Goal: Task Accomplishment & Management: Manage account settings

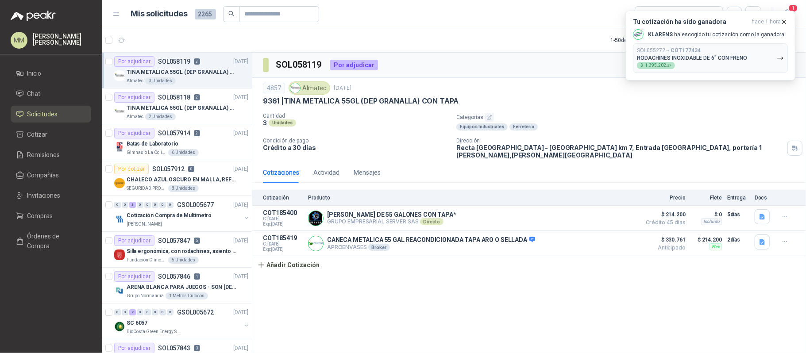
click at [544, 50] on article "1 - 50 de 916 No Leídos Asignado a mi" at bounding box center [454, 40] width 705 height 24
click at [684, 66] on div "SOL055272 → COT177434 RODACHINES INOXIDABLE DE 6" CON FRENO $ 1.395.202 ,27" at bounding box center [692, 58] width 110 height 22
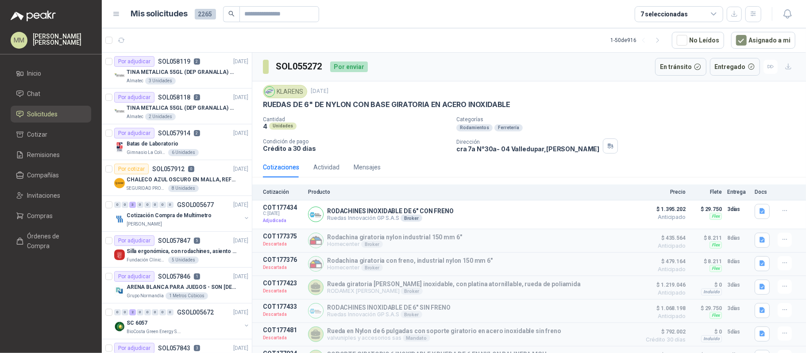
click at [309, 68] on h3 "SOL055272" at bounding box center [299, 67] width 47 height 14
copy h3 "SOL055272"
click at [394, 213] on p "RODACHINES INOXIDABLE DE 6" CON FRENO" at bounding box center [390, 211] width 127 height 7
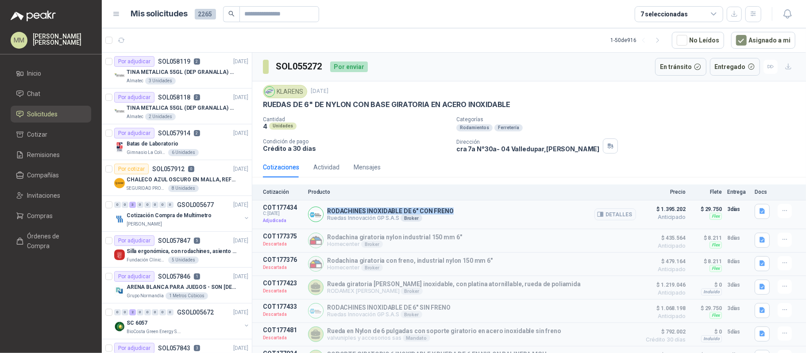
click at [394, 213] on p "RODACHINES INOXIDABLE DE 6" CON FRENO" at bounding box center [390, 211] width 127 height 7
copy p "RODACHINES INOXIDABLE DE 6" CON FRENO"
click at [121, 44] on button "button" at bounding box center [121, 40] width 14 height 14
click at [541, 88] on div "KLARENS 9 sept, 2025" at bounding box center [529, 91] width 533 height 13
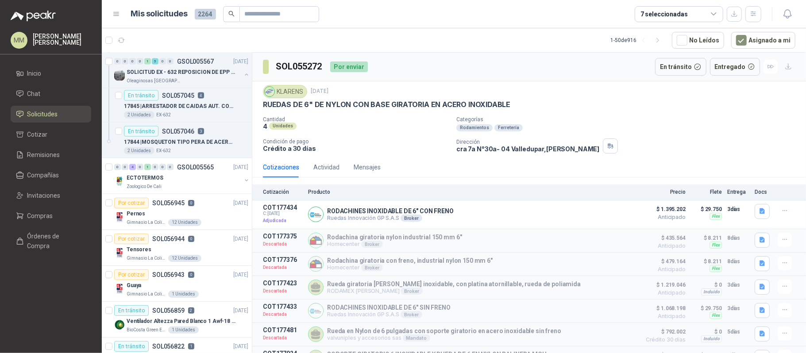
scroll to position [1071, 0]
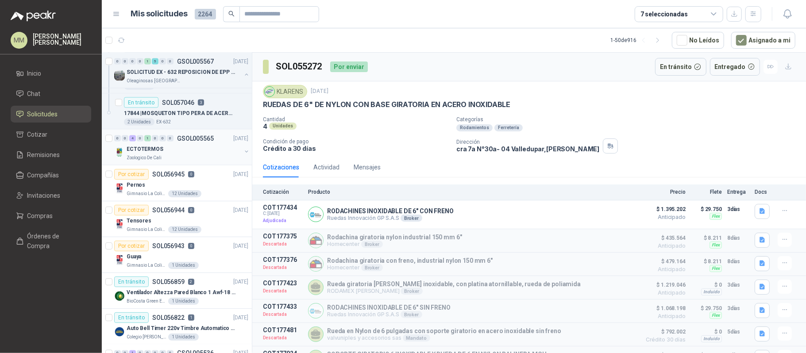
click at [243, 155] on button "button" at bounding box center [246, 151] width 7 height 7
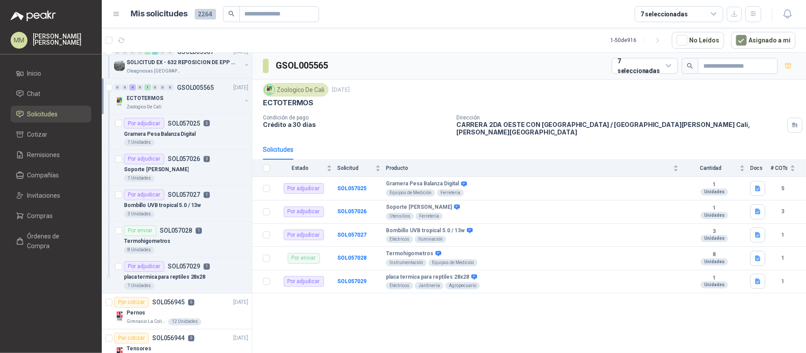
scroll to position [1122, 0]
click at [224, 244] on div "Termohigometros" at bounding box center [186, 241] width 124 height 11
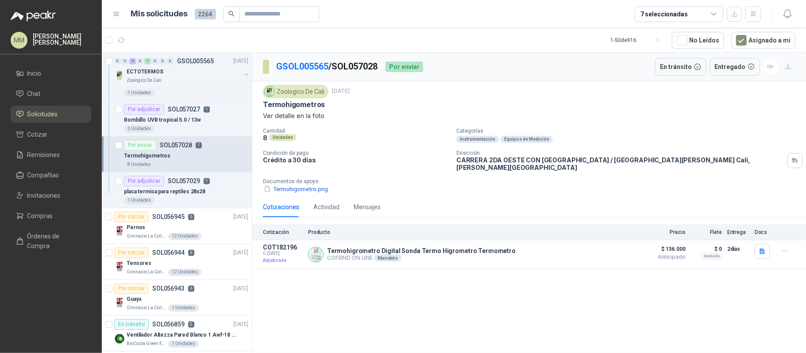
scroll to position [1208, 0]
click at [219, 186] on div "Por adjudicar SOL057029 1" at bounding box center [186, 180] width 124 height 11
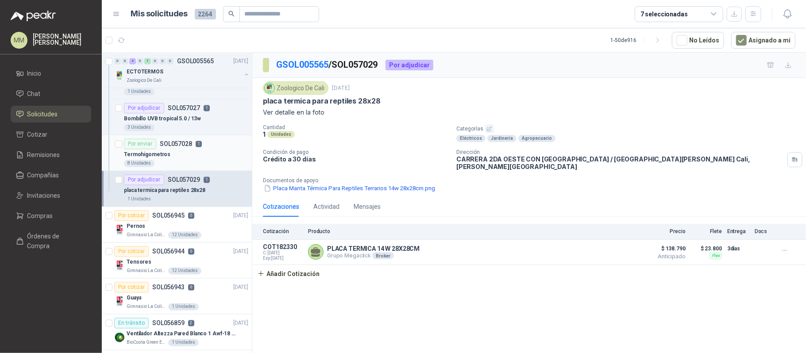
click at [211, 150] on div "Por enviar SOL057028 1" at bounding box center [186, 144] width 124 height 11
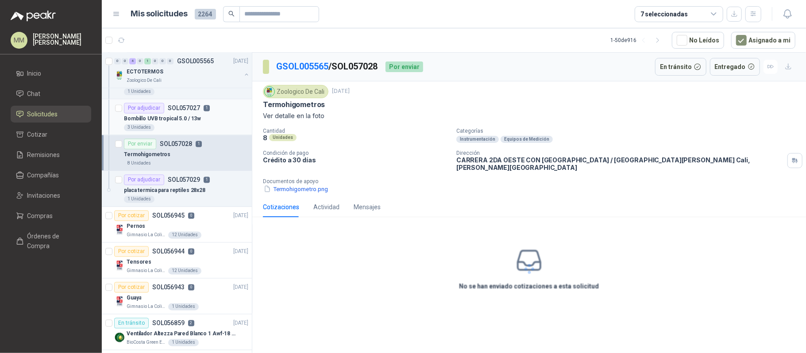
click at [204, 122] on div "Bombillo UVB tropical 5.0 / 13w" at bounding box center [186, 119] width 124 height 11
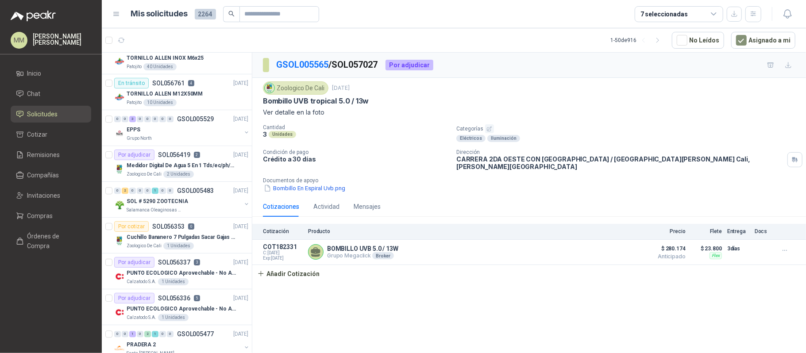
scroll to position [1665, 0]
click at [224, 169] on p "Medidor Digital De Agua 5 En 1 Tds/ec/ph/salinidad/temperatu" at bounding box center [182, 165] width 110 height 8
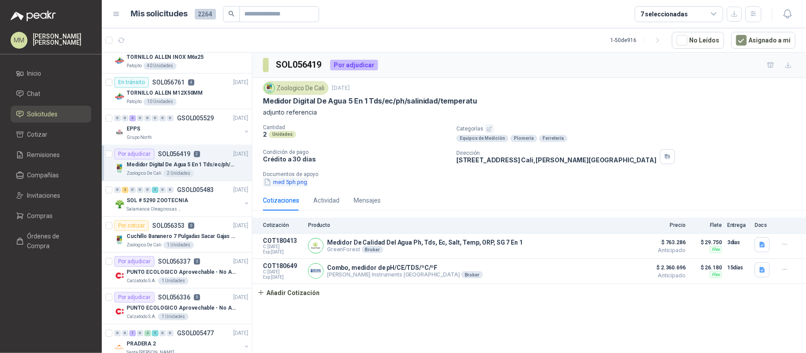
click at [287, 181] on button "med 5ph.png" at bounding box center [285, 182] width 45 height 9
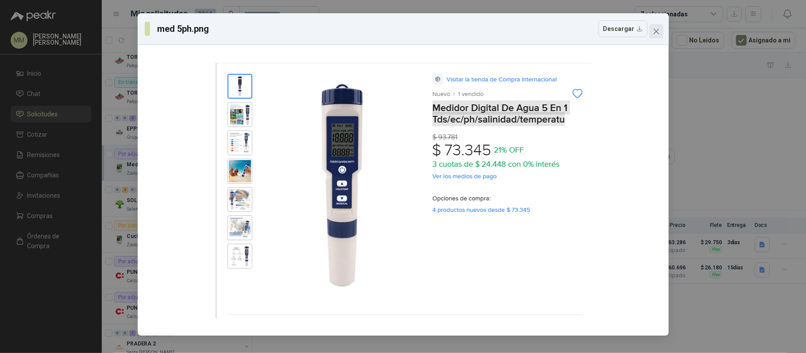
click at [658, 36] on button "Close" at bounding box center [657, 31] width 14 height 14
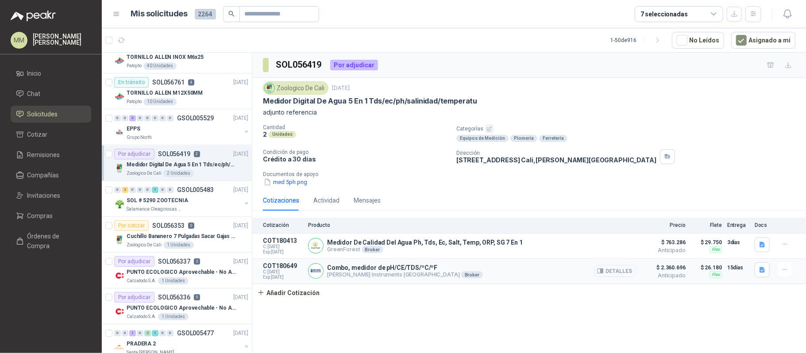
click at [618, 275] on button "Detalles" at bounding box center [616, 271] width 42 height 12
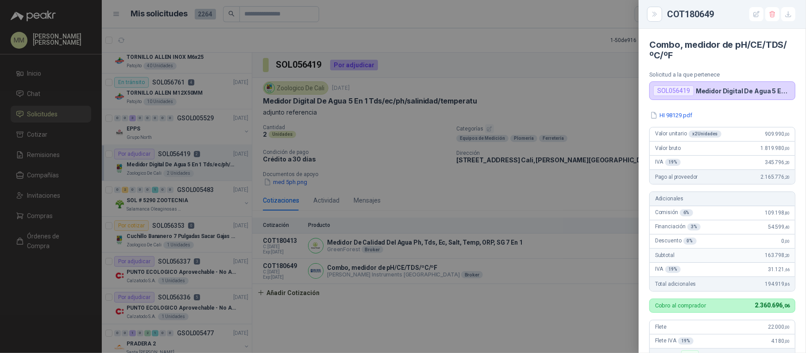
click at [553, 93] on div at bounding box center [403, 176] width 806 height 353
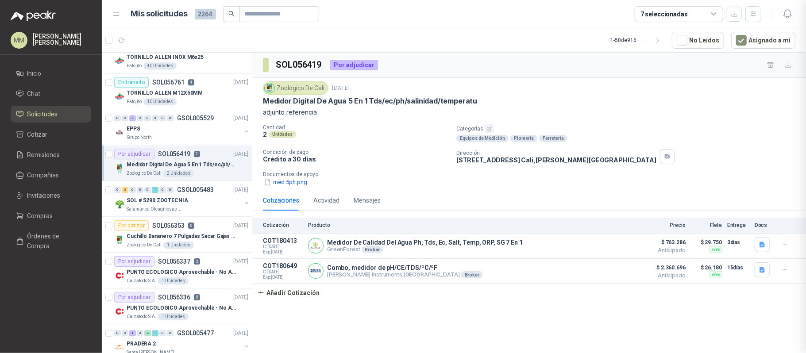
scroll to position [230, 0]
click at [360, 201] on div "Mensajes" at bounding box center [367, 201] width 27 height 10
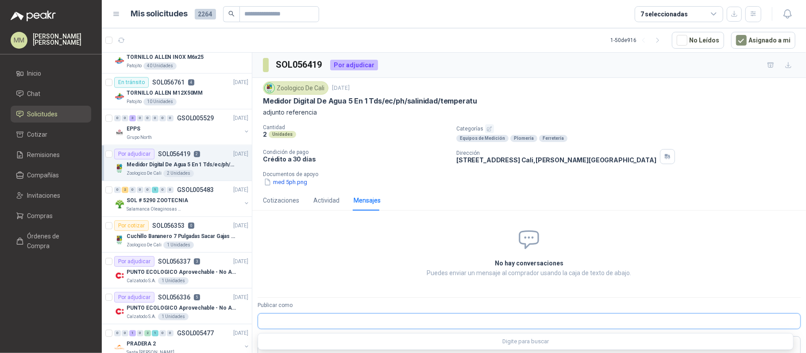
click at [383, 329] on input "Publicar como" at bounding box center [529, 321] width 542 height 15
type input "****"
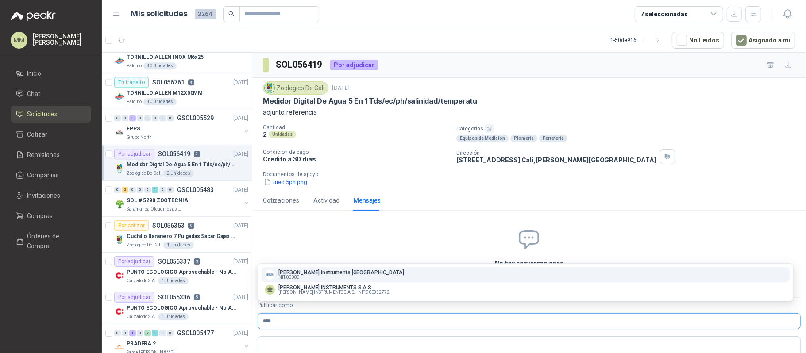
type input "****"
click at [325, 272] on p "HANNA Instruments Colombia" at bounding box center [342, 272] width 126 height 5
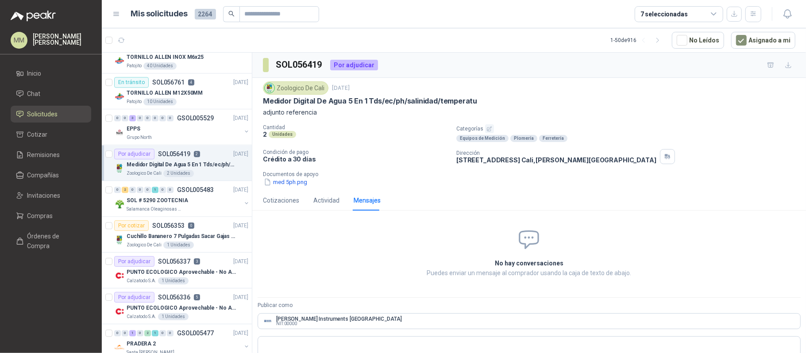
scroll to position [26, 0]
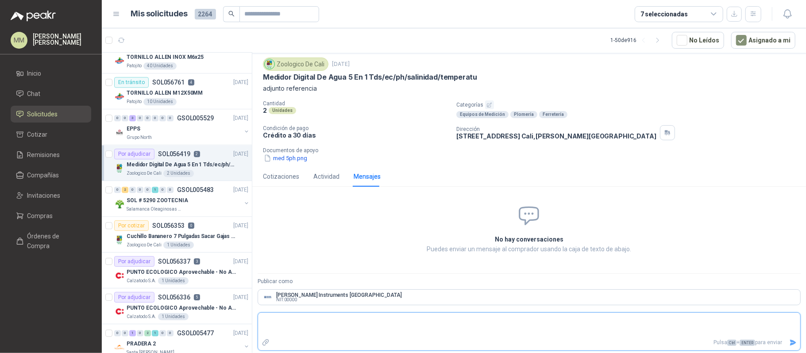
click at [310, 331] on textarea at bounding box center [529, 325] width 542 height 20
type textarea "*"
type textarea "**"
type textarea "***"
type textarea "****"
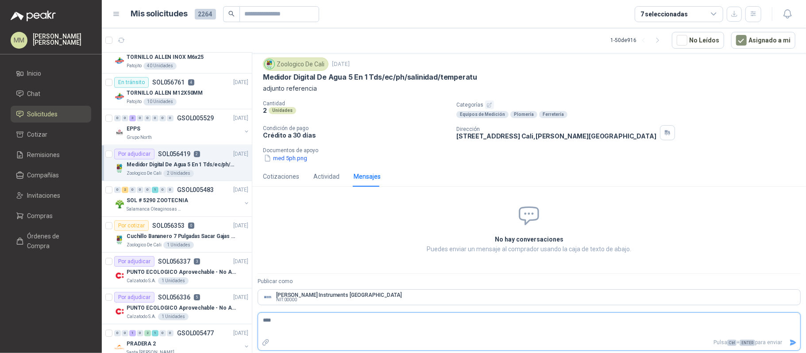
type textarea "*****"
type textarea "******"
type textarea "*********"
type textarea "**********"
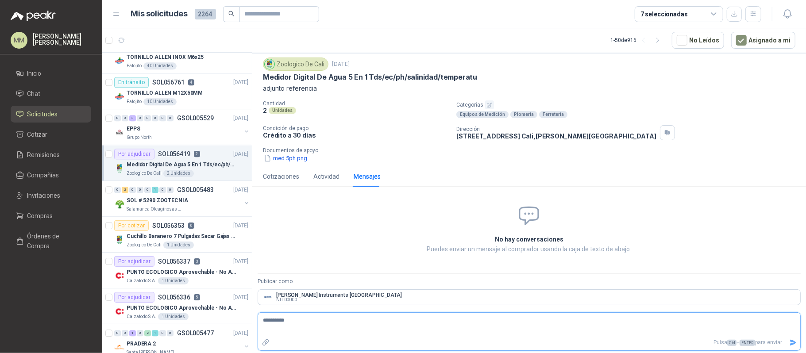
type textarea "**********"
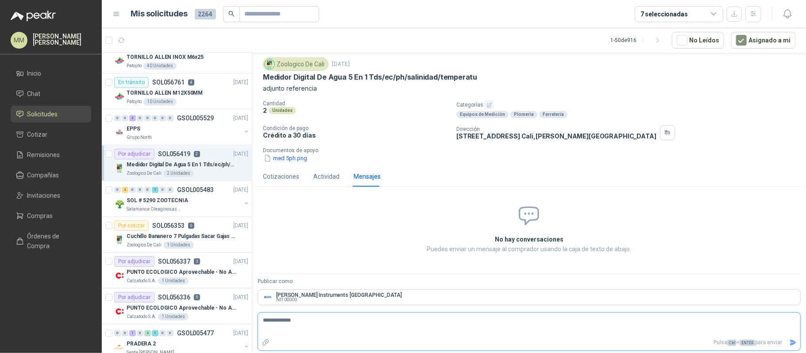
type textarea "**********"
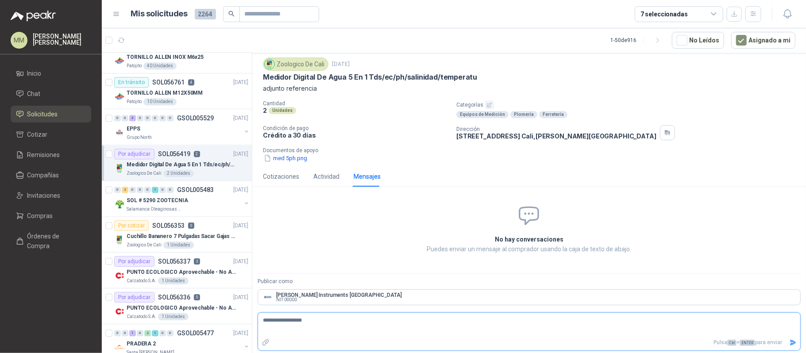
type textarea "**********"
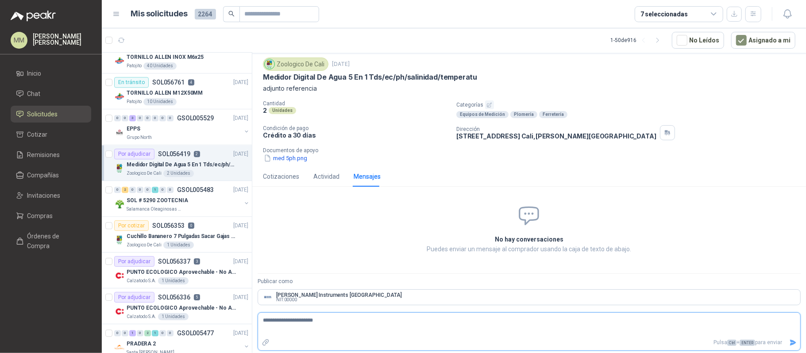
type textarea "**********"
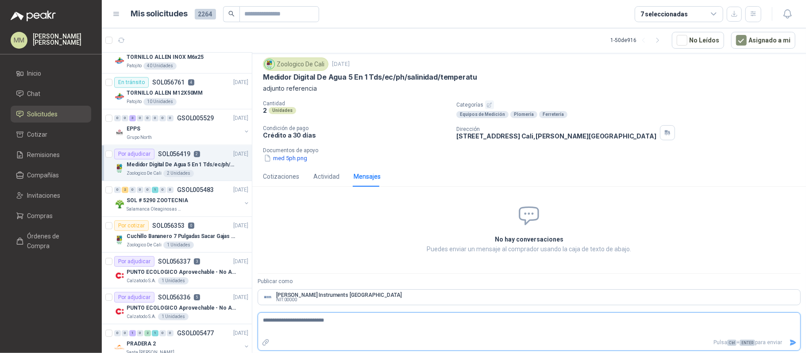
type textarea "**********"
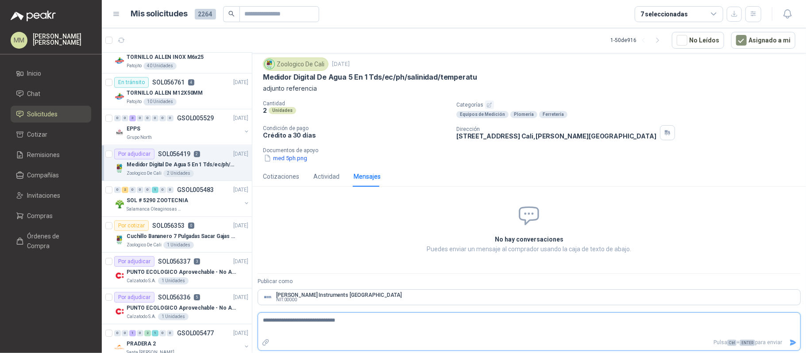
type textarea "**********"
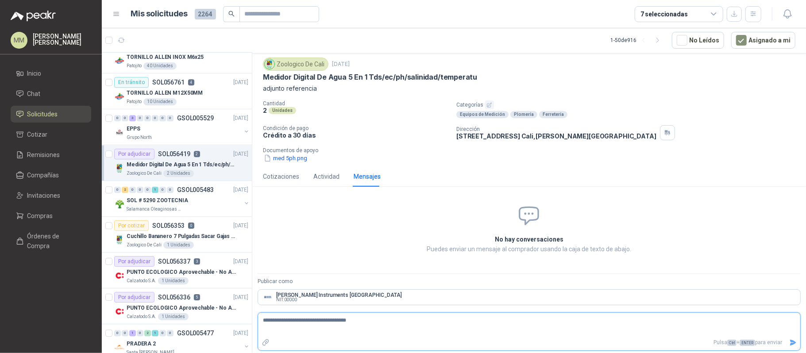
type textarea "**********"
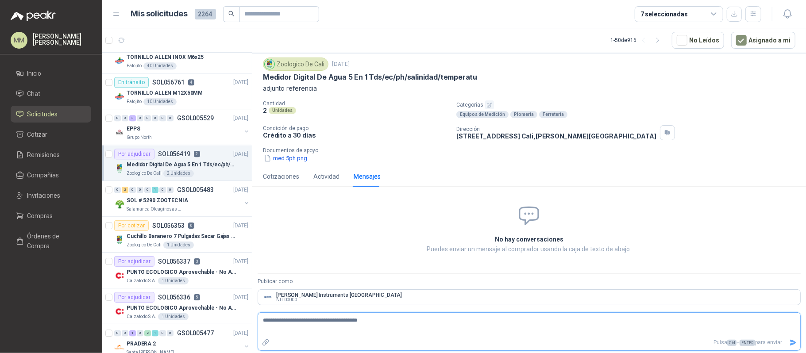
type textarea "**********"
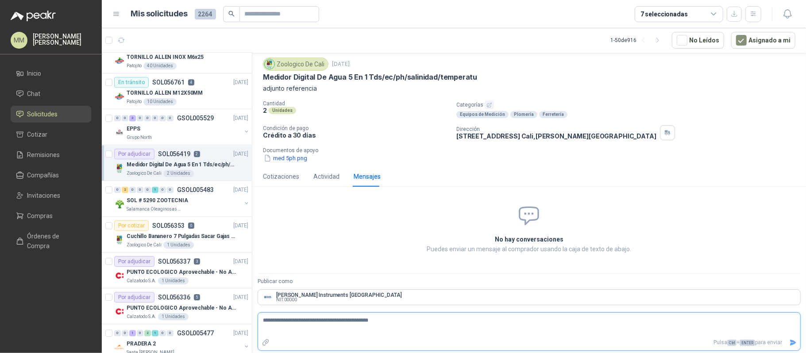
type textarea "**********"
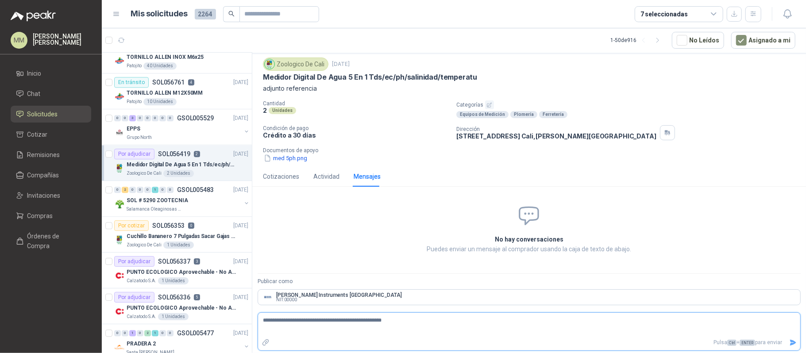
type textarea "**********"
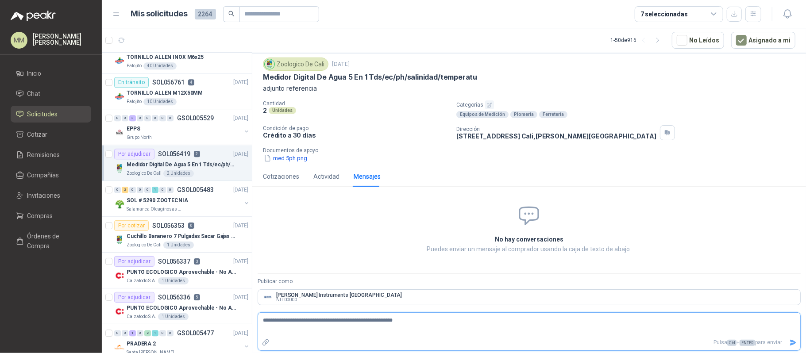
type textarea "**********"
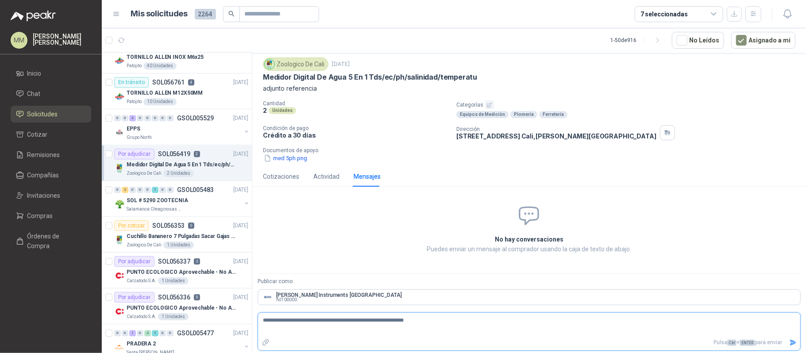
type textarea "**********"
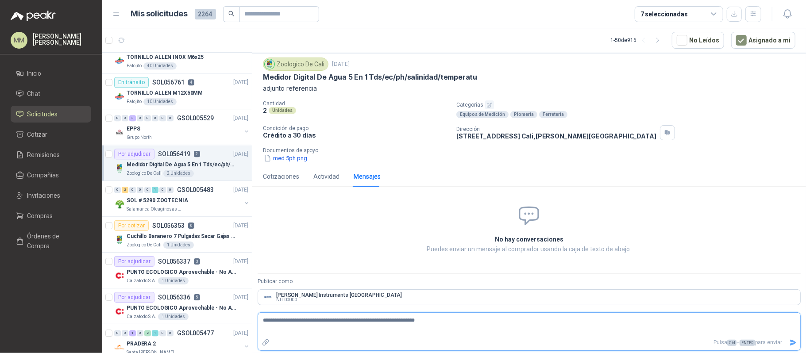
type textarea "**********"
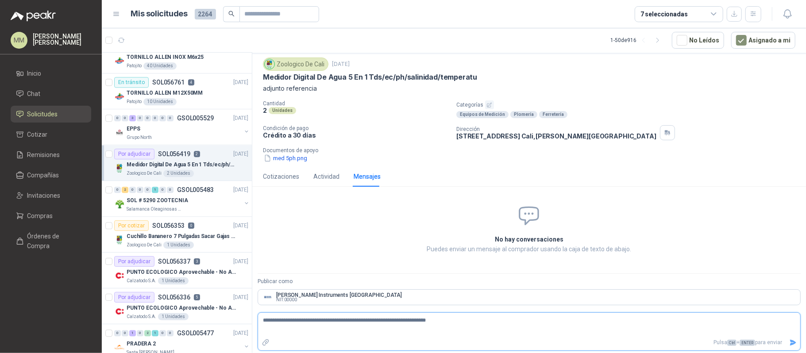
type textarea "**********"
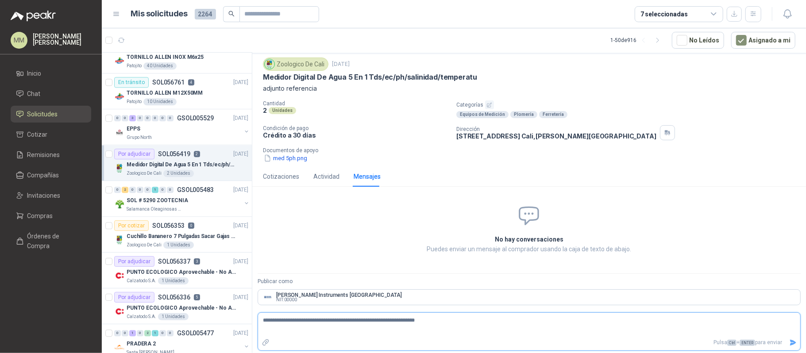
type textarea "**********"
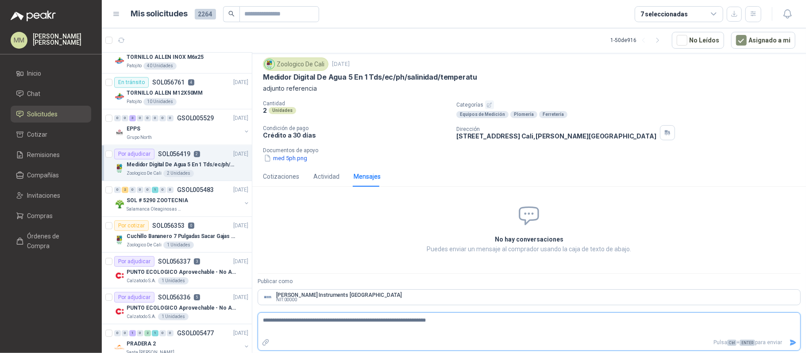
type textarea "**********"
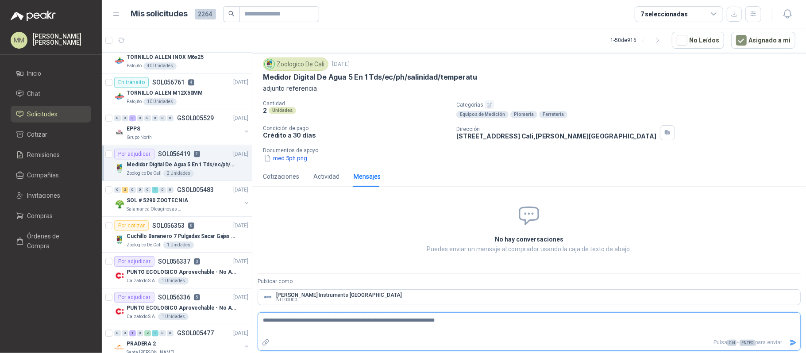
type textarea "**********"
click at [592, 92] on p "adjunto referencia" at bounding box center [529, 89] width 533 height 10
click at [472, 325] on textarea "**********" at bounding box center [525, 325] width 535 height 20
click at [391, 326] on textarea "**********" at bounding box center [525, 325] width 535 height 20
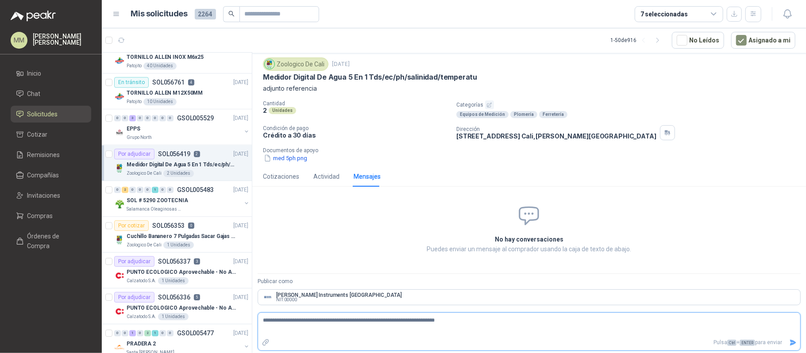
type textarea "**********"
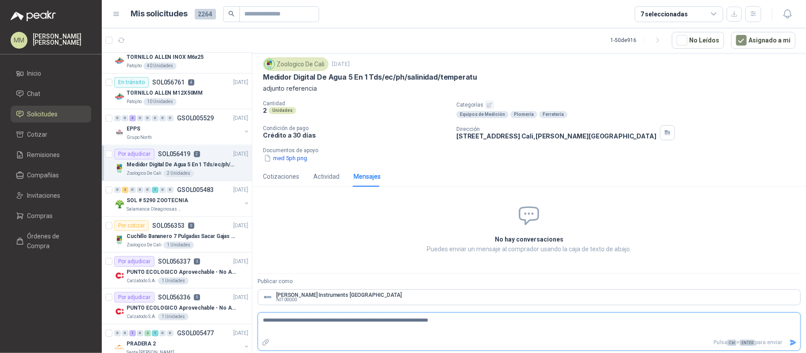
type textarea "**********"
click at [524, 320] on textarea "**********" at bounding box center [525, 325] width 535 height 20
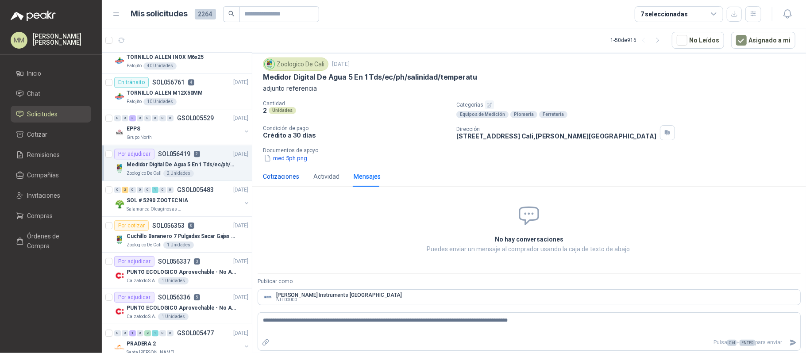
click at [287, 173] on div "Cotizaciones" at bounding box center [281, 177] width 36 height 10
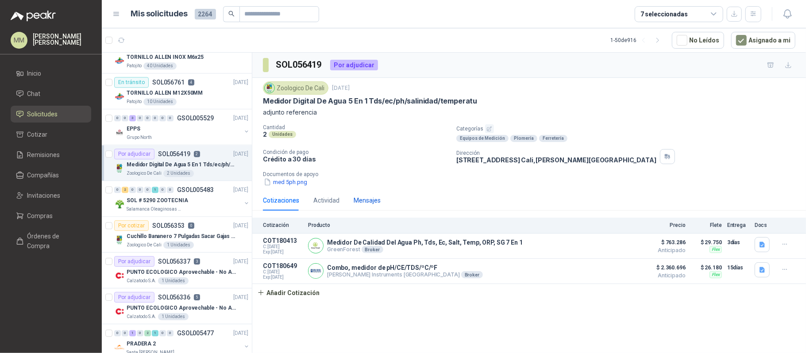
click at [362, 201] on div "Mensajes" at bounding box center [367, 201] width 27 height 10
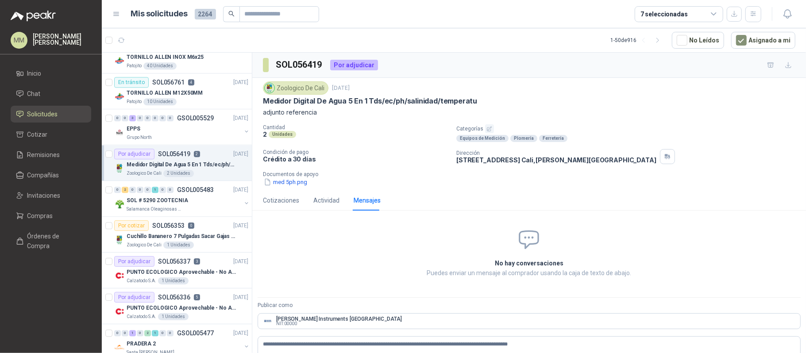
scroll to position [26, 0]
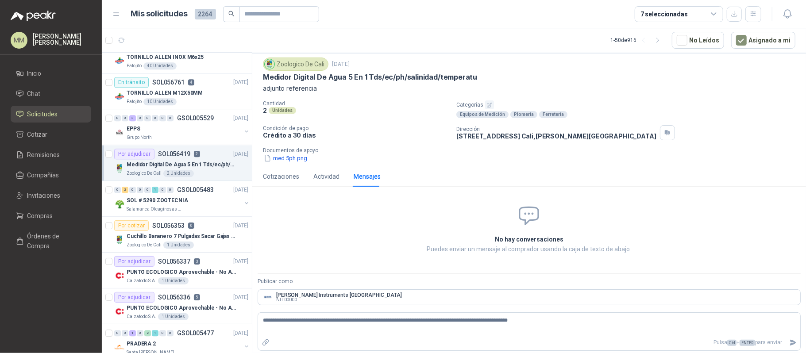
click at [546, 312] on form "**********" at bounding box center [529, 315] width 543 height 74
click at [546, 323] on textarea "**********" at bounding box center [525, 325] width 535 height 20
click at [295, 181] on div "Cotizaciones" at bounding box center [281, 176] width 36 height 20
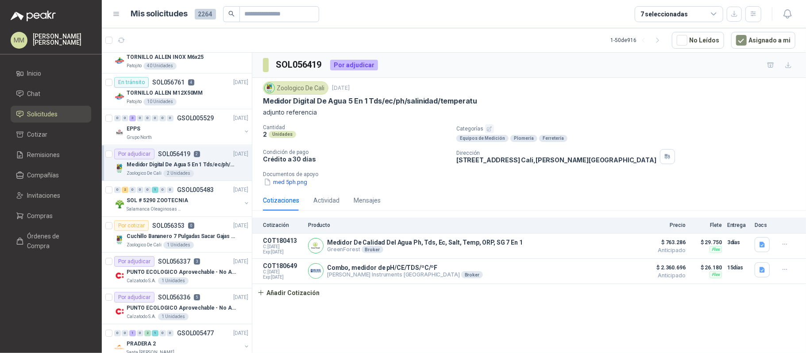
scroll to position [0, 0]
click at [626, 277] on button "Detalles" at bounding box center [616, 271] width 42 height 12
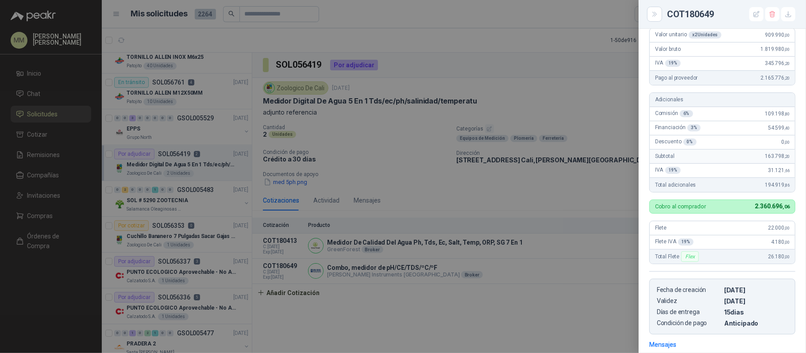
scroll to position [23, 0]
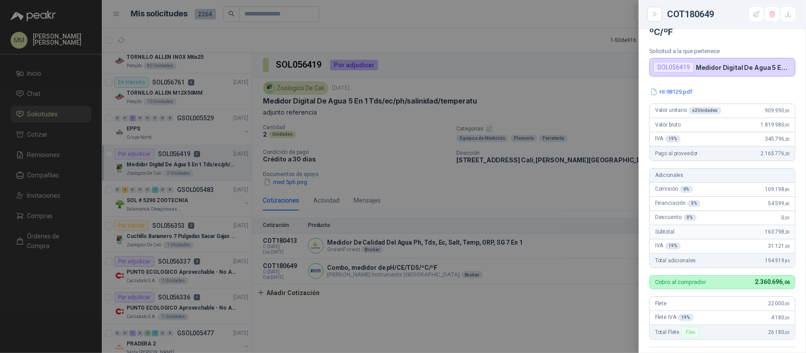
click at [532, 128] on div at bounding box center [403, 176] width 806 height 353
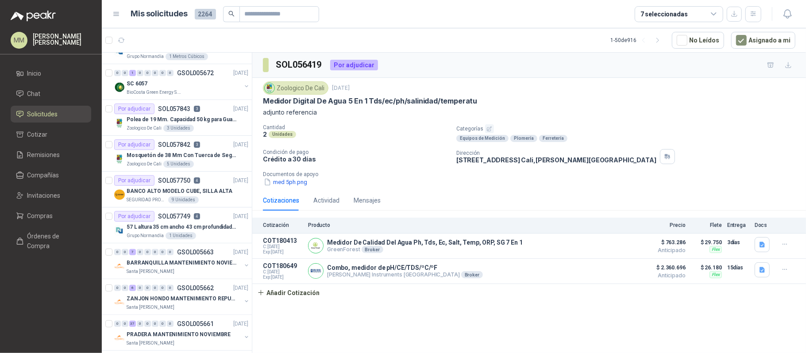
scroll to position [0, 0]
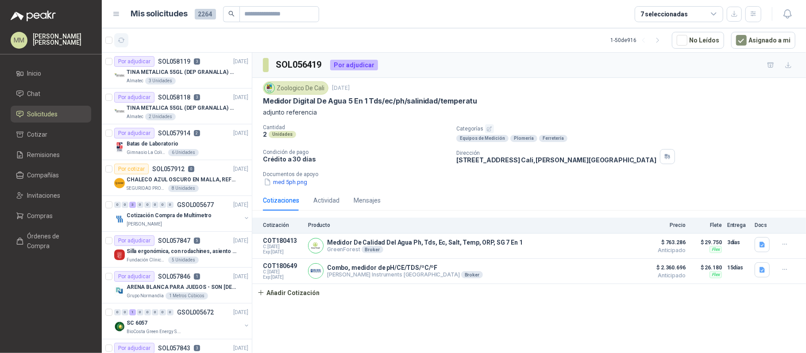
click at [123, 37] on icon "button" at bounding box center [122, 41] width 8 height 8
click at [119, 44] on button "button" at bounding box center [121, 40] width 14 height 14
click at [545, 87] on div "Zoologico De Cali 17 sept, 2025" at bounding box center [529, 87] width 533 height 13
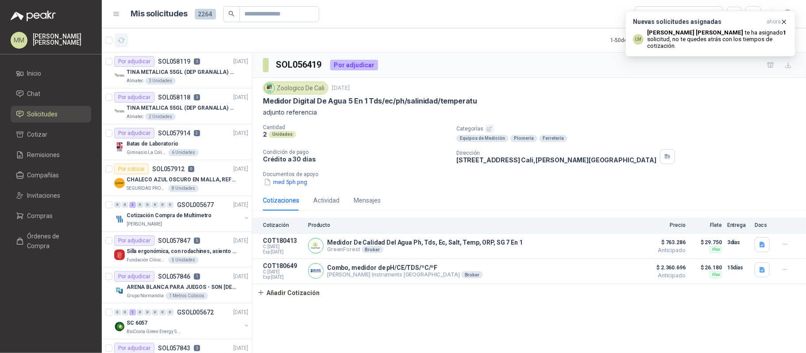
click at [126, 39] on button "button" at bounding box center [121, 40] width 14 height 14
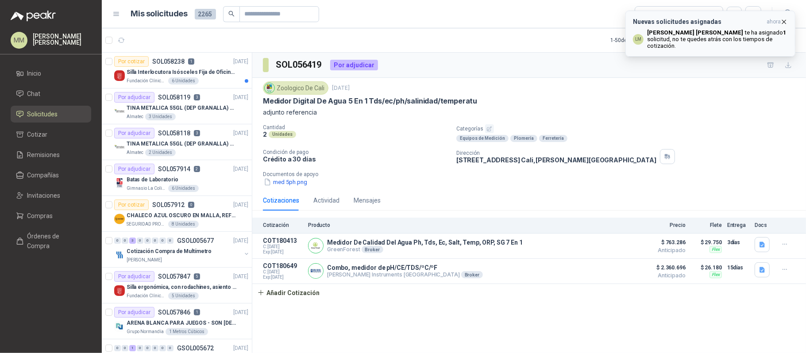
click at [692, 34] on b "Luis Miguel Martinez" at bounding box center [695, 32] width 96 height 7
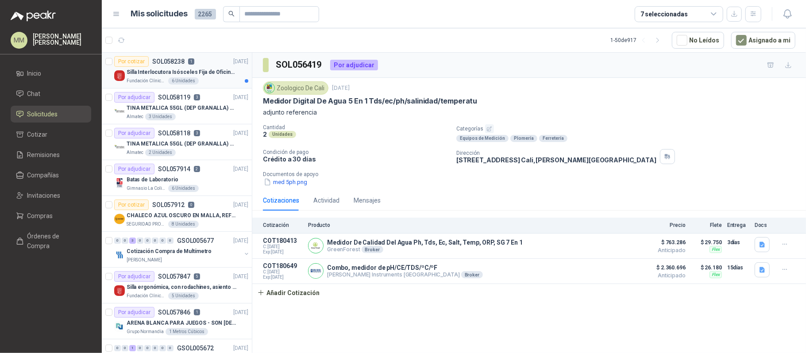
click at [220, 76] on p "Silla Interlocutora Isósceles Fija de Oficina Tela Negra Just Home Collection" at bounding box center [182, 72] width 110 height 8
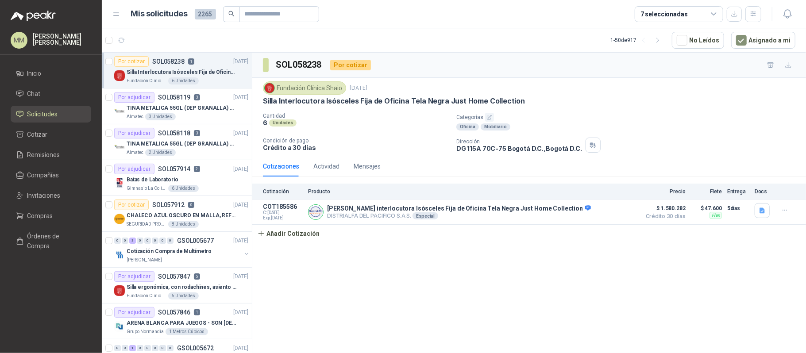
click at [413, 104] on p "Silla Interlocutora Isósceles Fija de Oficina Tela Negra Just Home Collection" at bounding box center [394, 101] width 262 height 9
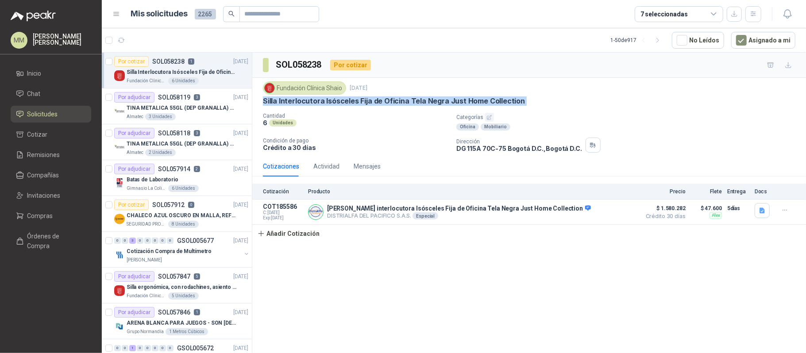
click at [413, 104] on p "Silla Interlocutora Isósceles Fija de Oficina Tela Negra Just Home Collection" at bounding box center [394, 101] width 262 height 9
copy p "Silla Interlocutora Isósceles Fija de Oficina Tela Negra Just Home Collection"
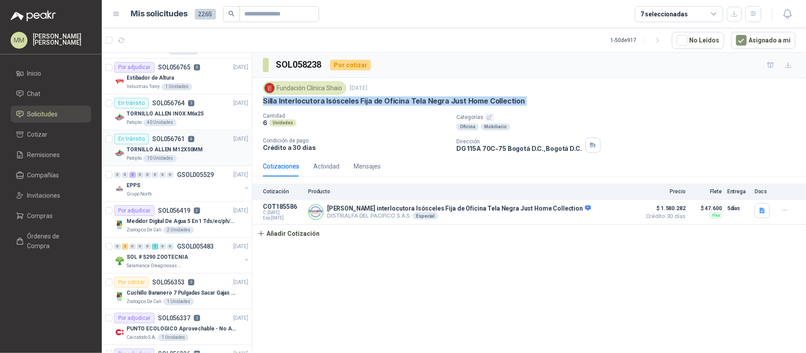
scroll to position [1645, 0]
click at [233, 215] on p "[DATE]" at bounding box center [240, 210] width 15 height 8
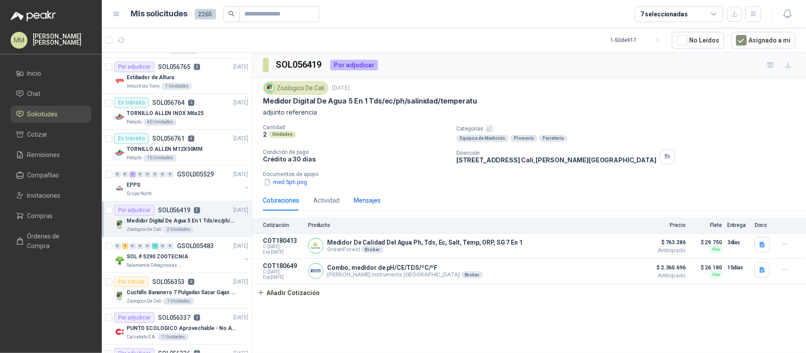
click at [367, 197] on div "Mensajes" at bounding box center [367, 201] width 27 height 10
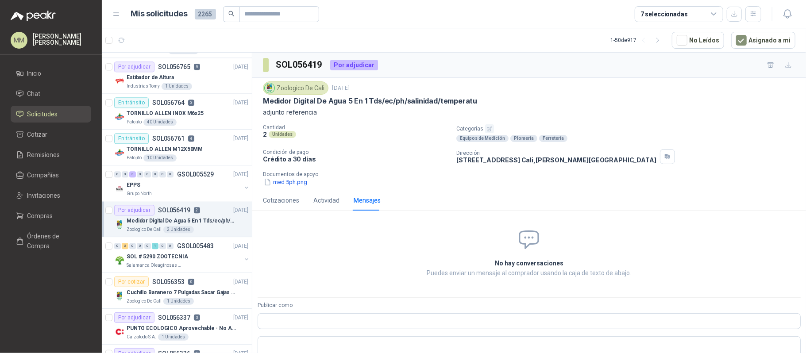
scroll to position [25, 0]
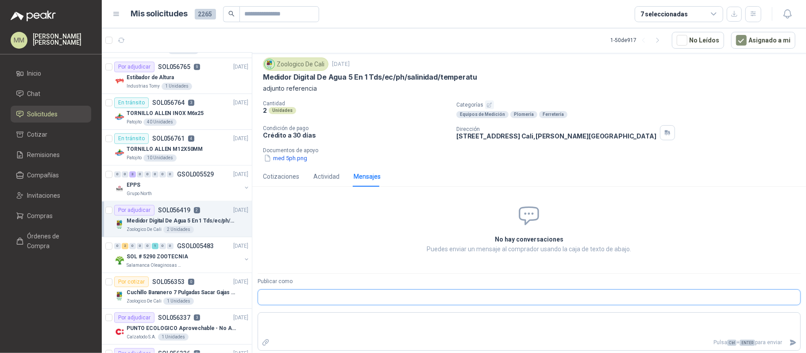
click at [300, 302] on input "Publicar como" at bounding box center [529, 297] width 542 height 15
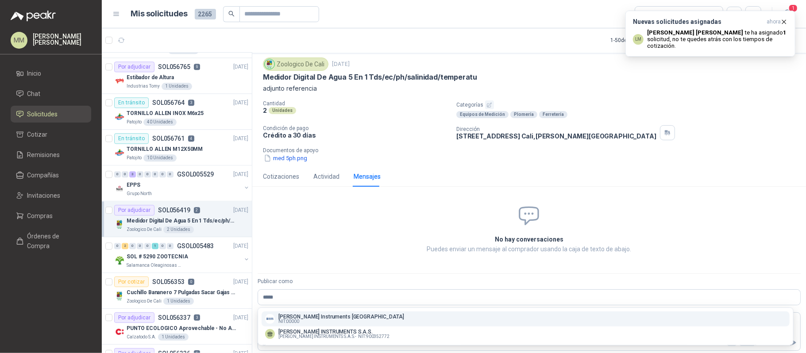
click at [314, 319] on p "HANNA Instruments Colombia" at bounding box center [342, 316] width 126 height 5
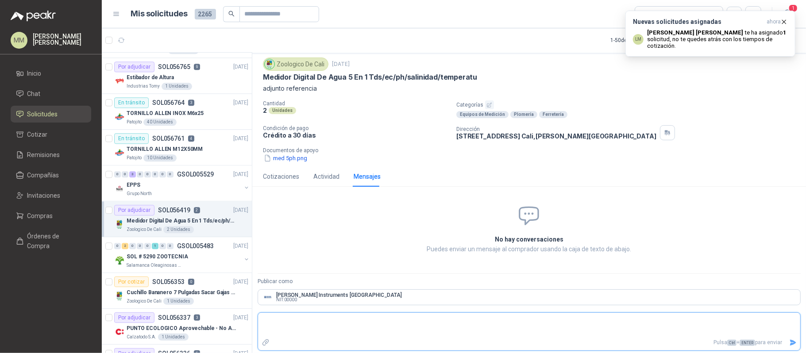
click at [302, 325] on textarea at bounding box center [529, 325] width 542 height 20
paste textarea "**********"
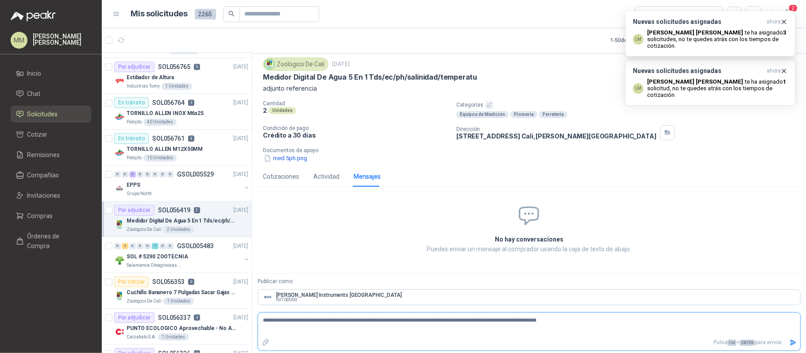
click at [540, 323] on textarea "**********" at bounding box center [525, 325] width 535 height 20
click at [790, 343] on icon "Enviar" at bounding box center [793, 343] width 6 height 6
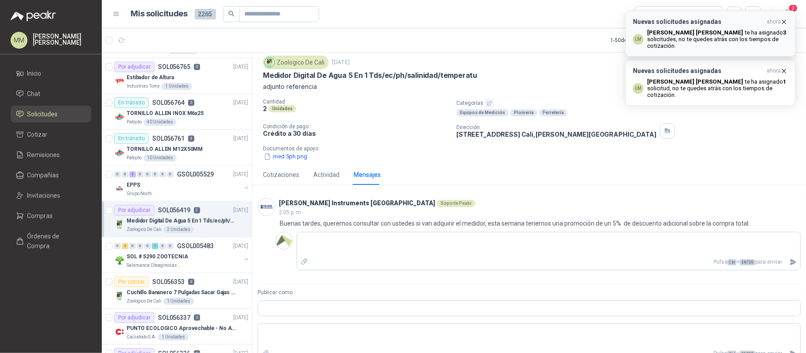
click at [784, 23] on icon "button" at bounding box center [785, 22] width 8 height 8
click at [785, 23] on icon "button" at bounding box center [785, 22] width 8 height 8
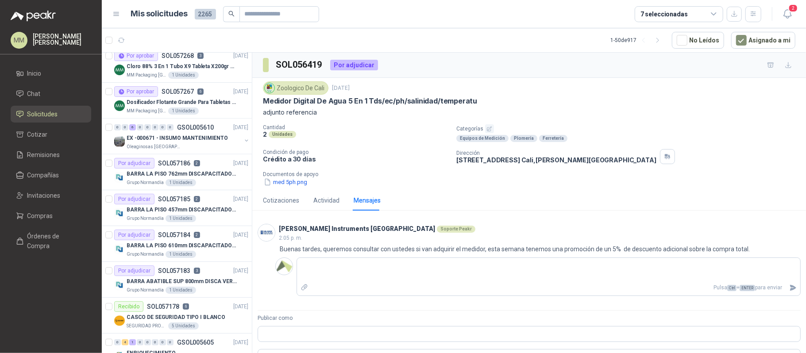
scroll to position [0, 0]
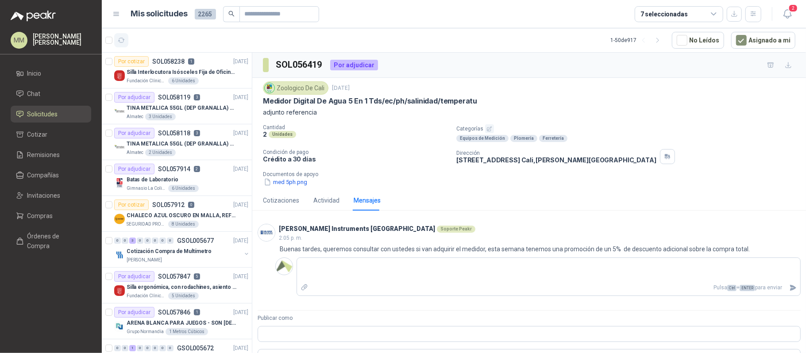
click at [121, 43] on icon "button" at bounding box center [122, 41] width 8 height 8
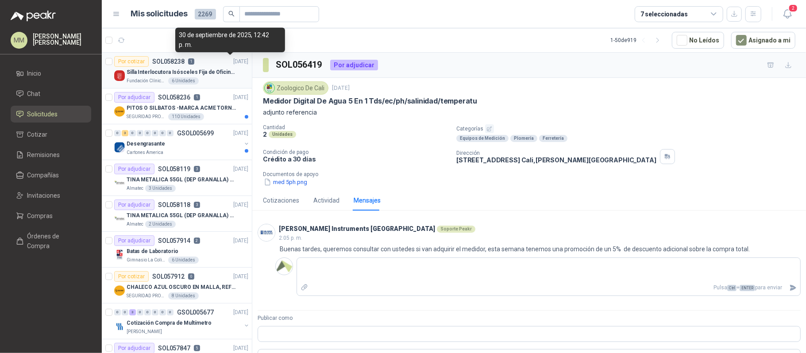
click at [221, 78] on div "Fundación Clínica Shaio 6 Unidades" at bounding box center [188, 80] width 122 height 7
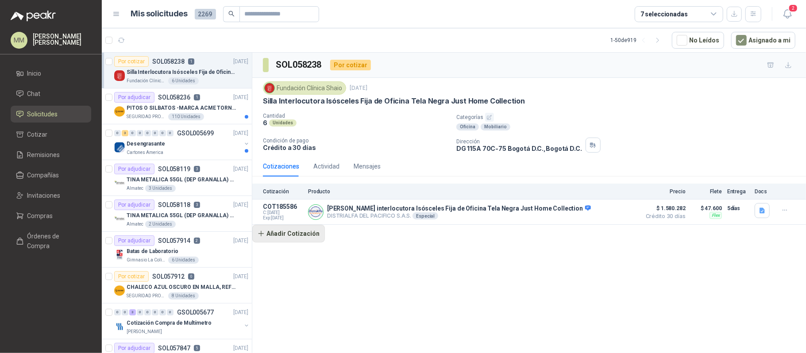
click at [296, 238] on button "Añadir Cotización" at bounding box center [288, 234] width 73 height 18
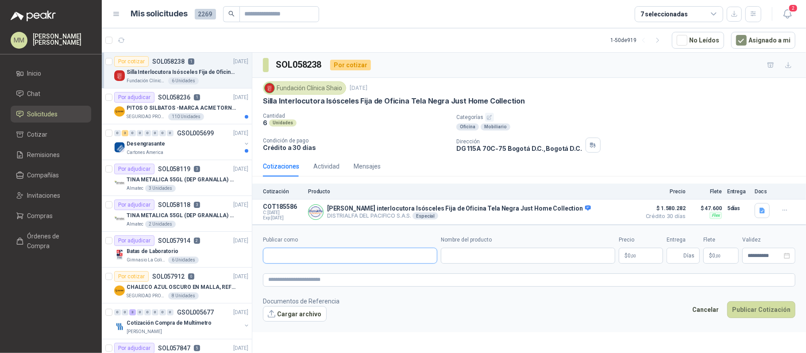
click at [306, 259] on input "Publicar como" at bounding box center [350, 255] width 174 height 15
click at [309, 275] on p "Homecenter" at bounding box center [299, 277] width 31 height 5
click at [487, 252] on input "Nombre del producto" at bounding box center [528, 256] width 174 height 16
paste input "**********"
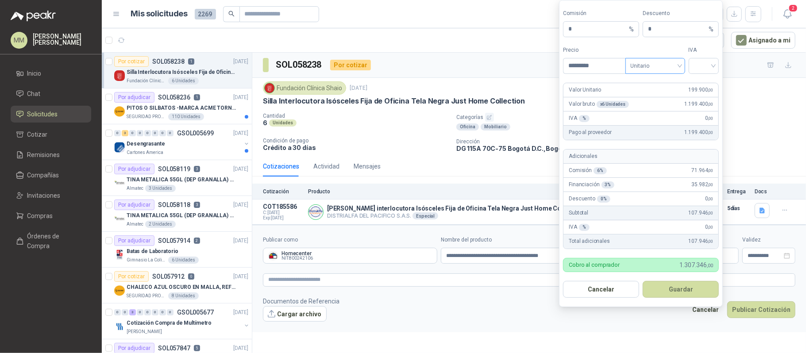
click at [647, 68] on span "Unitario" at bounding box center [655, 65] width 49 height 13
click at [649, 94] on div "Unitario con IVA" at bounding box center [655, 98] width 46 height 10
click at [718, 61] on div at bounding box center [704, 66] width 31 height 16
click at [700, 79] on div "19%" at bounding box center [704, 83] width 16 height 10
click at [675, 285] on button "Guardar" at bounding box center [681, 289] width 76 height 17
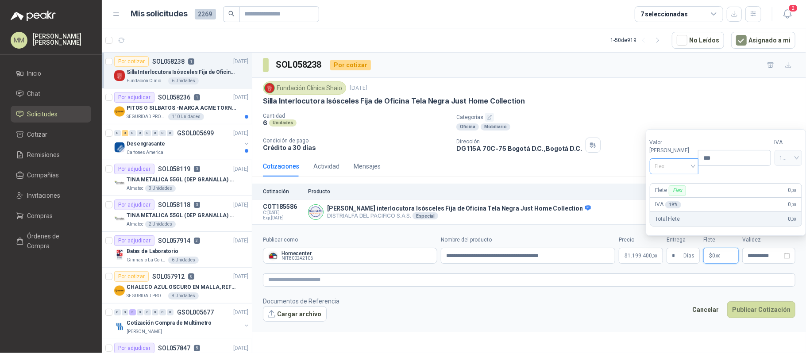
click at [686, 169] on span "Flex" at bounding box center [674, 166] width 39 height 13
click at [672, 197] on div "Incluido" at bounding box center [672, 199] width 31 height 10
click at [600, 282] on textarea at bounding box center [529, 280] width 533 height 13
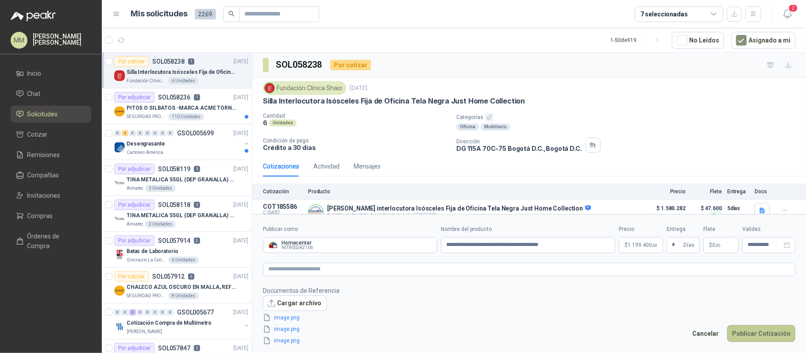
click at [771, 339] on button "Publicar Cotización" at bounding box center [762, 333] width 68 height 17
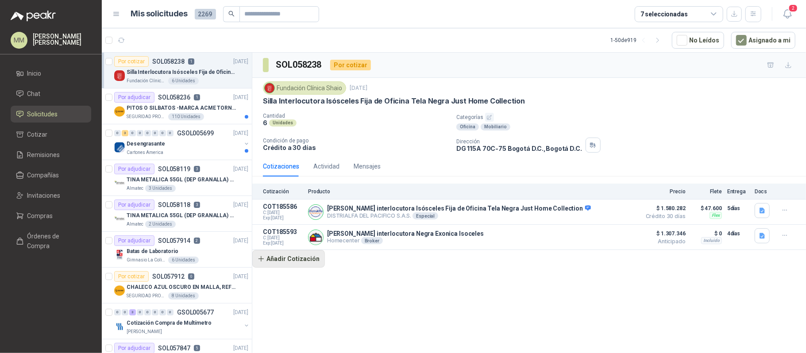
click at [284, 257] on button "Añadir Cotización" at bounding box center [288, 259] width 73 height 18
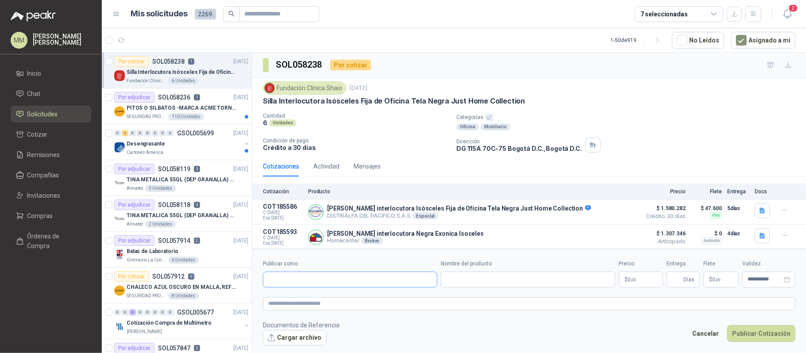
click at [310, 282] on input "Publicar como" at bounding box center [350, 279] width 174 height 15
click at [311, 294] on button "Homecenter NIT : 800242106" at bounding box center [350, 301] width 166 height 15
click at [493, 275] on input "Nombre del producto" at bounding box center [528, 280] width 174 height 16
click at [457, 151] on p "DG 115A 70C-75 Bogotá D.C. , Bogotá D.C." at bounding box center [520, 149] width 126 height 8
drag, startPoint x: 455, startPoint y: 151, endPoint x: 498, endPoint y: 150, distance: 42.5
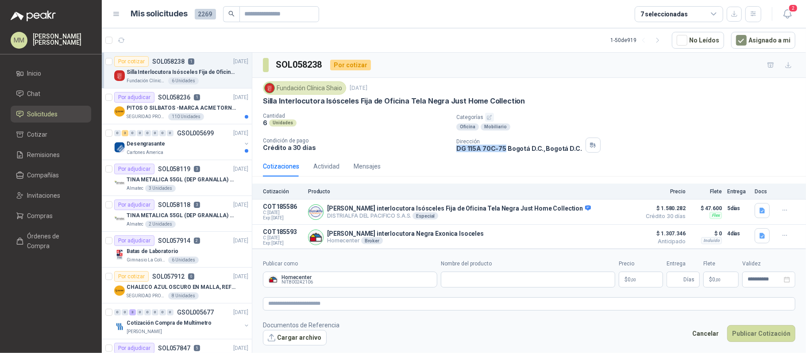
click at [498, 150] on p "DG 115A 70C-75 Bogotá D.C. , Bogotá D.C." at bounding box center [520, 149] width 126 height 8
copy p "DG 115A 70C-75"
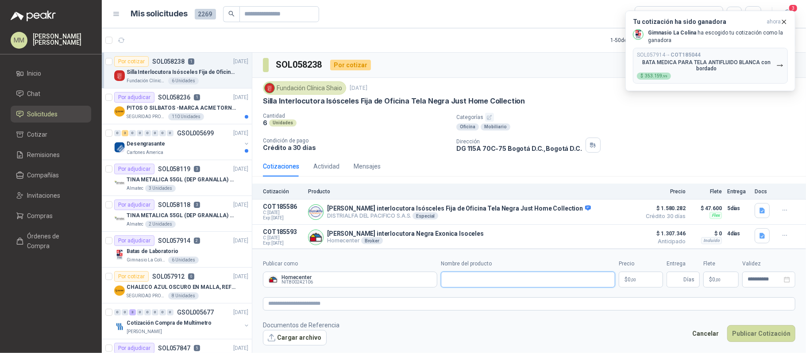
click at [523, 277] on input "Nombre del producto" at bounding box center [528, 280] width 174 height 16
paste input "**********"
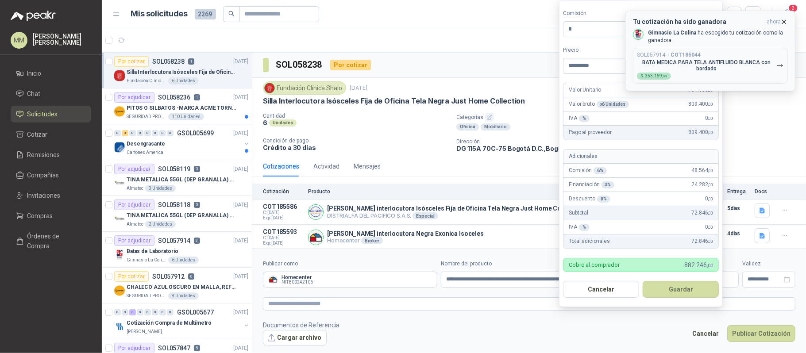
click at [785, 21] on icon "button" at bounding box center [785, 22] width 8 height 8
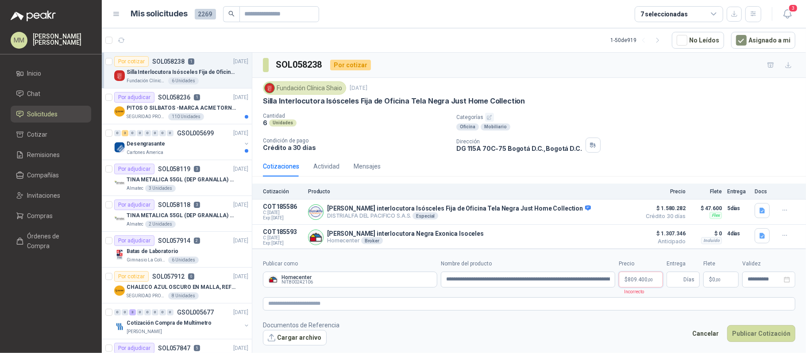
click at [635, 276] on body "MM Mauricio Martinez Inicio Chat Solicitudes Cotizar Remisiones Compañías Invit…" at bounding box center [403, 176] width 806 height 353
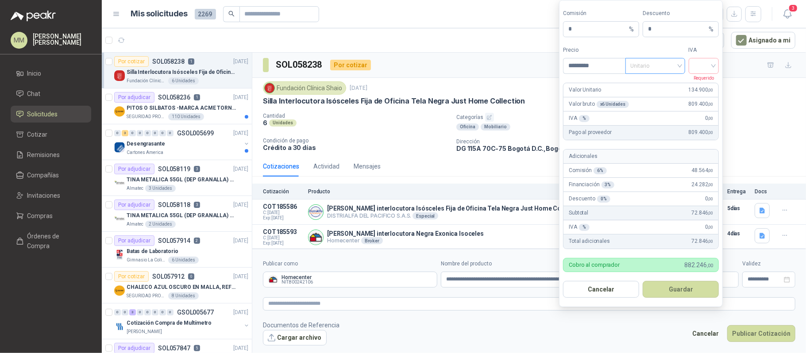
click at [657, 66] on span "Unitario" at bounding box center [655, 65] width 49 height 13
click at [654, 97] on div "Unitario con IVA" at bounding box center [655, 98] width 46 height 10
click at [711, 63] on input "search" at bounding box center [704, 64] width 20 height 13
click at [700, 81] on div "19%" at bounding box center [704, 83] width 16 height 10
click at [679, 285] on button "Guardar" at bounding box center [681, 289] width 76 height 17
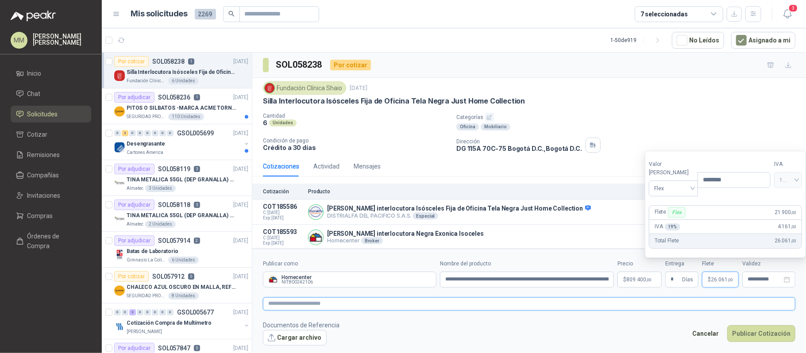
click at [434, 306] on textarea at bounding box center [529, 304] width 533 height 13
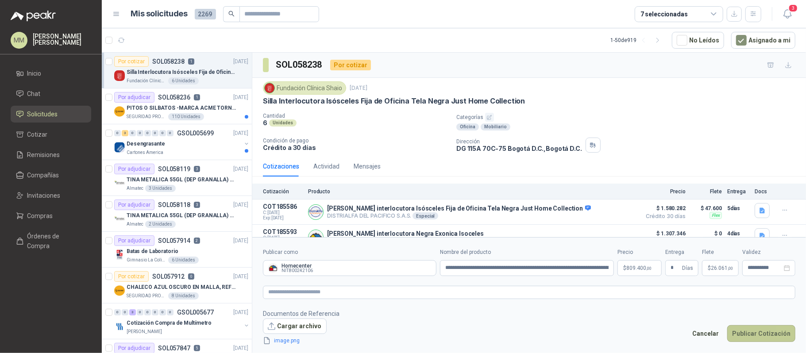
click at [751, 333] on button "Publicar Cotización" at bounding box center [762, 333] width 68 height 17
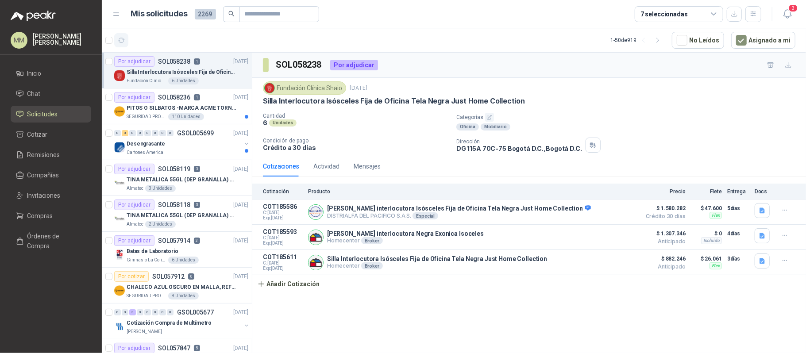
click at [123, 42] on icon "button" at bounding box center [121, 40] width 7 height 4
click at [204, 252] on div "Batas de Laboratorio" at bounding box center [188, 251] width 122 height 11
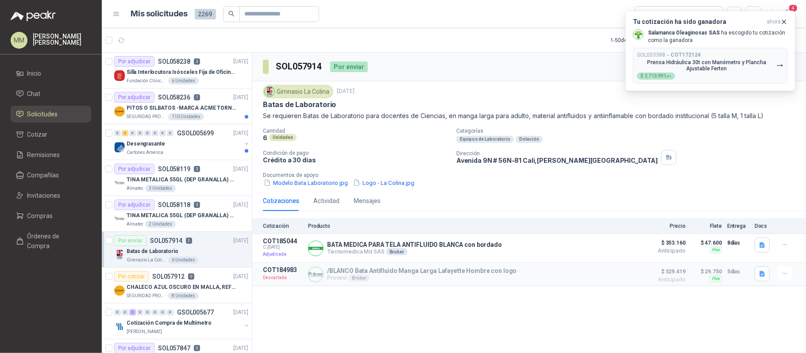
click at [541, 78] on div "SOL057914 Por enviar En tránsito Entregado" at bounding box center [529, 67] width 554 height 29
click at [785, 20] on icon "button" at bounding box center [785, 22] width 8 height 8
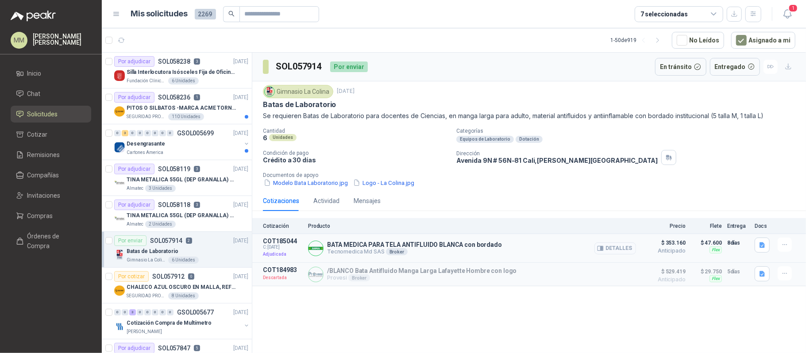
click at [602, 251] on icon "button" at bounding box center [601, 248] width 6 height 4
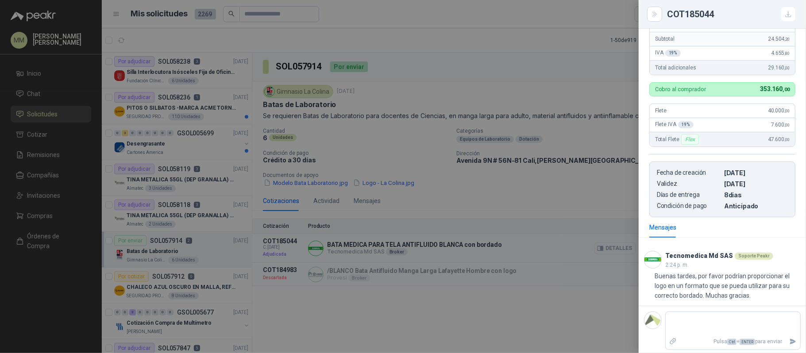
scroll to position [231, 0]
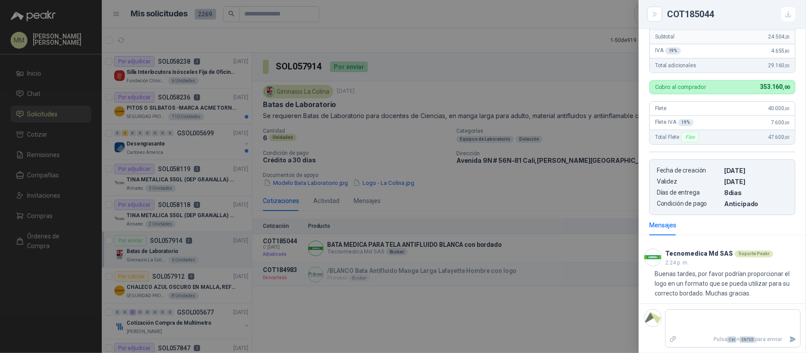
click at [520, 128] on div at bounding box center [403, 176] width 806 height 353
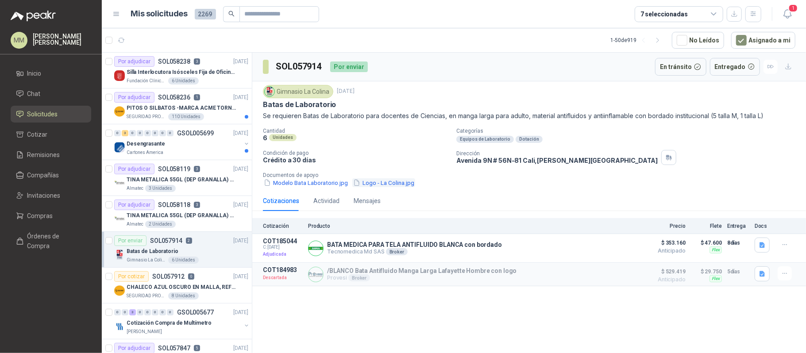
click at [388, 183] on button "Logo - La Colina.jpg" at bounding box center [383, 182] width 63 height 9
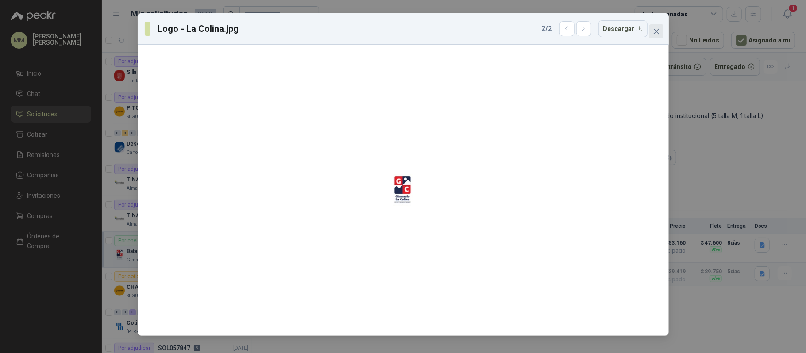
click at [655, 31] on icon "close" at bounding box center [656, 31] width 7 height 7
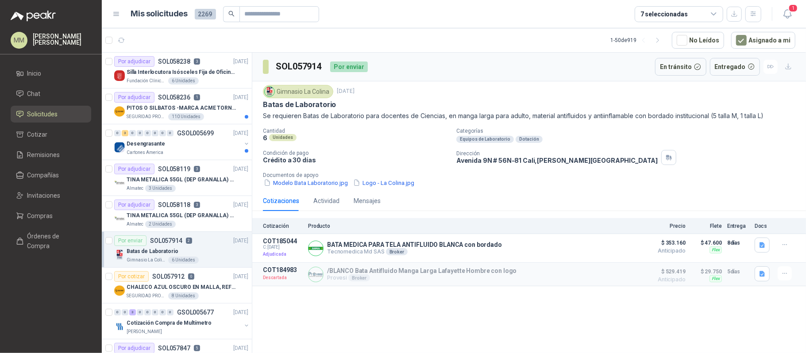
click at [562, 75] on div "SOL057914 Por enviar En tránsito Entregado" at bounding box center [529, 67] width 554 height 29
click at [574, 145] on div "Cantidad 6 Unidades Categorías Equipos de Laboratorio Dotación Condición de pag…" at bounding box center [529, 158] width 533 height 60
click at [544, 97] on div "Gimnasio La Colina 29 sept, 2025" at bounding box center [529, 91] width 533 height 13
click at [288, 66] on h3 "SOL057914" at bounding box center [299, 67] width 47 height 14
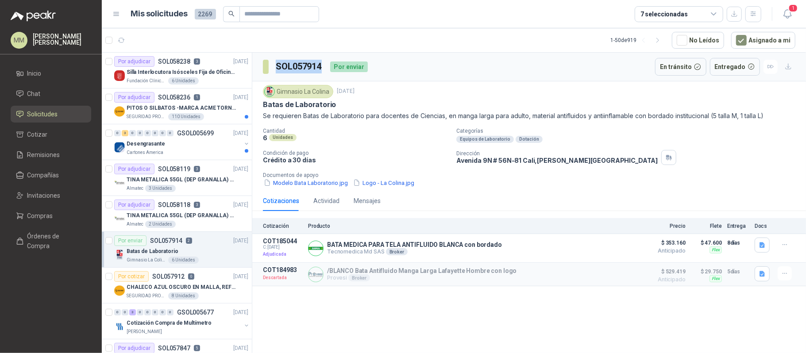
copy h3 "SOL057914"
click at [361, 248] on p "BATA MEDICA PARA TELA ANTIFLUIDO BLANCA con bordado" at bounding box center [414, 244] width 175 height 7
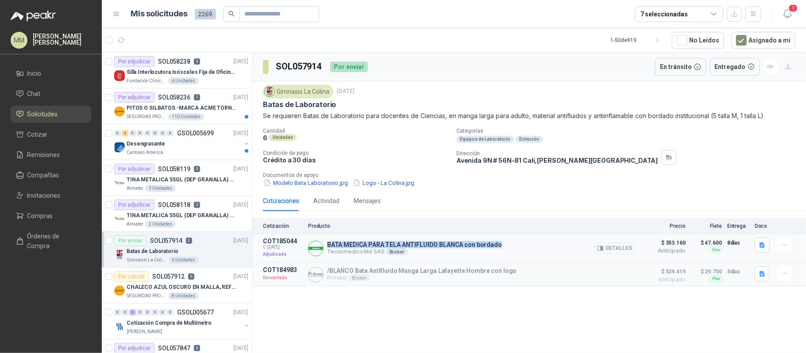
click at [361, 248] on p "BATA MEDICA PARA TELA ANTIFLUIDO BLANCA con bordado" at bounding box center [414, 244] width 175 height 7
copy p "BATA MEDICA PARA TELA ANTIFLUIDO BLANCA con bordado"
click at [598, 252] on button "Detalles" at bounding box center [616, 249] width 42 height 12
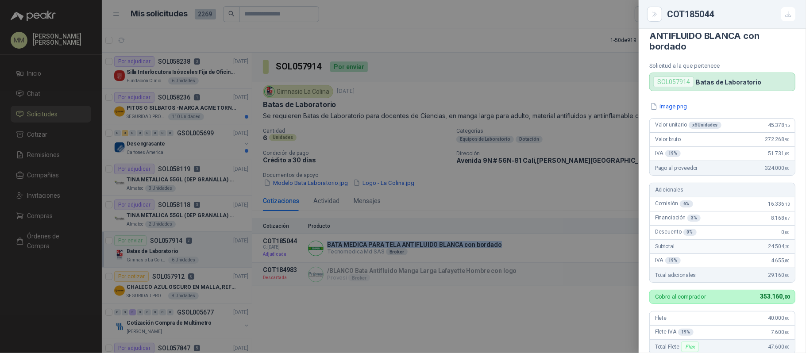
scroll to position [0, 0]
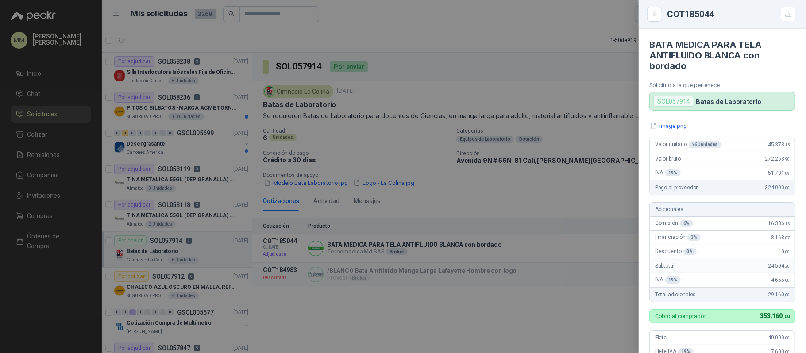
click at [335, 117] on div at bounding box center [403, 176] width 806 height 353
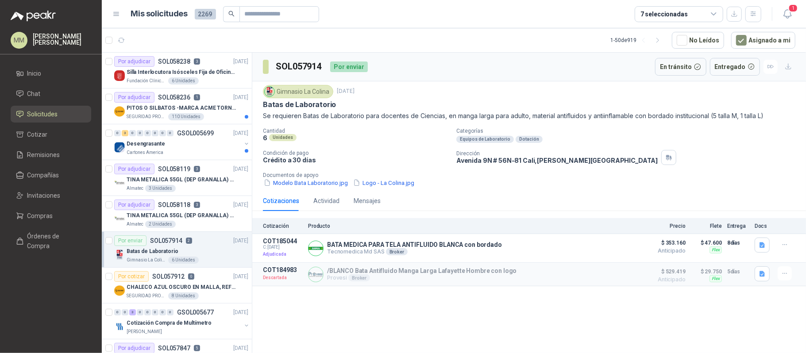
click at [300, 59] on div "SOL057914 Por enviar" at bounding box center [315, 67] width 105 height 18
click at [298, 65] on h3 "SOL057914" at bounding box center [299, 67] width 47 height 14
copy h3 "SOL057914"
click at [523, 163] on p "Avenida 9N # 56N-81 Cali , Valle del Cauca" at bounding box center [557, 161] width 201 height 8
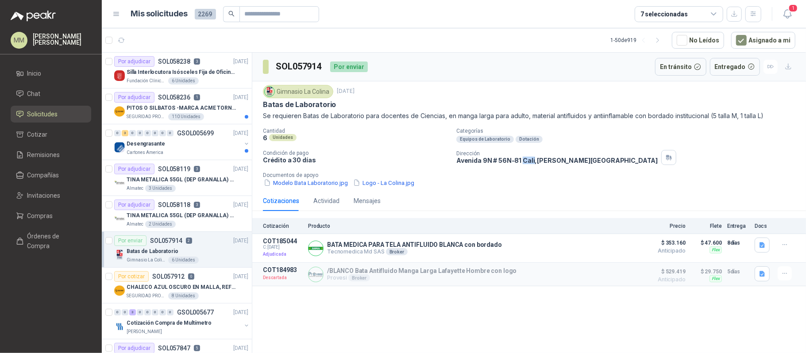
click at [523, 163] on p "Avenida 9N # 56N-81 Cali , Valle del Cauca" at bounding box center [557, 161] width 201 height 8
copy div "Avenida 9N # 56N-81 Cali , Valle del Cauca"
click at [300, 87] on div "Gimnasio La Colina" at bounding box center [298, 91] width 70 height 13
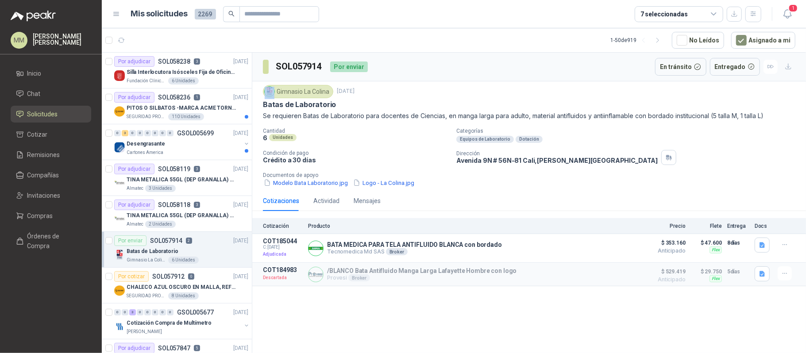
click at [300, 87] on div "Gimnasio La Colina" at bounding box center [298, 91] width 70 height 13
click at [296, 91] on div "Gimnasio La Colina" at bounding box center [298, 91] width 70 height 13
copy div "Gimnasio La Colina"
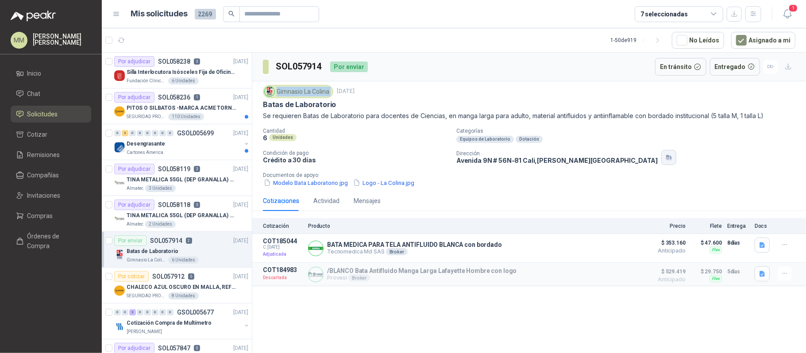
click at [666, 160] on icon "button" at bounding box center [670, 157] width 8 height 7
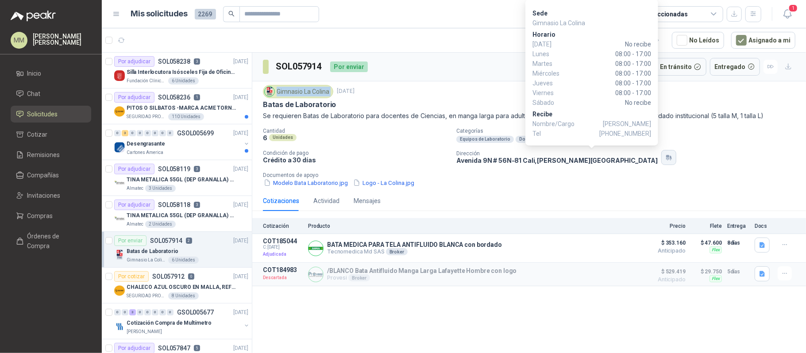
click at [670, 159] on icon "button" at bounding box center [671, 158] width 2 height 4
click at [625, 135] on span "+57 3155944556" at bounding box center [626, 134] width 52 height 10
copy span "3155944556"
click at [662, 163] on button "button" at bounding box center [669, 157] width 15 height 15
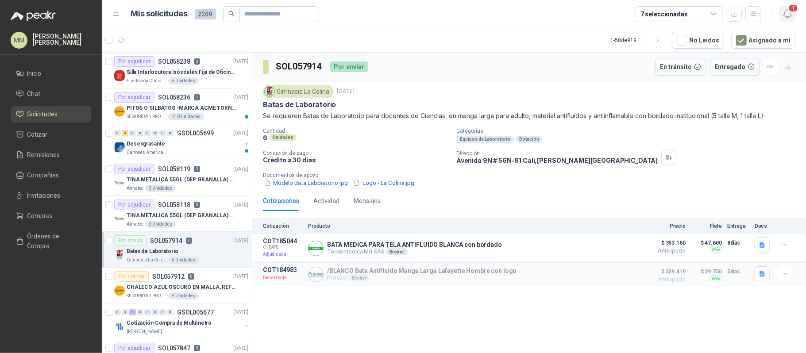
click at [787, 17] on icon "button" at bounding box center [787, 13] width 11 height 11
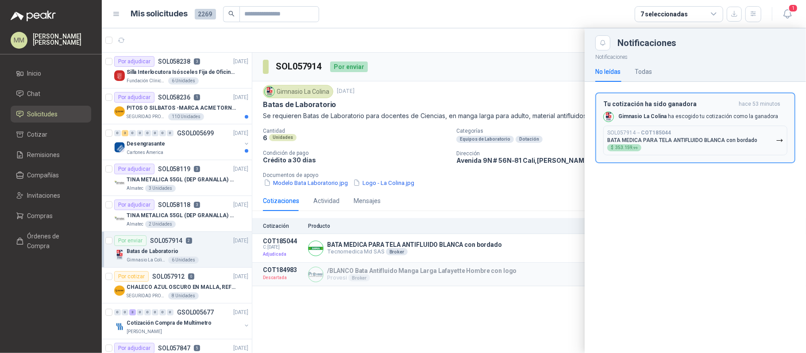
click at [638, 130] on p "SOL057914 → COT185044" at bounding box center [640, 133] width 64 height 7
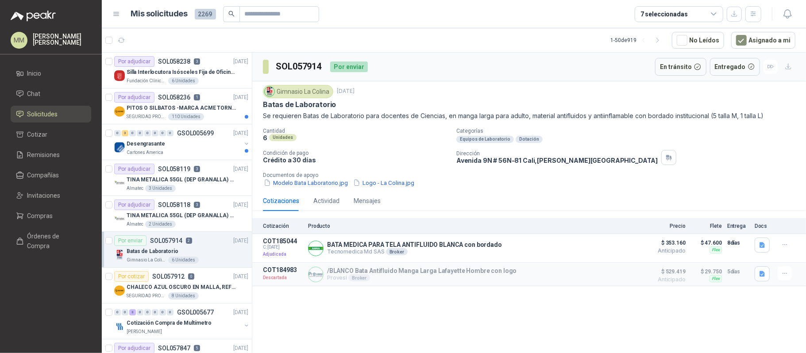
click at [604, 92] on div "Gimnasio La Colina 29 sept, 2025" at bounding box center [529, 91] width 533 height 13
click at [125, 43] on button "button" at bounding box center [121, 40] width 14 height 14
click at [218, 209] on div "Por enviar SOL058118 4 30/09/25" at bounding box center [181, 205] width 134 height 11
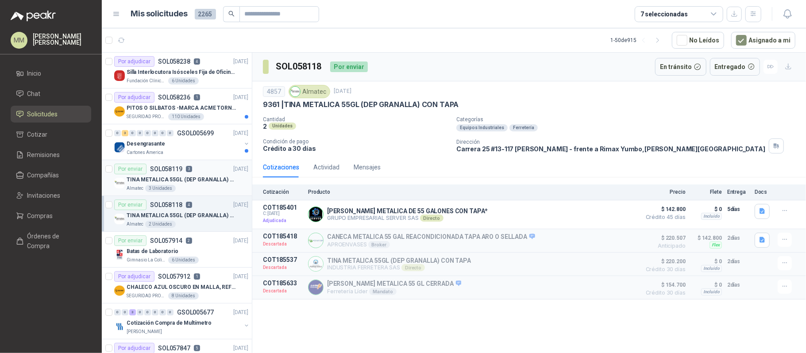
click at [211, 181] on p "TINA METALICA 55GL (DEP GRANALLA) CON TAPA" at bounding box center [182, 180] width 110 height 8
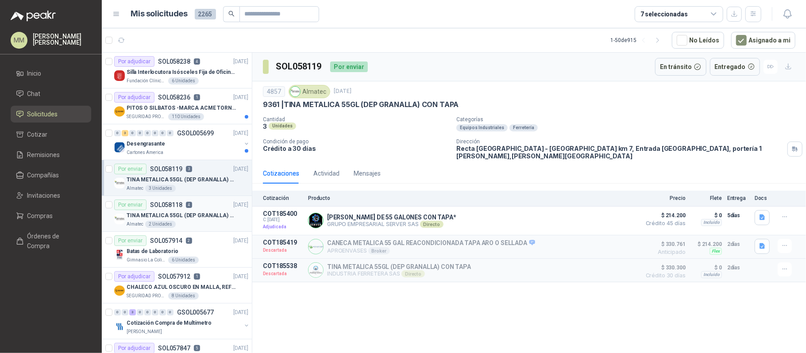
click at [211, 224] on div "Almatec 2 Unidades" at bounding box center [188, 224] width 122 height 7
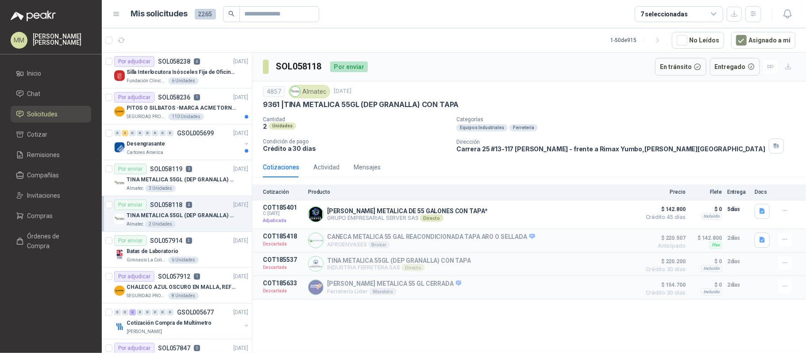
click at [682, 100] on div "4857 Almatec 30 sept, 2025 9361 | TINA METALICA 55GL (DEP GRANALLA) CON TAPA" at bounding box center [529, 97] width 533 height 24
click at [279, 16] on input "text" at bounding box center [276, 14] width 62 height 15
paste input "**********"
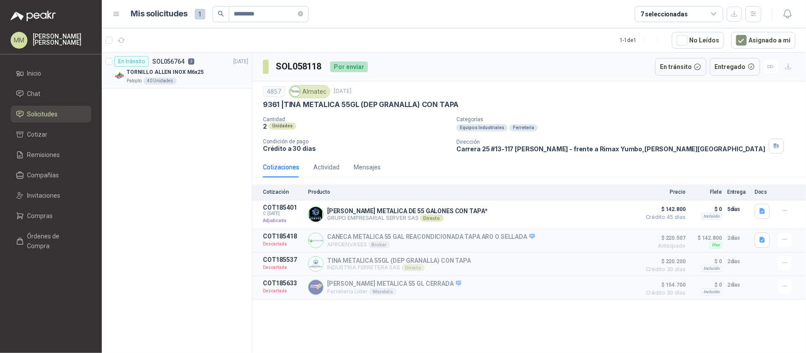
click at [236, 75] on div "TORNILLO ALLEN INOX M6x25" at bounding box center [188, 72] width 122 height 11
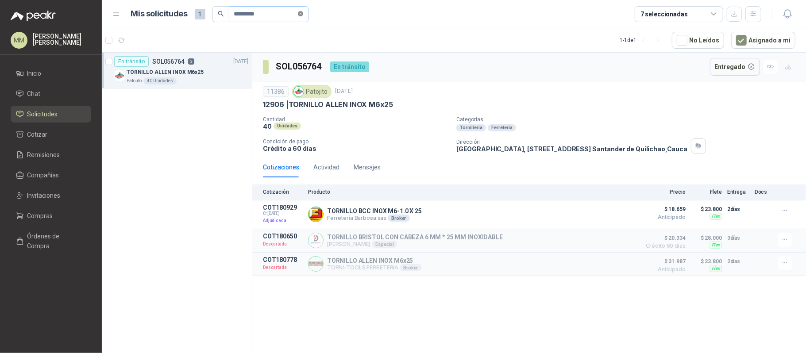
click at [303, 12] on icon "close-circle" at bounding box center [300, 13] width 5 height 5
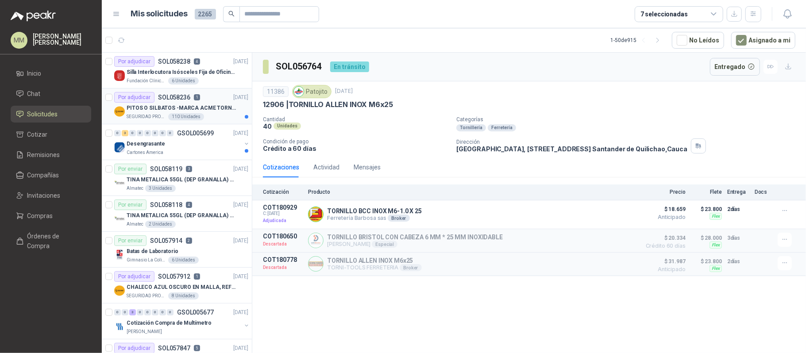
click at [225, 107] on p "PITOS O SILBATOS -MARCA ACME TORNADO 635" at bounding box center [182, 108] width 110 height 8
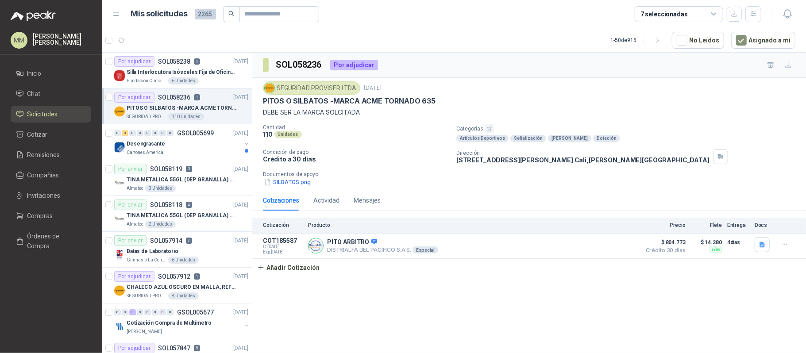
click at [293, 99] on p "PITOS O SILBATOS -MARCA ACME TORNADO 635" at bounding box center [349, 101] width 173 height 9
click at [376, 143] on div "Cantidad 110 Unidades Categorías Artículos Deportivos Señalización EPPs Dotació…" at bounding box center [529, 155] width 533 height 62
click at [289, 189] on div "SEGURIDAD PROVISER LTDA 30 sept, 2025 PITOS O SILBATOS -MARCA ACME TORNADO 635 …" at bounding box center [529, 134] width 554 height 112
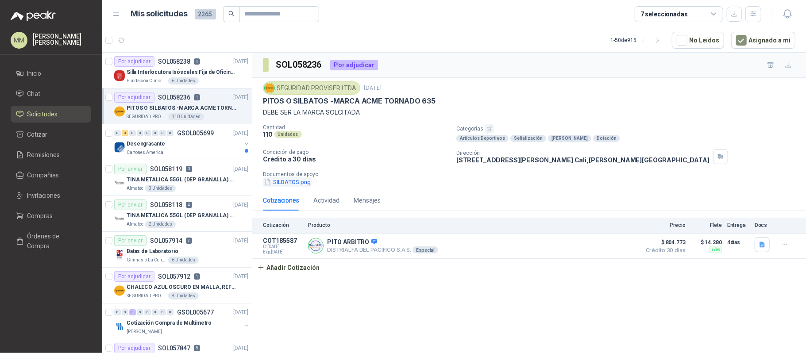
click at [289, 187] on button "SILBATOS.png" at bounding box center [287, 182] width 49 height 9
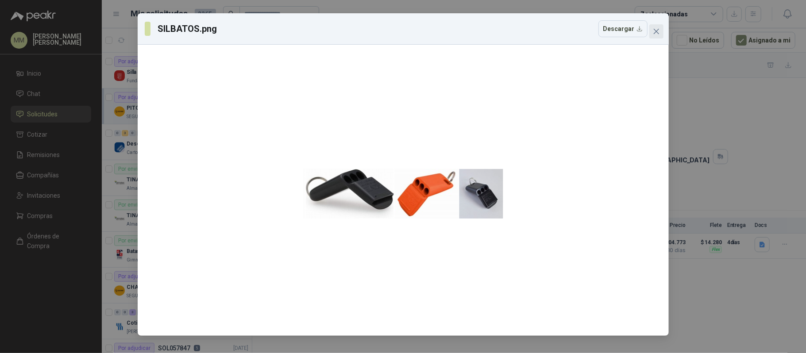
click at [660, 31] on span "Close" at bounding box center [657, 31] width 14 height 7
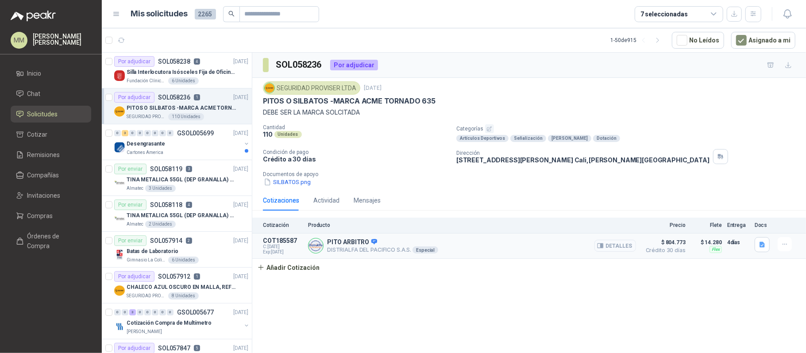
click at [616, 251] on button "Detalles" at bounding box center [616, 246] width 42 height 12
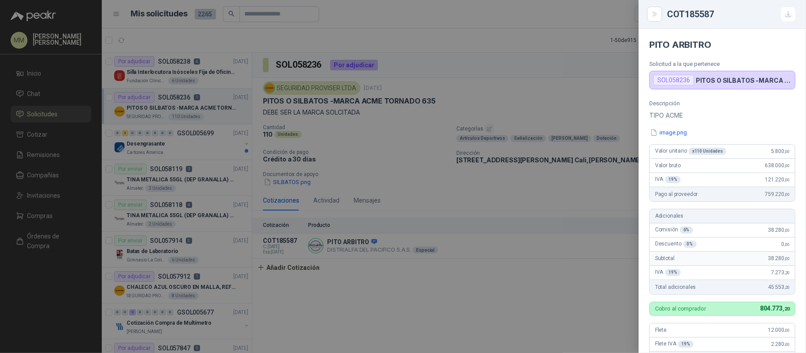
click at [564, 185] on div at bounding box center [403, 176] width 806 height 353
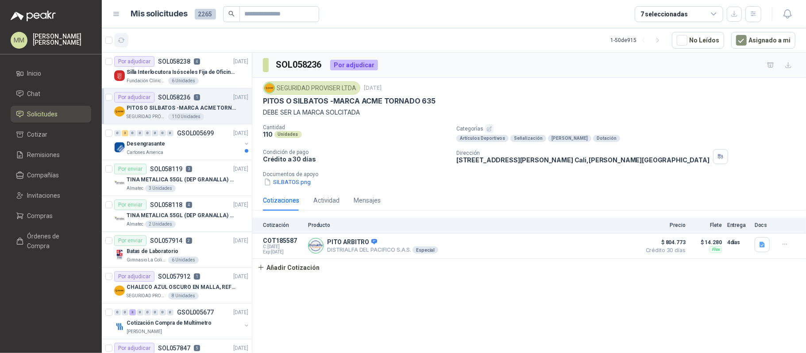
click at [126, 38] on button "button" at bounding box center [121, 40] width 14 height 14
click at [243, 142] on button "button" at bounding box center [246, 143] width 7 height 7
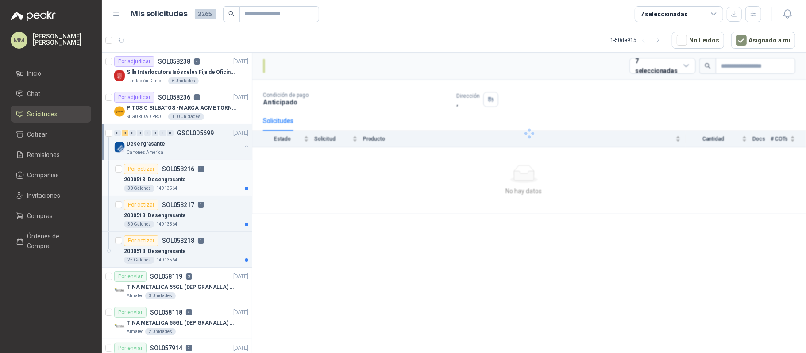
click at [215, 181] on div "2000513 | Desengrasante" at bounding box center [186, 179] width 124 height 11
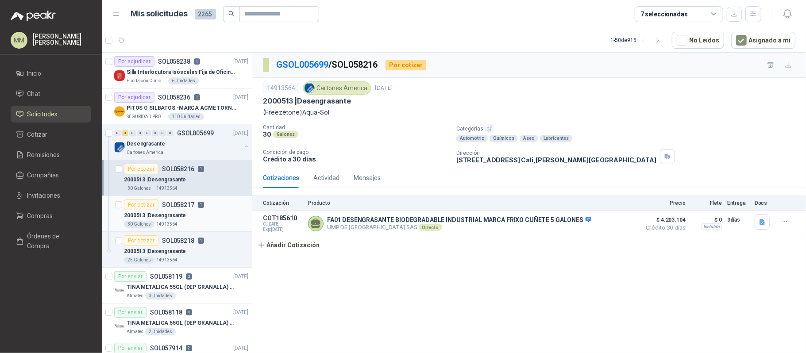
click at [213, 216] on div "2000513 | Desengrasante" at bounding box center [186, 215] width 124 height 11
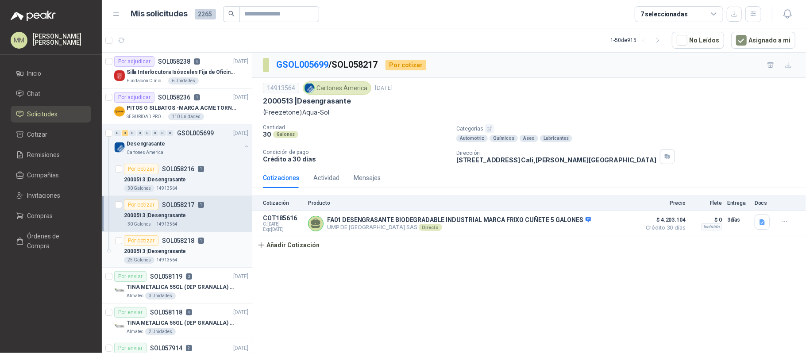
click at [209, 250] on div "2000513 | Desengrasante" at bounding box center [186, 251] width 124 height 11
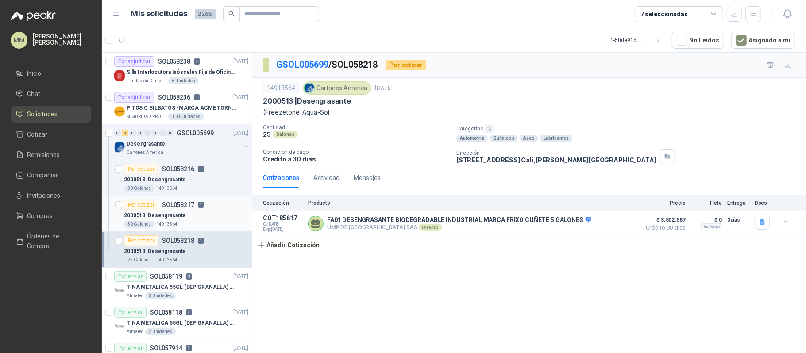
click at [211, 225] on div "30 Galones 14913564" at bounding box center [186, 224] width 124 height 7
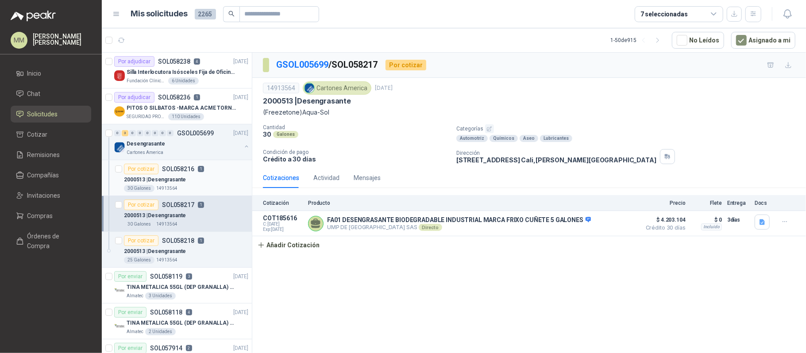
click at [206, 180] on div "2000513 | Desengrasante" at bounding box center [186, 179] width 124 height 11
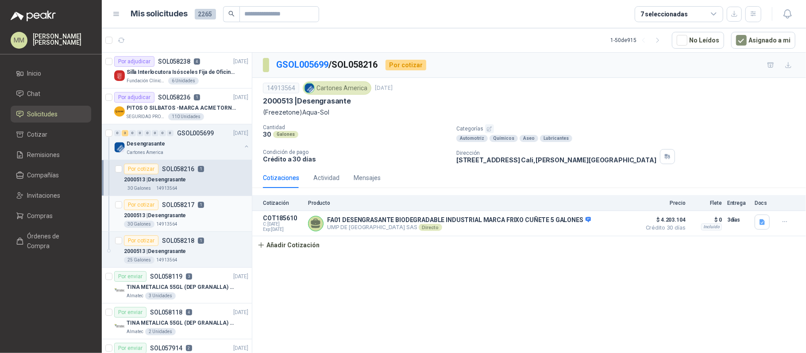
click at [202, 214] on div "2000513 | Desengrasante" at bounding box center [186, 215] width 124 height 11
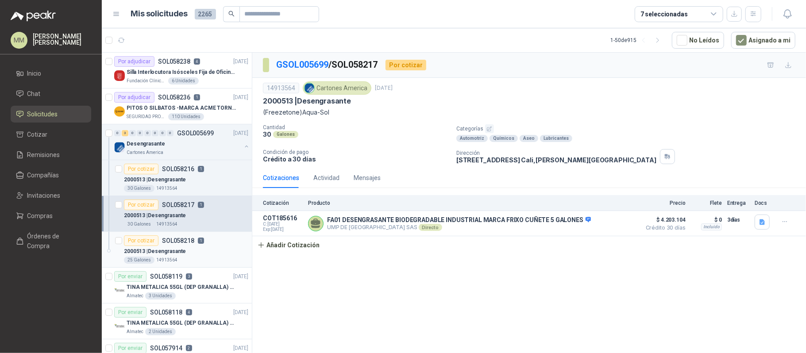
click at [207, 239] on div "Por cotizar SOL058218 1" at bounding box center [186, 241] width 124 height 11
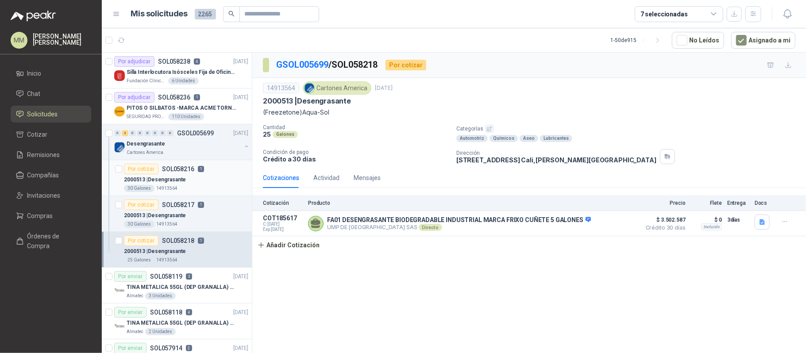
click at [206, 175] on div "2000513 | Desengrasante" at bounding box center [186, 179] width 124 height 11
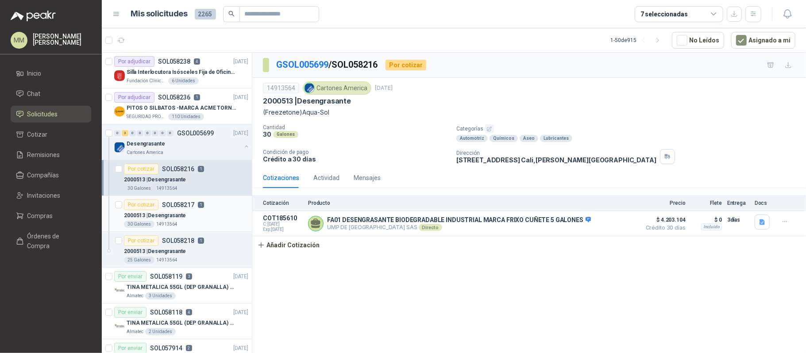
click at [222, 217] on div "2000513 | Desengrasante" at bounding box center [186, 215] width 124 height 11
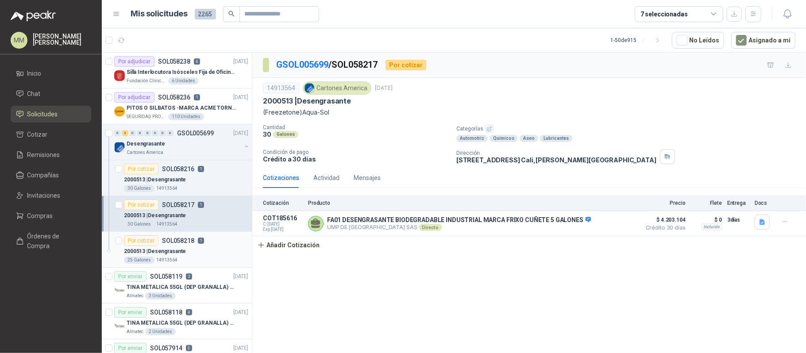
click at [211, 252] on div "2000513 | Desengrasante" at bounding box center [186, 251] width 124 height 11
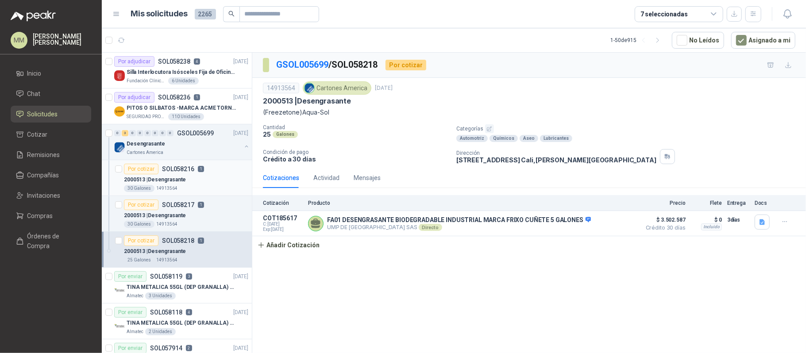
click at [202, 188] on div "30 Galones 14913564" at bounding box center [186, 188] width 124 height 7
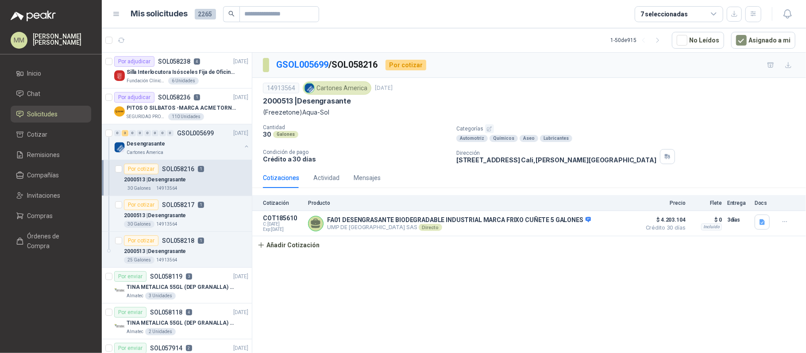
click at [311, 116] on p "(Freezetone)Aqua-Sol" at bounding box center [529, 113] width 533 height 10
click at [382, 144] on div "Cantidad 30 Galones Categorías Automotriz Químicos Aseo Lubricantes Condición d…" at bounding box center [529, 144] width 533 height 40
click at [195, 221] on div "2000513 | Desengrasante" at bounding box center [186, 215] width 124 height 11
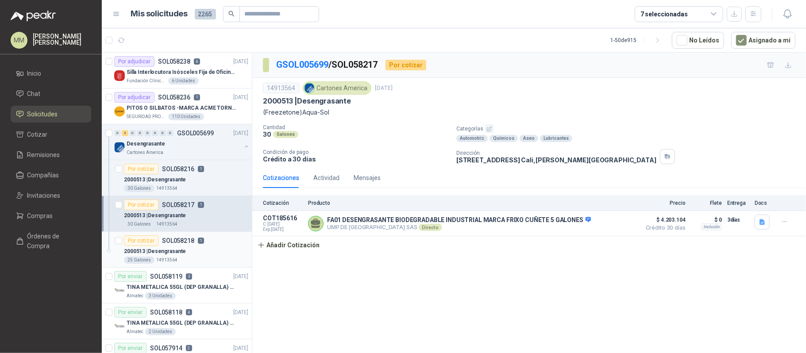
click at [206, 259] on div "25 Galones 14913564" at bounding box center [186, 260] width 124 height 7
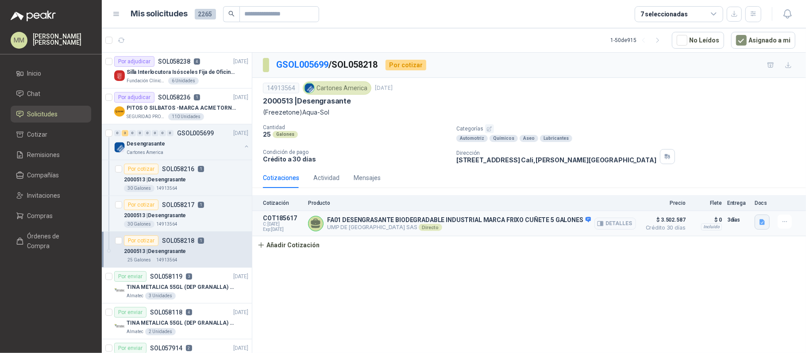
click at [763, 225] on icon "button" at bounding box center [762, 223] width 5 height 6
click at [730, 206] on button "FT_FRIXO A01.pdf" at bounding box center [736, 203] width 58 height 9
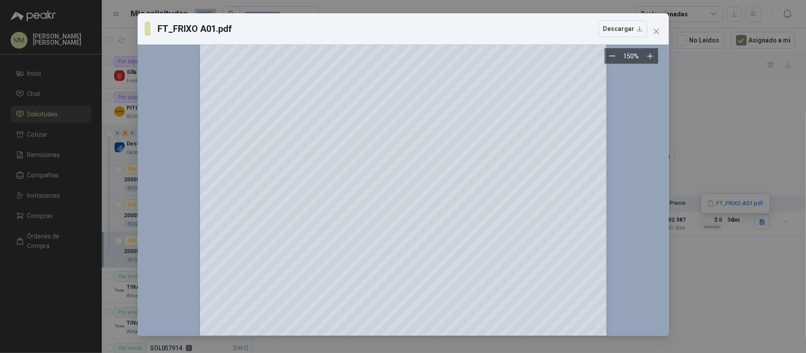
scroll to position [37, 0]
click at [655, 31] on icon "close" at bounding box center [656, 31] width 7 height 7
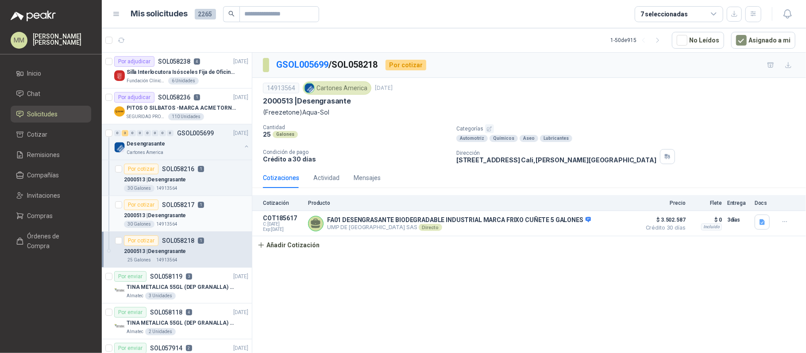
click at [212, 209] on div "Por cotizar SOL058217 1" at bounding box center [186, 205] width 124 height 11
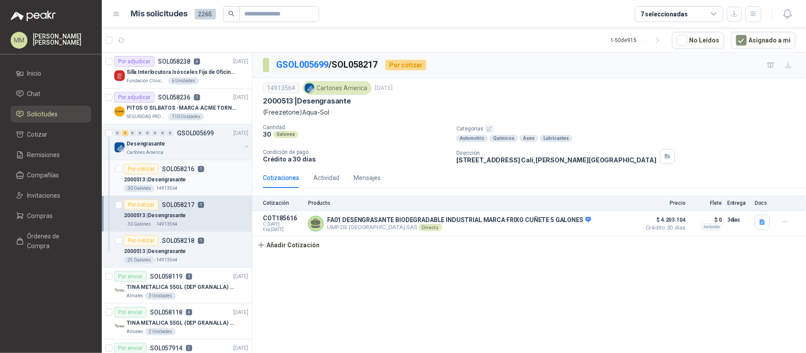
click at [209, 177] on div "2000513 | Desengrasante" at bounding box center [186, 179] width 124 height 11
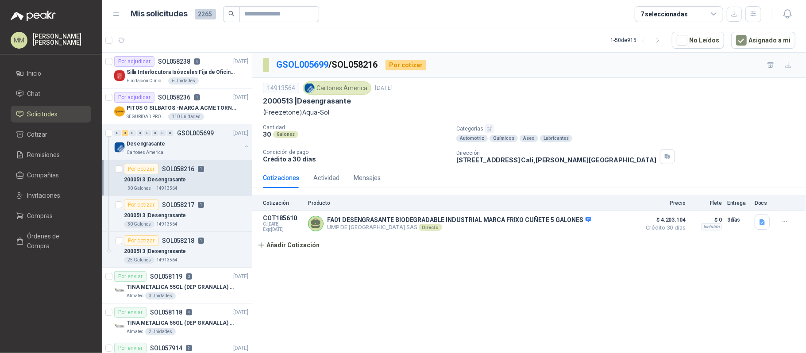
click at [311, 115] on p "(Freezetone)Aqua-Sol" at bounding box center [529, 113] width 533 height 10
click at [572, 84] on div "14913564 Cartones America 30 sept, 2025" at bounding box center [529, 87] width 533 height 13
click at [218, 107] on p "PITOS O SILBATOS -MARCA ACME TORNADO 635" at bounding box center [182, 108] width 110 height 8
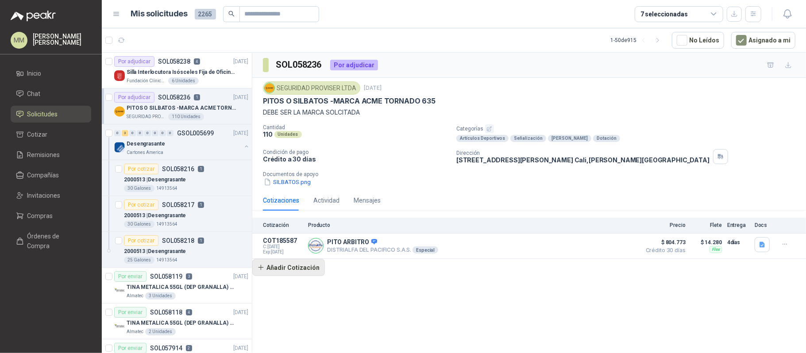
click at [298, 270] on button "Añadir Cotización" at bounding box center [288, 268] width 73 height 18
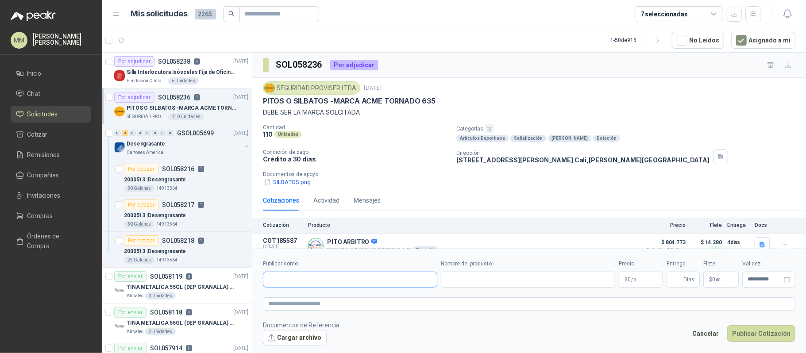
click at [332, 283] on input "Publicar como" at bounding box center [350, 279] width 174 height 15
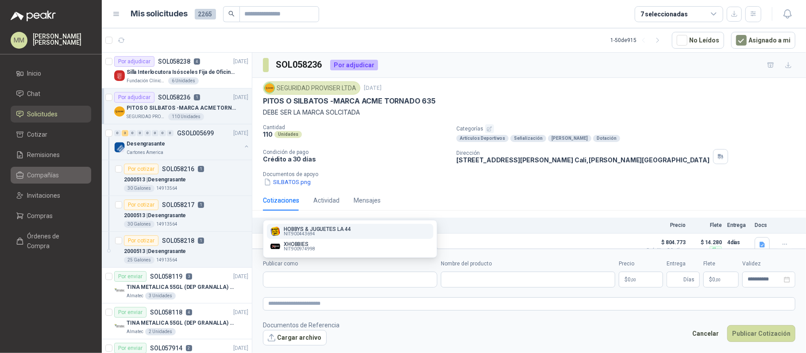
click at [55, 174] on span "Compañías" at bounding box center [43, 175] width 32 height 10
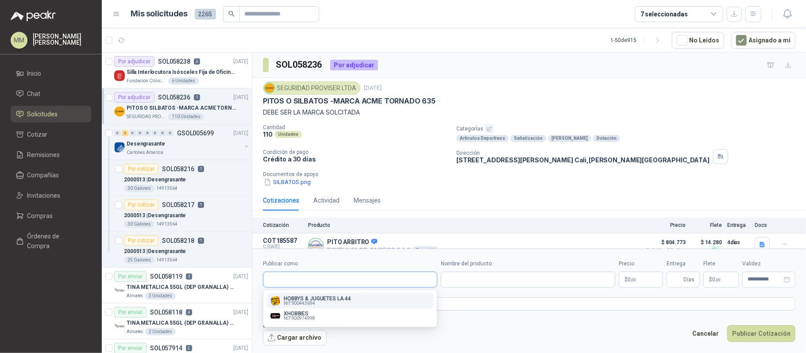
click at [303, 275] on input "Publicar como" at bounding box center [350, 279] width 174 height 15
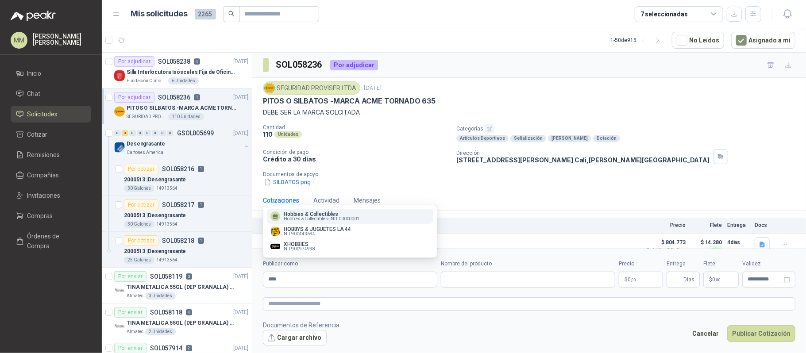
click at [327, 214] on p "Hobbies & Collectibles" at bounding box center [322, 214] width 76 height 5
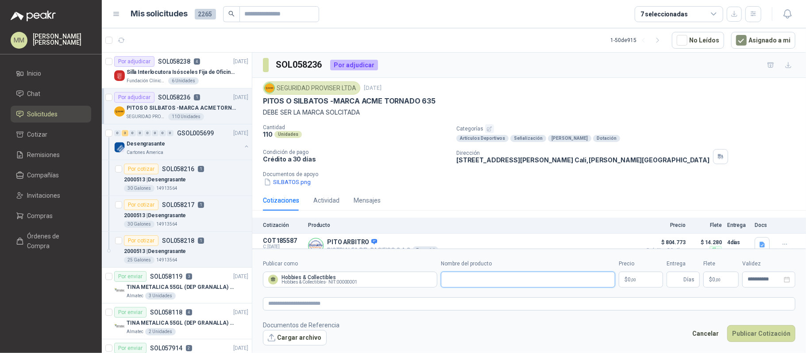
click at [466, 274] on input "Nombre del producto" at bounding box center [528, 280] width 174 height 16
paste input "**********"
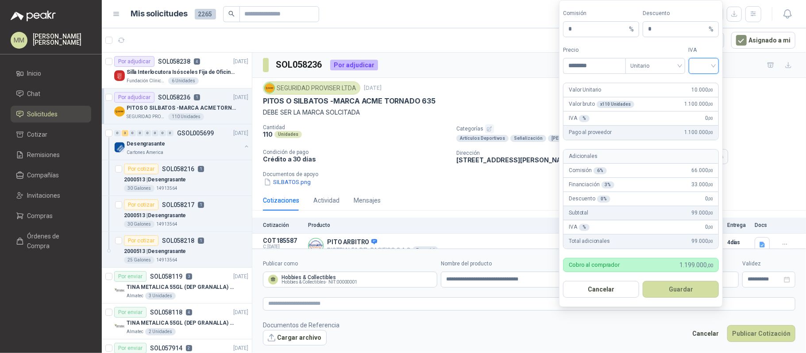
click at [704, 66] on input "search" at bounding box center [704, 64] width 20 height 13
click at [702, 77] on div "19%" at bounding box center [703, 83] width 27 height 14
click at [671, 294] on button "Guardar" at bounding box center [681, 289] width 76 height 17
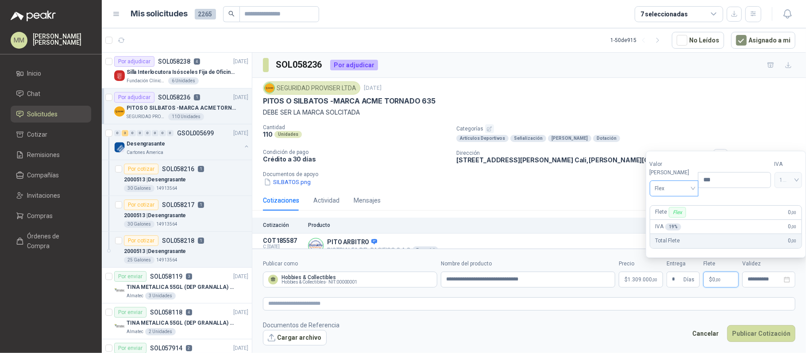
click at [673, 188] on span "Flex" at bounding box center [674, 188] width 39 height 13
click at [663, 218] on div "Incluido" at bounding box center [672, 221] width 31 height 10
click at [578, 310] on textarea at bounding box center [529, 304] width 533 height 13
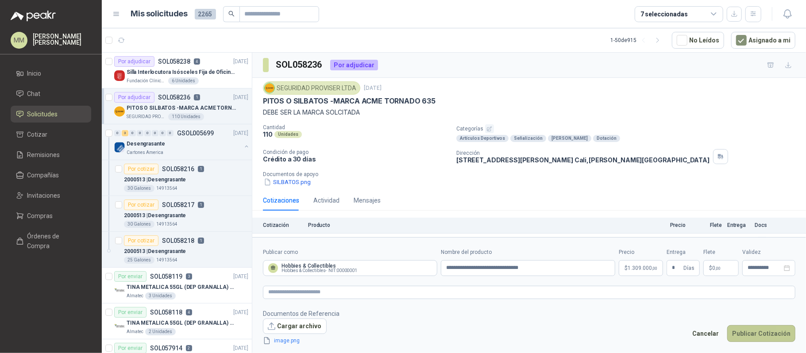
click at [747, 330] on button "Publicar Cotización" at bounding box center [762, 333] width 68 height 17
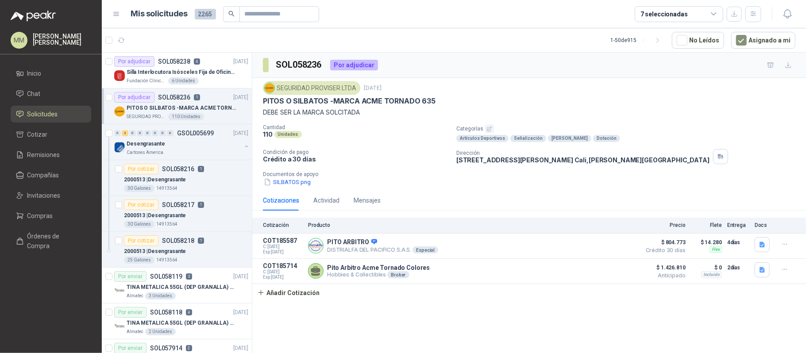
click at [657, 78] on div "SEGURIDAD PROVISER LTDA 30 sept, 2025 PITOS O SILBATOS -MARCA ACME TORNADO 635 …" at bounding box center [529, 134] width 554 height 112
click at [203, 169] on p "1" at bounding box center [201, 169] width 6 height 6
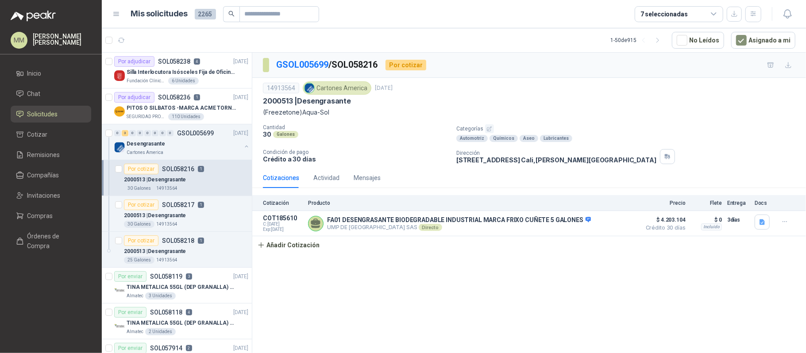
click at [530, 98] on div "2000513 | Desengrasante" at bounding box center [529, 101] width 533 height 9
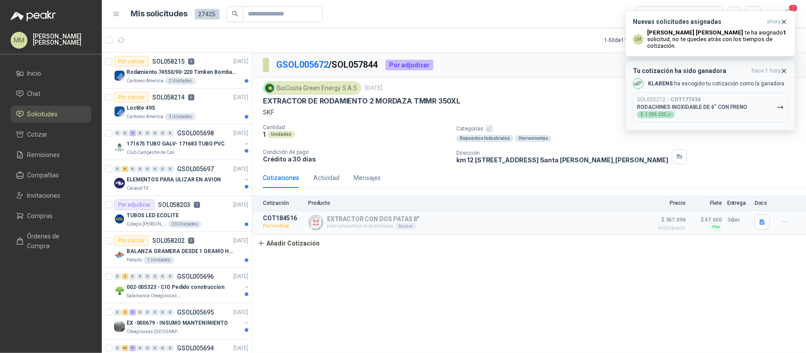
click at [679, 112] on div "SOL055272 → COT177434 RODACHINES INOXIDABLE DE 6" CON FRENO $ 1.395.202 ,27" at bounding box center [692, 108] width 110 height 22
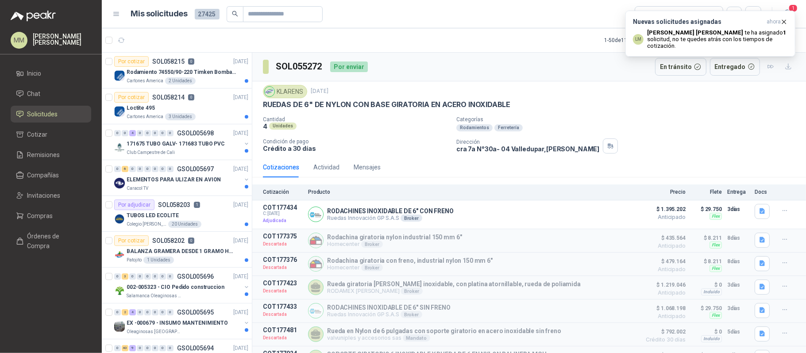
click at [482, 153] on p "cra 7a N°30a- 04 Valledupar , Cesar" at bounding box center [528, 149] width 143 height 8
copy div "cra 7a N°30a- 04 Valledupar , Cesar"
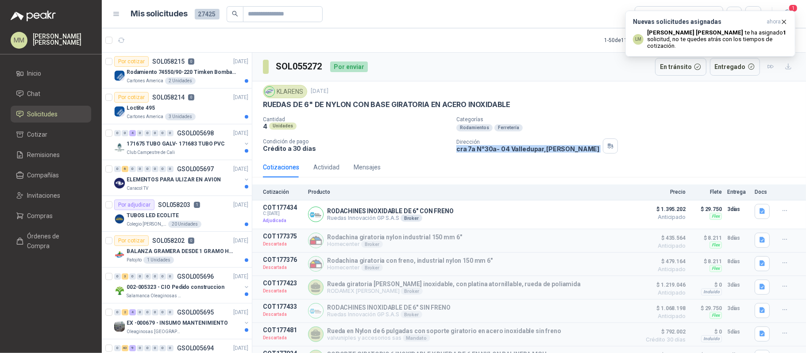
click at [550, 133] on div "Cantidad 4 Unidades Categorías Rodamientos Ferretería Condición de pago Crédito…" at bounding box center [529, 134] width 533 height 37
click at [719, 35] on p "Luis Miguel Martinez te ha asignado 1 solicitud , no te quedes atrás con los ti…" at bounding box center [717, 39] width 141 height 20
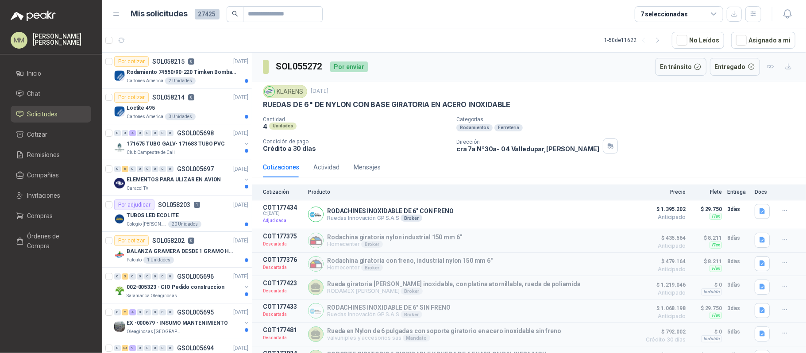
click at [482, 151] on p "cra 7a N°30a- 04 Valledupar , Cesar" at bounding box center [528, 149] width 143 height 8
copy div "cra 7a N°30a- 04 Valledupar , Cesar"
click at [289, 86] on div "KLARENS" at bounding box center [285, 91] width 44 height 13
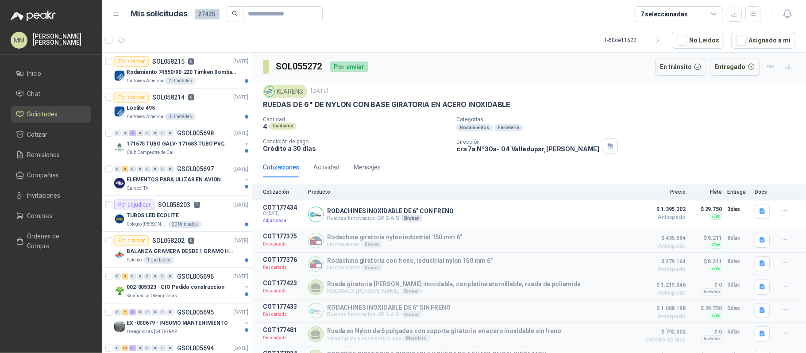
click at [289, 86] on div "KLARENS" at bounding box center [285, 91] width 44 height 13
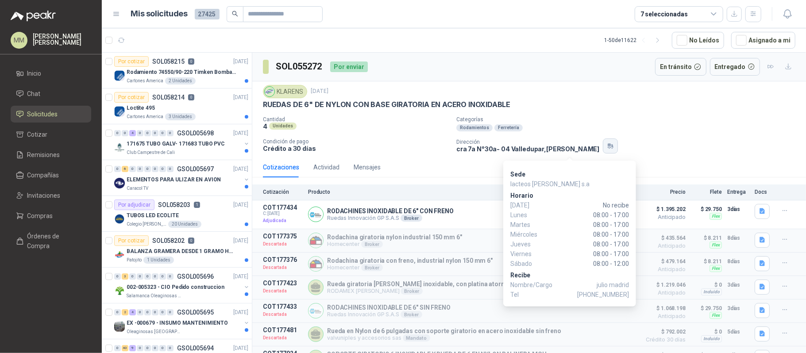
click at [603, 152] on button "button" at bounding box center [610, 146] width 15 height 15
click at [610, 298] on span "+57 3157954744" at bounding box center [603, 295] width 52 height 10
copy span "3157954744"
click at [612, 148] on icon "button" at bounding box center [613, 146] width 2 height 4
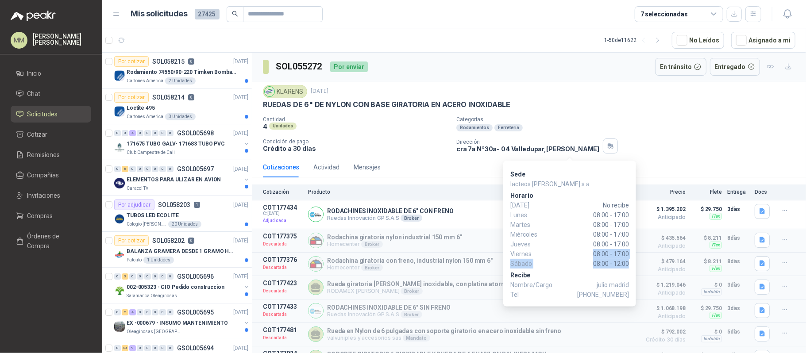
drag, startPoint x: 592, startPoint y: 252, endPoint x: 634, endPoint y: 263, distance: 43.4
click at [634, 263] on div "Sede lacteos del cesar s.a Horario Domingo No recibe Lunes 08:00 - 17:00 Martes…" at bounding box center [569, 234] width 133 height 146
copy div "08:00 - 17:00 Sábado 08:00 - 12:00"
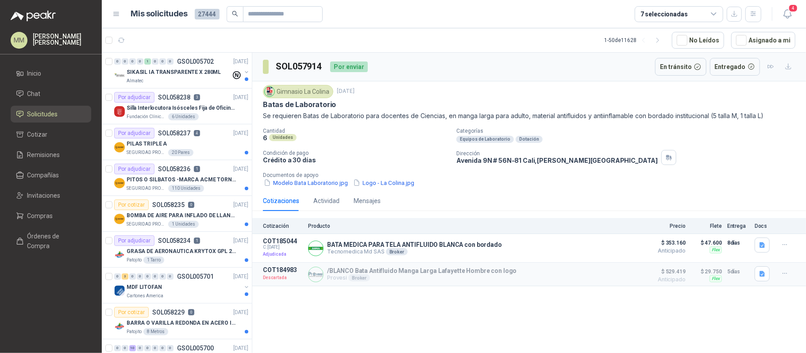
click at [796, 12] on header "Mis solicitudes 27444 7 seleccionadas 4" at bounding box center [454, 14] width 705 height 28
click at [792, 12] on icon "button" at bounding box center [787, 13] width 11 height 11
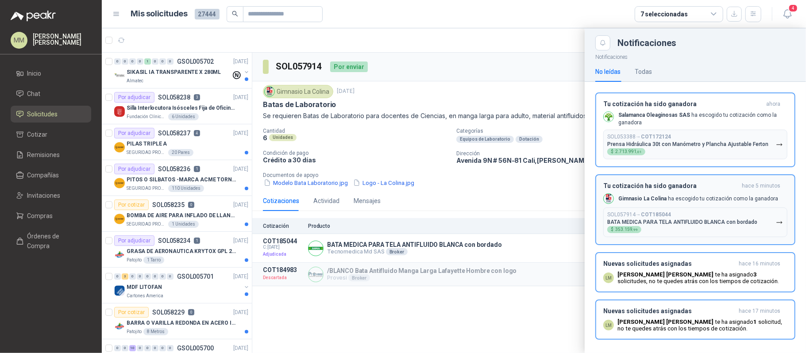
scroll to position [8, 0]
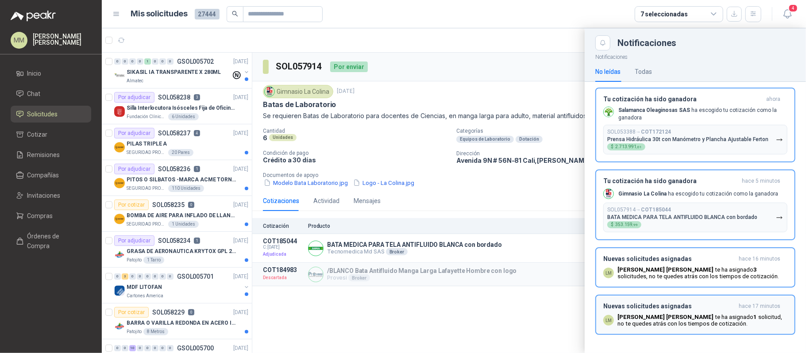
click at [679, 317] on p "Luis Miguel Martinez te ha asignado 1 solicitud , no te quedes atrás con los ti…" at bounding box center [703, 320] width 170 height 13
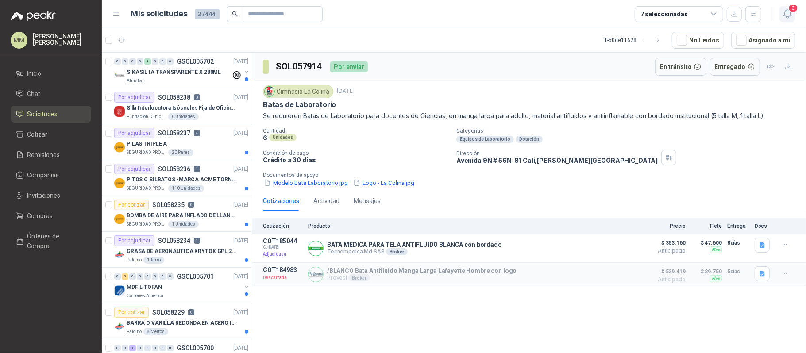
click at [782, 13] on button "3" at bounding box center [788, 14] width 16 height 16
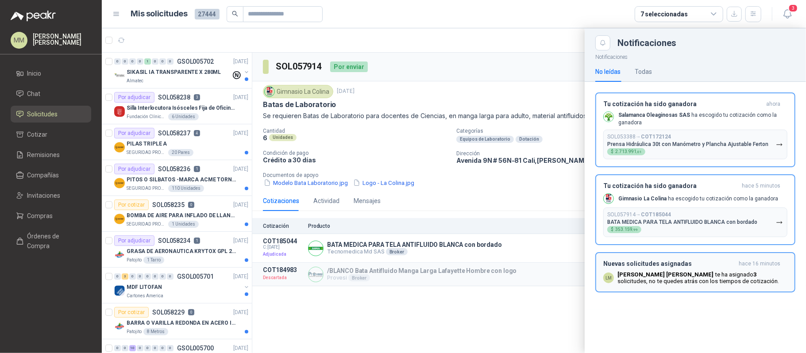
click at [685, 267] on h3 "Nuevas solicitudes asignadas" at bounding box center [670, 264] width 132 height 8
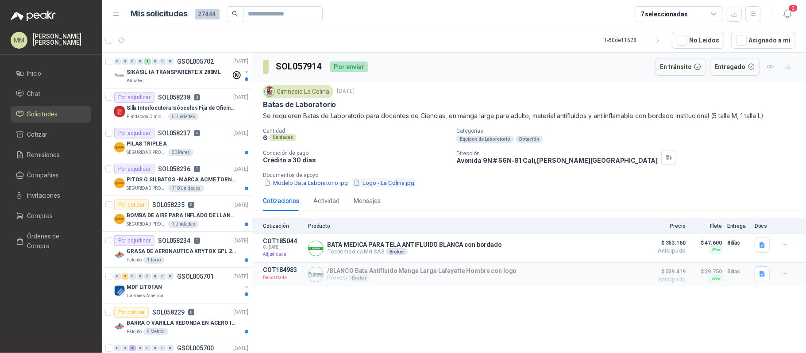
click at [387, 180] on button "Logo - La Colina.jpg" at bounding box center [383, 182] width 63 height 9
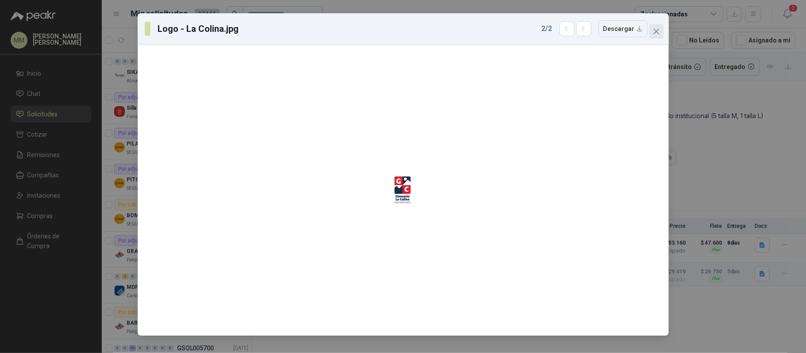
click at [654, 28] on icon "close" at bounding box center [656, 31] width 7 height 7
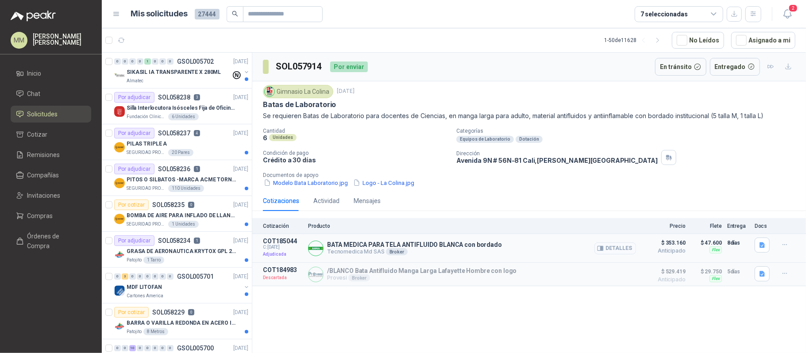
click at [602, 245] on button "Detalles" at bounding box center [616, 249] width 42 height 12
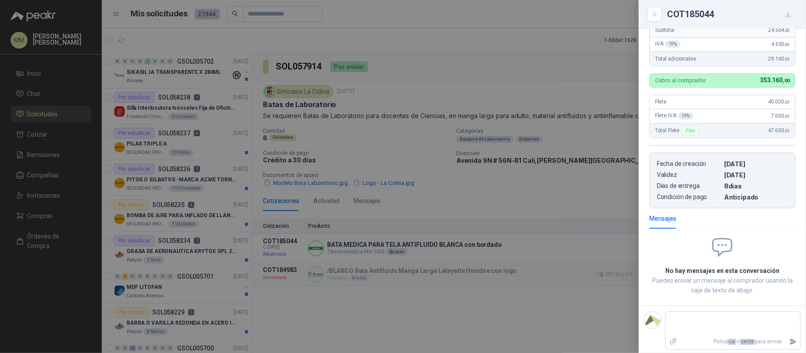
scroll to position [241, 0]
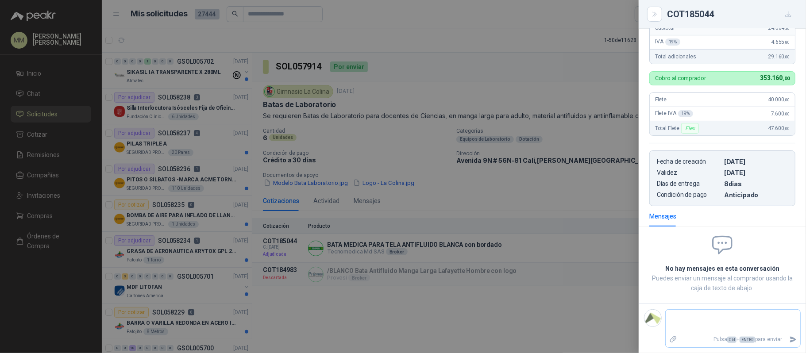
click at [706, 318] on textarea at bounding box center [733, 322] width 135 height 20
type textarea "*"
type textarea "**"
type textarea "***"
type textarea "****"
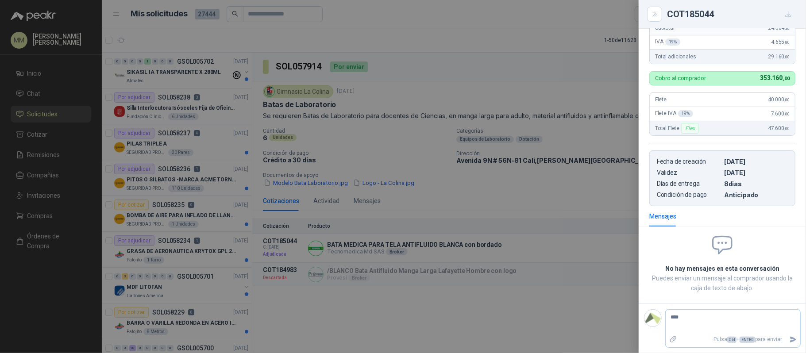
type textarea "*****"
type textarea "******"
type textarea "********"
type textarea "*********"
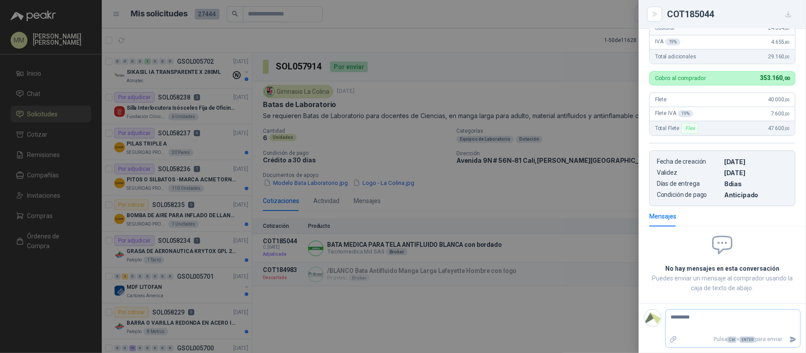
type textarea "**********"
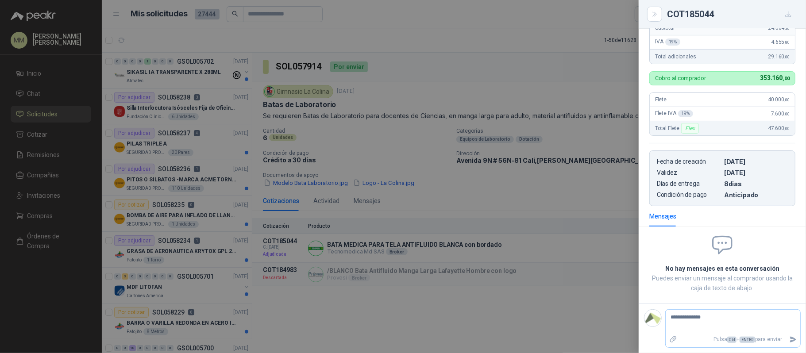
type textarea "**********"
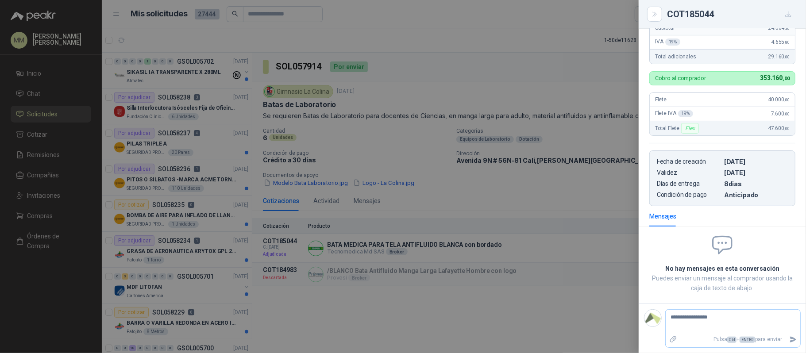
type textarea "**********"
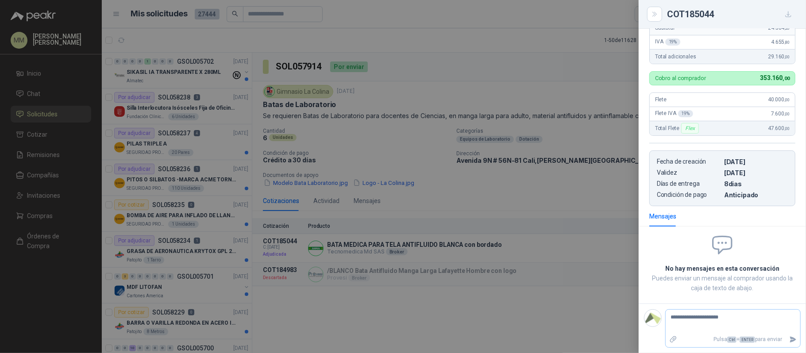
type textarea "**********"
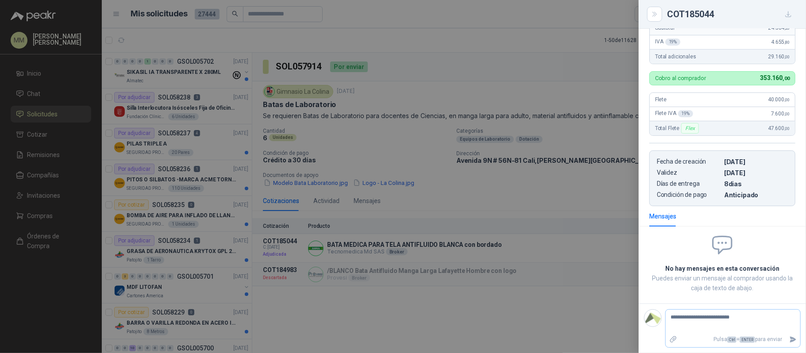
type textarea "**********"
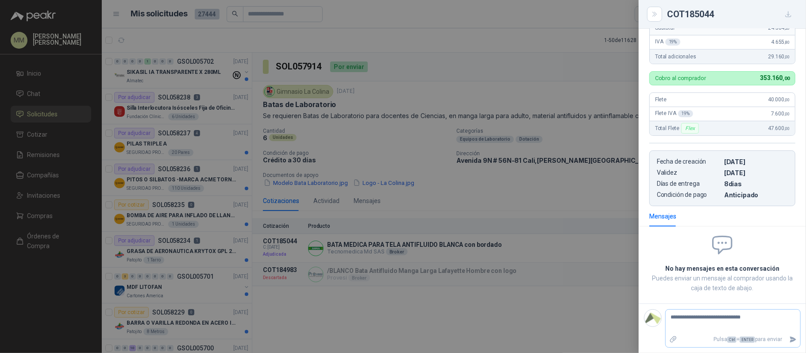
type textarea "**********"
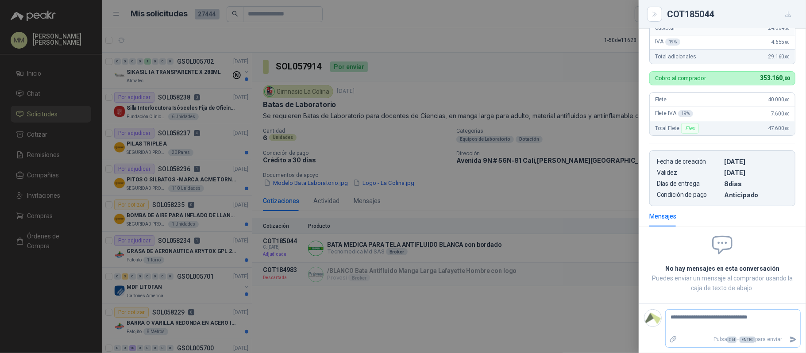
type textarea "**********"
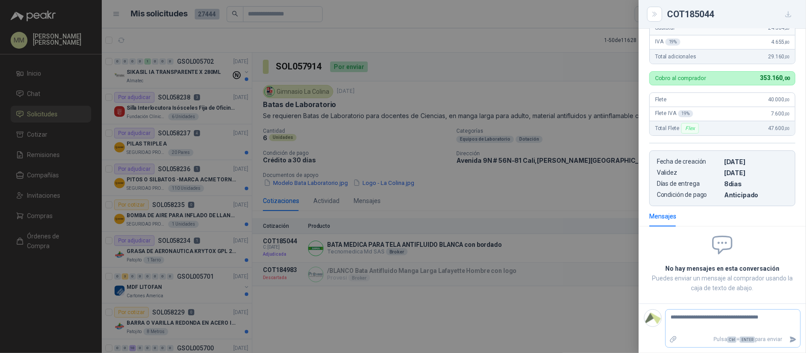
type textarea "**********"
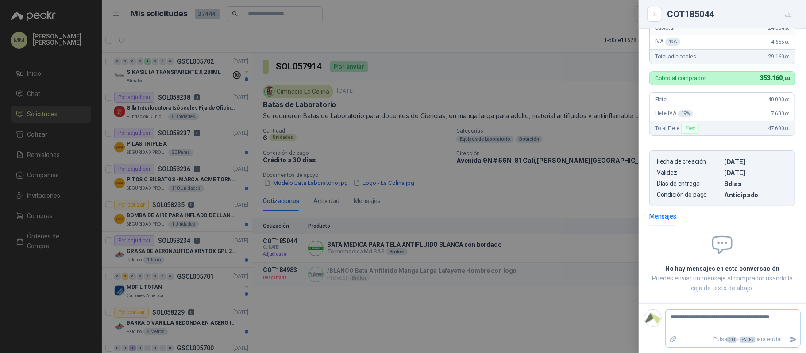
type textarea "**********"
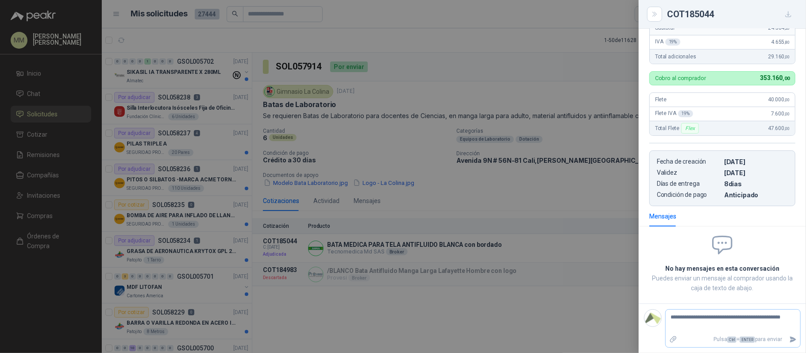
type textarea "**********"
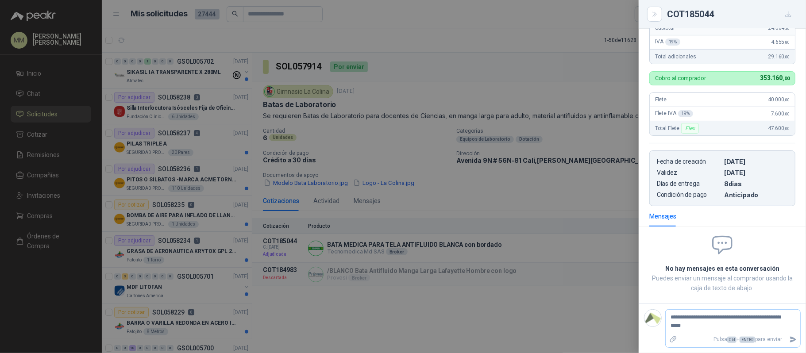
type textarea "**********"
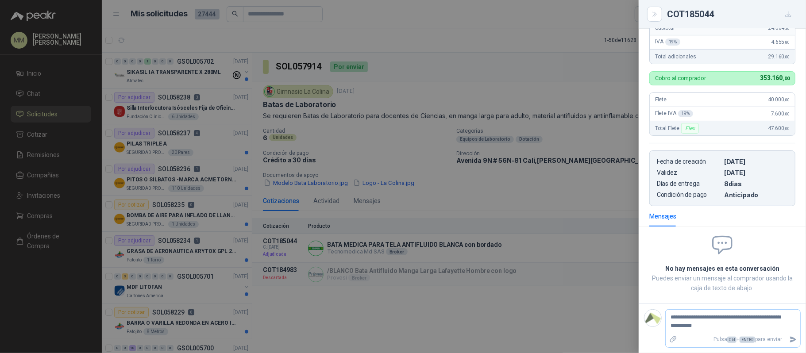
type textarea "**********"
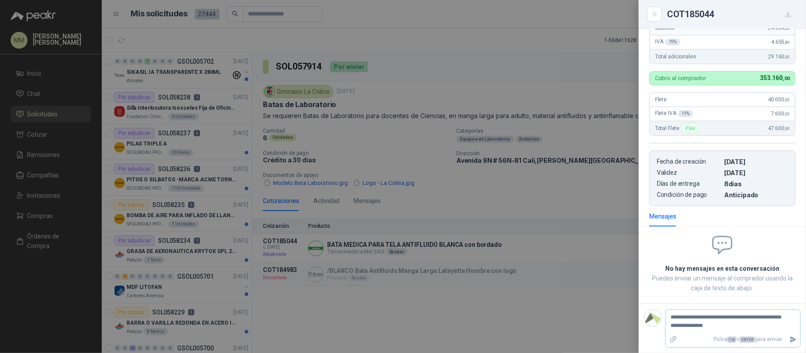
type textarea "**********"
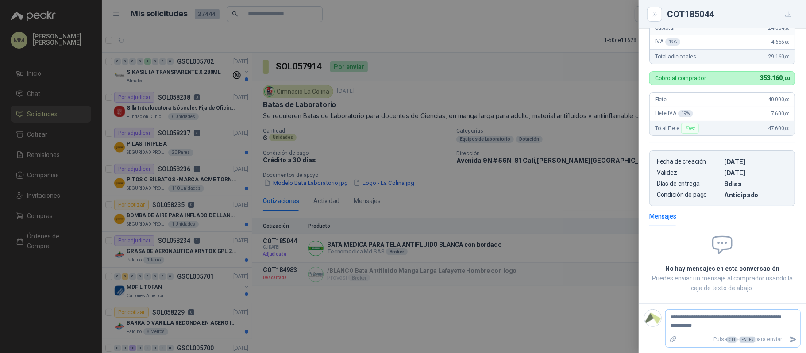
type textarea "**********"
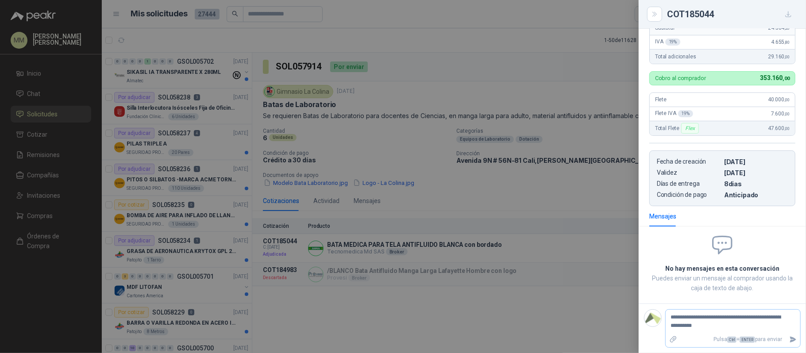
type textarea "**********"
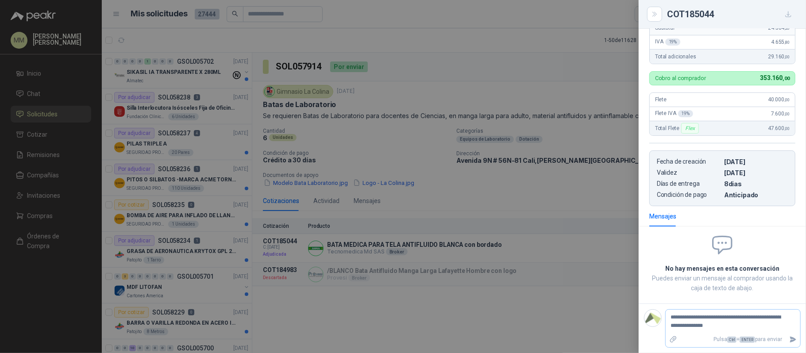
type textarea "**********"
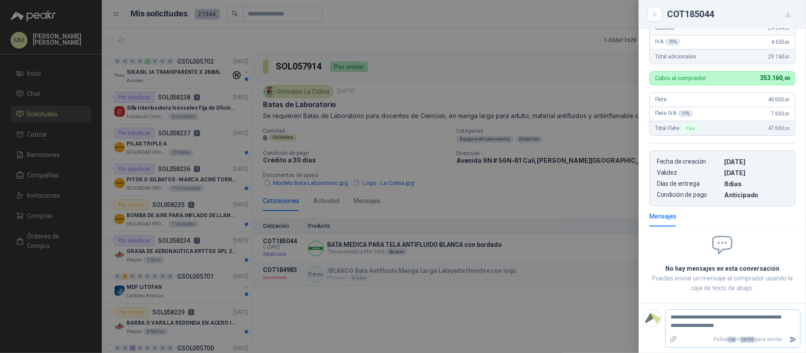
type textarea "**********"
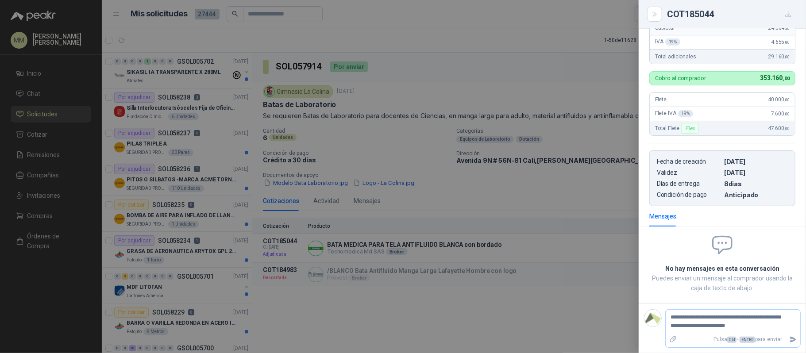
type textarea "**********"
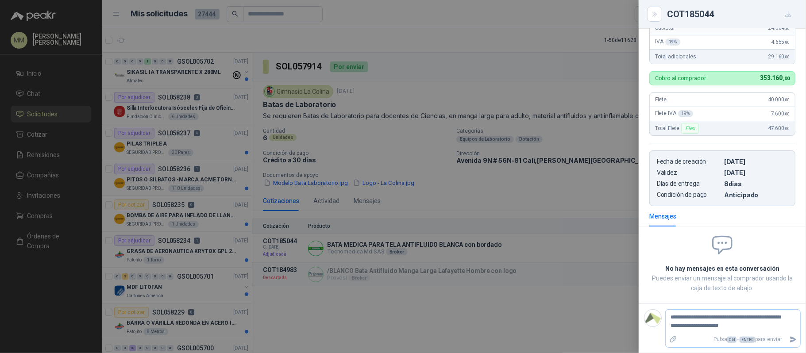
type textarea "**********"
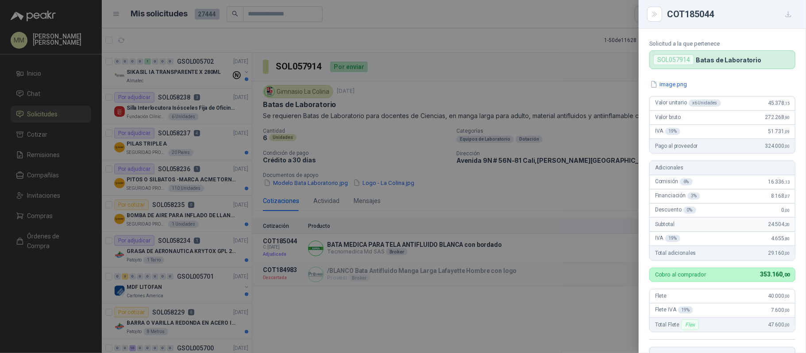
scroll to position [41, 0]
click at [588, 60] on div at bounding box center [403, 176] width 806 height 353
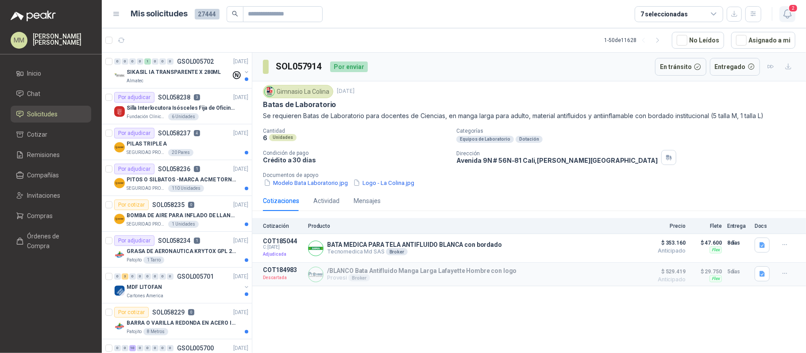
click at [789, 14] on icon "button" at bounding box center [787, 13] width 11 height 11
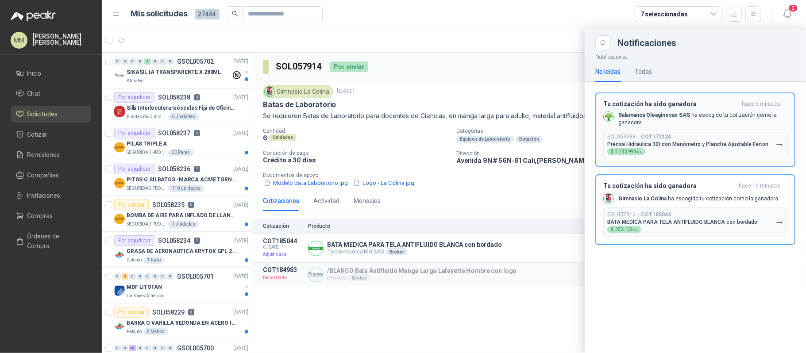
click at [679, 144] on p "Prensa Hidráulica 30t con Manómetro y Plancha Ajustable Ferton" at bounding box center [688, 144] width 161 height 6
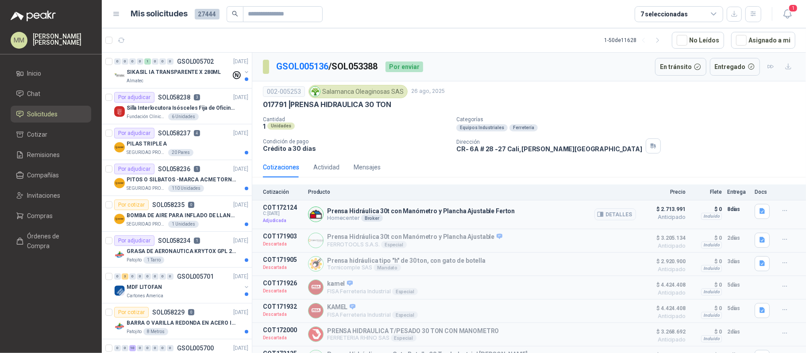
click at [477, 211] on p "Prensa Hidráulica 30t con Manómetro y Plancha Ajustable Ferton" at bounding box center [421, 211] width 188 height 7
copy p "Prensa Hidráulica 30t con Manómetro y Plancha Ajustable Ferton"
click at [406, 151] on p "Crédito a 30 días" at bounding box center [356, 149] width 186 height 8
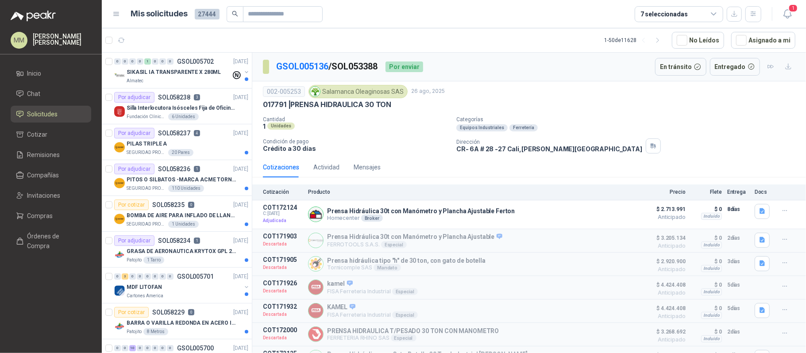
scroll to position [68, 0]
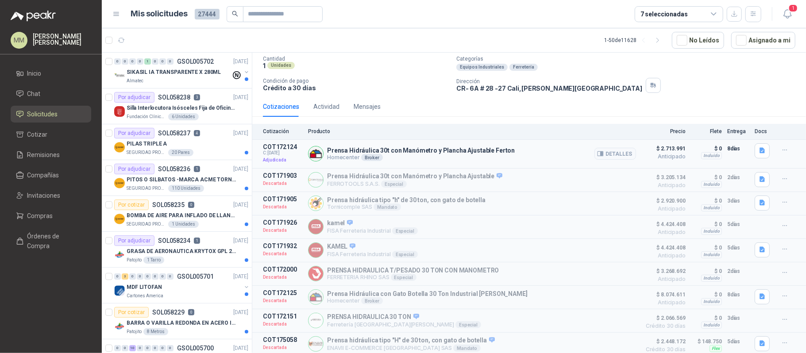
click at [355, 143] on div "Prensa Hidráulica 30t con Manómetro y Plancha Ajustable Ferton Homecenter Broke…" at bounding box center [472, 153] width 328 height 21
copy p "Prensa Hidráulica 30t con Manómetro y Plancha Ajustable Ferton"
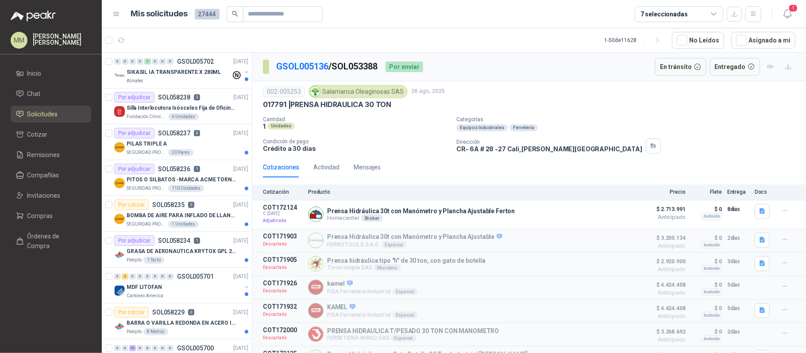
click at [301, 105] on p "017791 | PRENSA HIDRAULICA 30 TON" at bounding box center [327, 104] width 128 height 9
drag, startPoint x: 301, startPoint y: 105, endPoint x: 383, endPoint y: 105, distance: 81.5
click at [383, 105] on p "017791 | PRENSA HIDRAULICA 30 TON" at bounding box center [327, 104] width 128 height 9
copy p "PRENSA HIDRAULICA 30 TON"
click at [573, 58] on div "GSOL005136 / SOL053388 Por enviar En tránsito Entregado" at bounding box center [529, 67] width 554 height 29
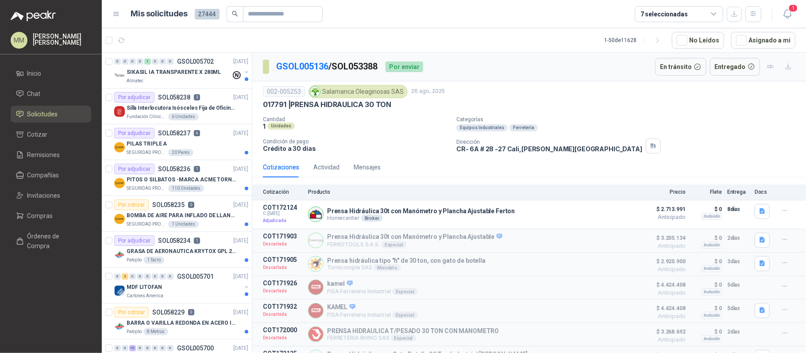
click at [349, 69] on p "GSOL005136 / SOL053388" at bounding box center [327, 67] width 102 height 14
copy p "SOL053388"
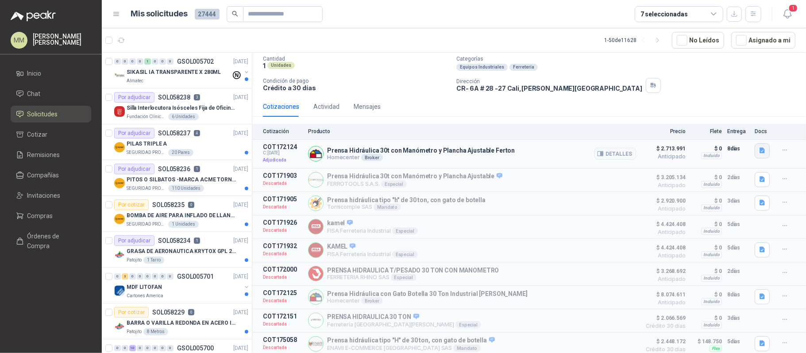
click at [760, 148] on icon "button" at bounding box center [762, 151] width 5 height 6
click at [741, 90] on button "image.png" at bounding box center [738, 88] width 39 height 9
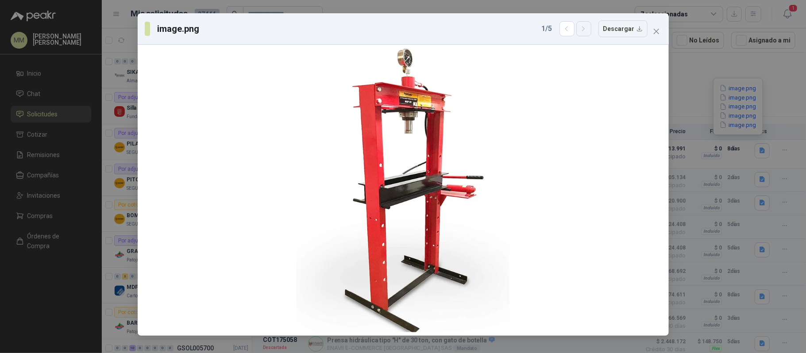
click at [583, 34] on button "button" at bounding box center [584, 28] width 15 height 15
click at [659, 32] on icon "close" at bounding box center [656, 31] width 7 height 7
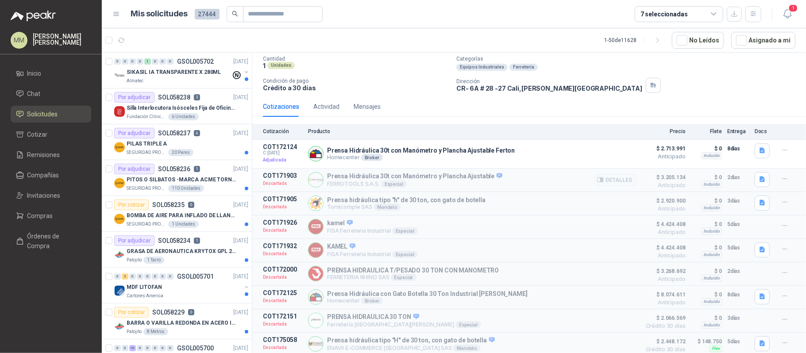
scroll to position [0, 0]
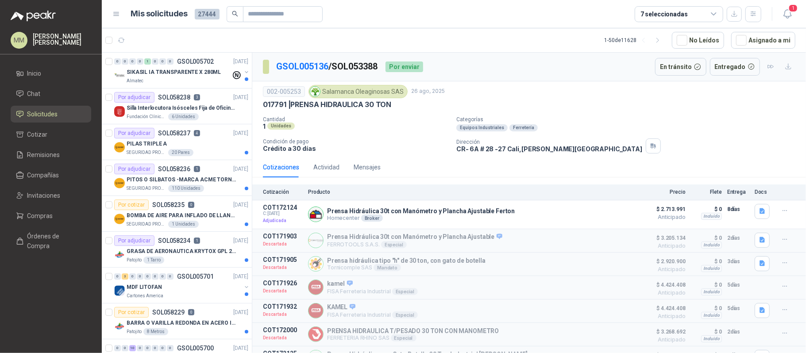
click at [551, 103] on div "017791 | PRENSA HIDRAULICA 30 TON" at bounding box center [529, 104] width 533 height 9
click at [329, 163] on div "Actividad" at bounding box center [327, 167] width 26 height 20
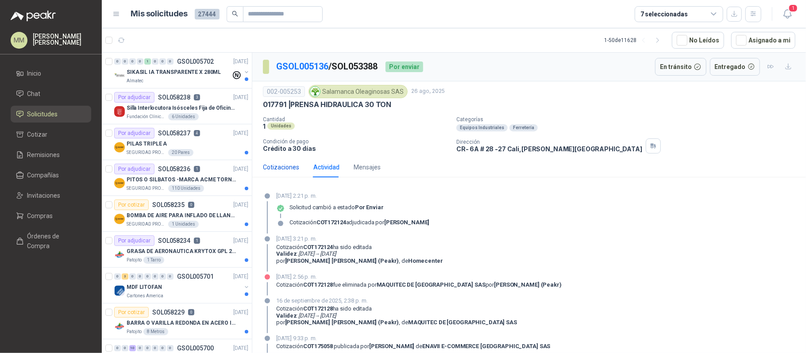
click at [276, 170] on div "Cotizaciones" at bounding box center [281, 168] width 36 height 10
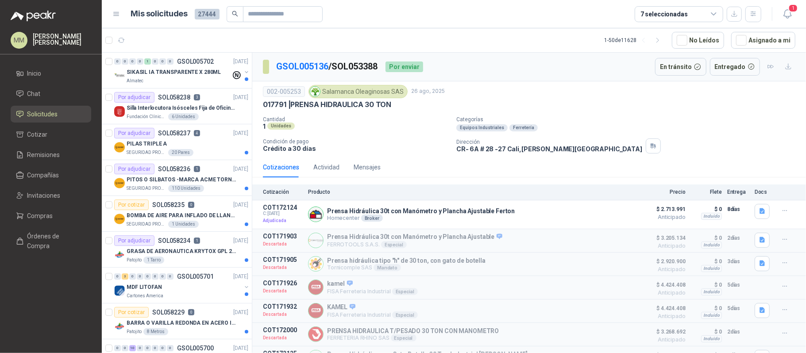
click at [764, 19] on div "1" at bounding box center [779, 14] width 34 height 14
click at [790, 17] on icon "button" at bounding box center [787, 13] width 11 height 11
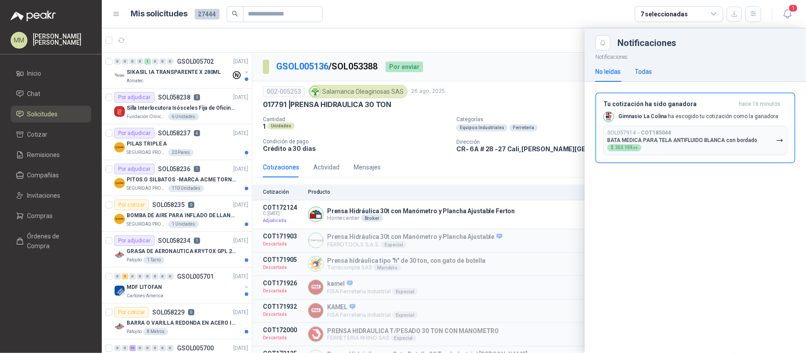
click at [645, 67] on div "Todas" at bounding box center [643, 72] width 17 height 10
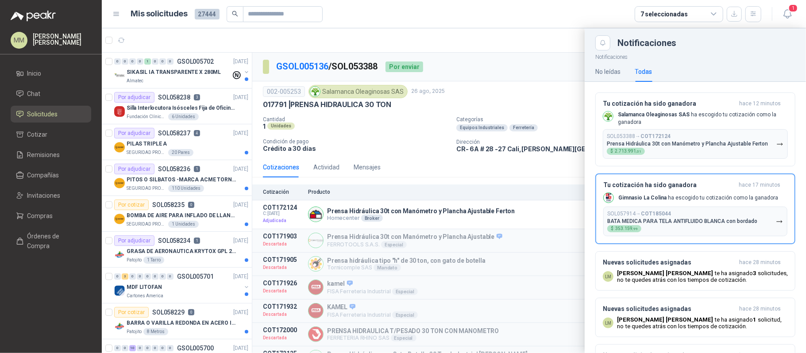
click at [530, 80] on div at bounding box center [454, 190] width 705 height 325
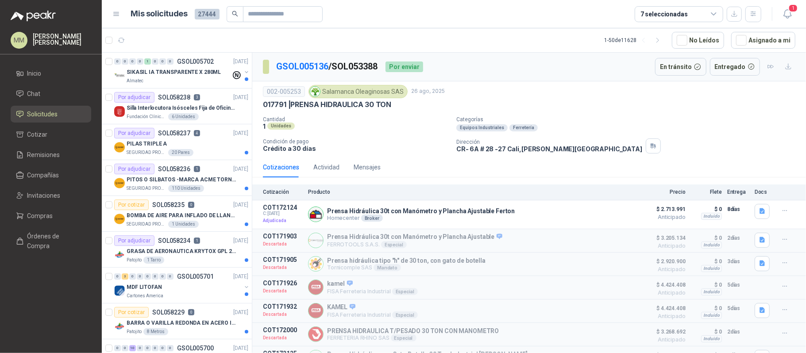
click at [588, 89] on div "002-005253 Salamanca Oleaginosas SAS 26 ago, 2025" at bounding box center [529, 91] width 533 height 13
click at [585, 81] on div "GSOL005136 / SOL053388 Por enviar En tránsito Entregado" at bounding box center [529, 67] width 554 height 29
click at [52, 113] on span "Solicitudes" at bounding box center [42, 114] width 31 height 10
click at [538, 90] on div "002-005253 Salamanca Oleaginosas SAS 26 ago, 2025" at bounding box center [529, 91] width 533 height 13
click at [361, 66] on p "GSOL005136 / SOL053388" at bounding box center [327, 67] width 102 height 14
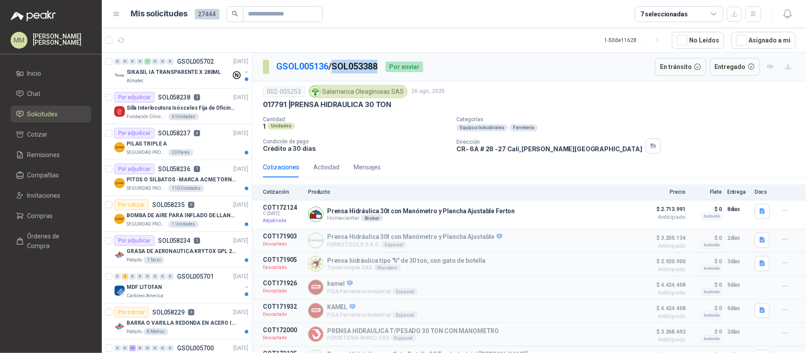
click at [361, 66] on p "GSOL005136 / SOL053388" at bounding box center [327, 67] width 102 height 14
copy p "SOL053388"
click at [422, 159] on div "Cotizaciones Actividad Mensajes" at bounding box center [529, 167] width 533 height 20
click at [302, 101] on p "017791 | PRENSA HIDRAULICA 30 TON" at bounding box center [327, 104] width 128 height 9
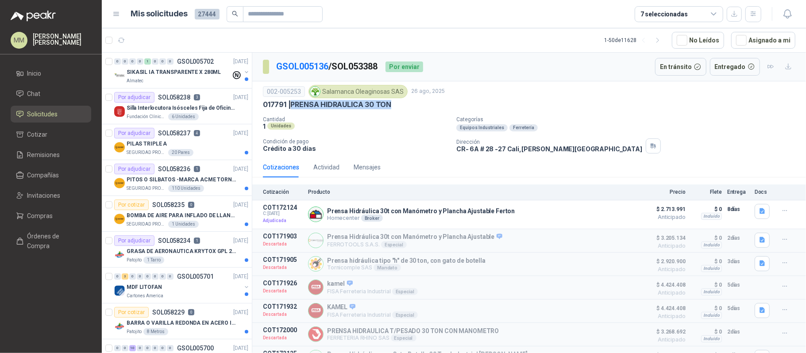
drag, startPoint x: 302, startPoint y: 101, endPoint x: 382, endPoint y: 103, distance: 80.2
click at [382, 103] on p "017791 | PRENSA HIDRAULICA 30 TON" at bounding box center [327, 104] width 128 height 9
click at [344, 213] on p "Prensa Hidráulica 30t con Manómetro y Plancha Ajustable Ferton" at bounding box center [421, 211] width 188 height 7
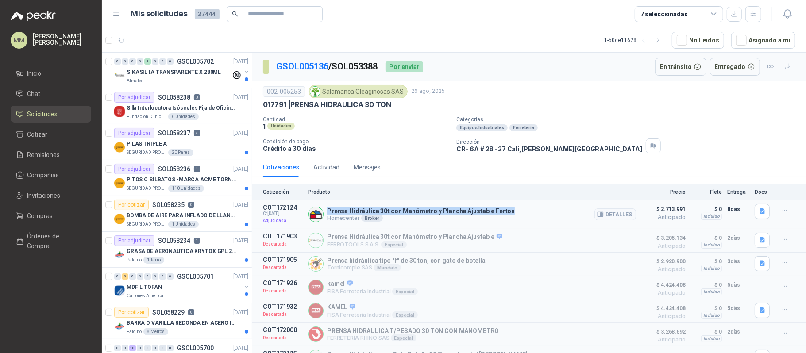
click at [344, 213] on p "Prensa Hidráulica 30t con Manómetro y Plancha Ajustable Ferton" at bounding box center [421, 211] width 188 height 7
copy p "Prensa Hidráulica 30t con Manómetro y Plancha Ajustable Ferton"
click at [492, 151] on p "CR- 6A # 28 -27 Cali , Valle del Cauca" at bounding box center [550, 149] width 186 height 8
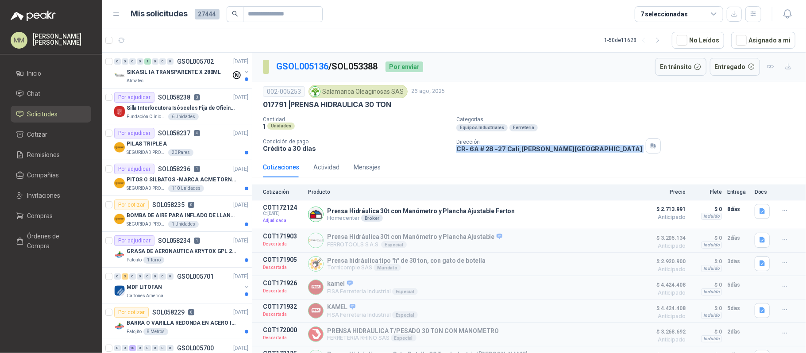
click at [492, 151] on p "CR- 6A # 28 -27 Cali , Valle del Cauca" at bounding box center [550, 149] width 186 height 8
copy div "CR- 6A # 28 -27 Cali , Valle del Cauca"
click at [342, 91] on div "Salamanca Oleaginosas SAS" at bounding box center [358, 91] width 99 height 13
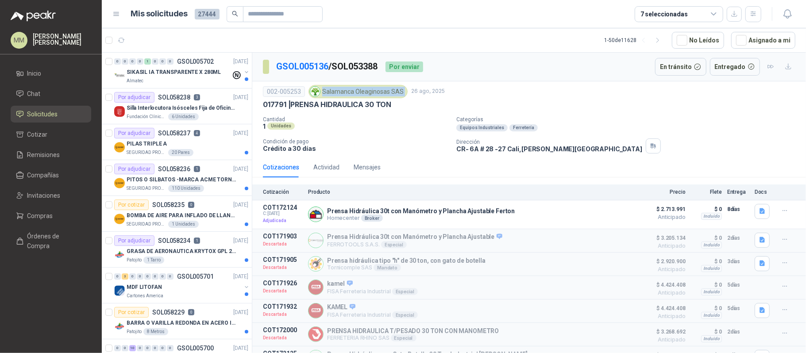
click at [342, 91] on div "Salamanca Oleaginosas SAS" at bounding box center [358, 91] width 99 height 13
copy div "Salamanca Oleaginosas SAS"
click at [646, 145] on button "button" at bounding box center [653, 146] width 15 height 15
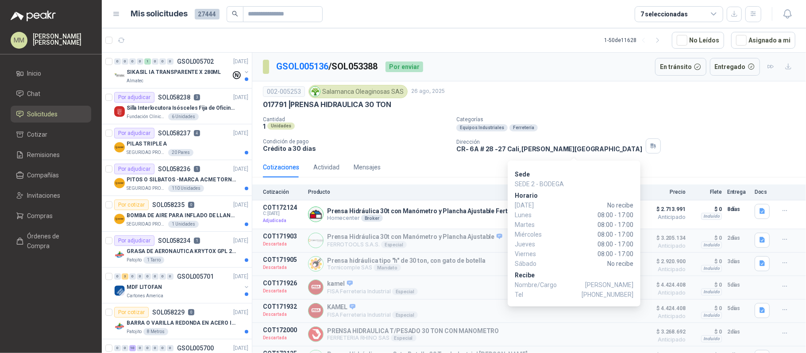
click at [609, 295] on span "+57 3135967831" at bounding box center [608, 295] width 52 height 10
copy span "3135967831"
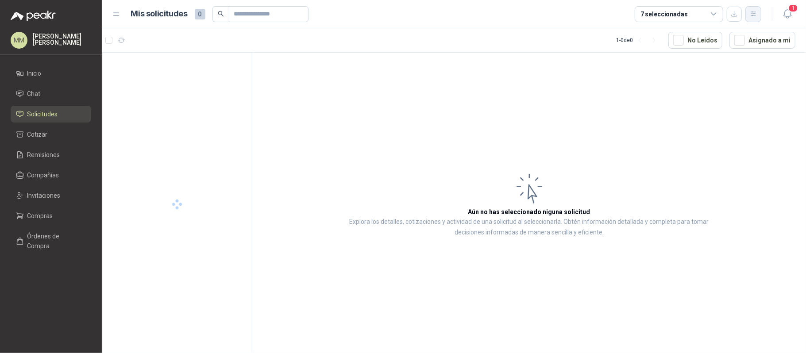
click at [753, 12] on icon "button" at bounding box center [753, 14] width 5 height 4
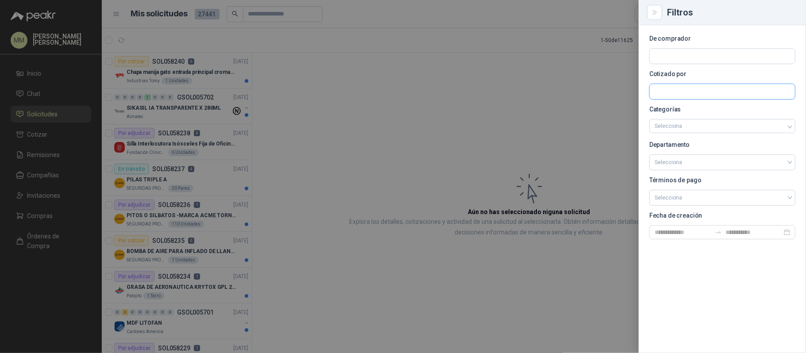
click at [682, 88] on input "text" at bounding box center [722, 91] width 145 height 15
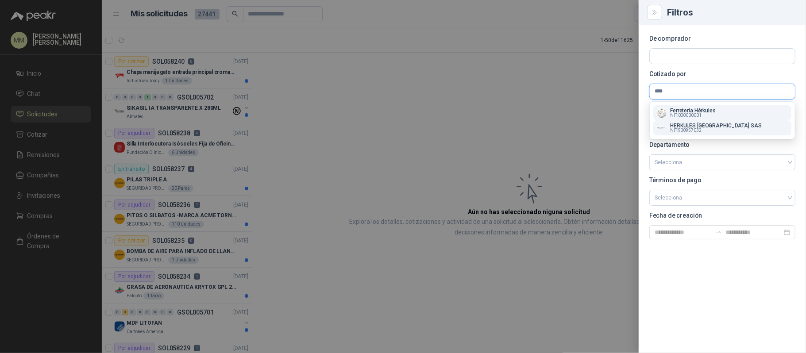
type input "****"
click at [701, 126] on p "HERKULES [GEOGRAPHIC_DATA] SAS" at bounding box center [715, 125] width 91 height 5
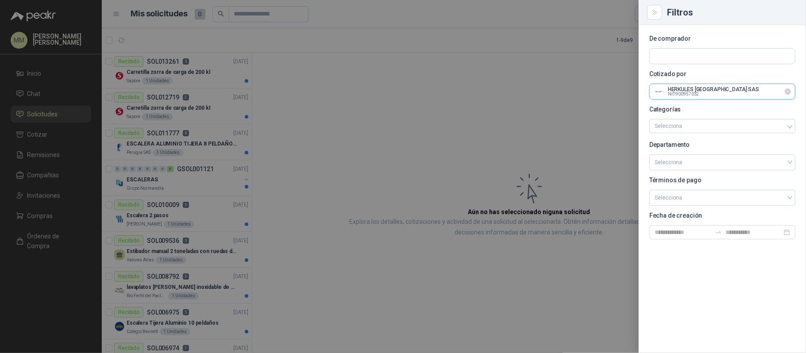
click at [720, 96] on input "text" at bounding box center [722, 91] width 145 height 15
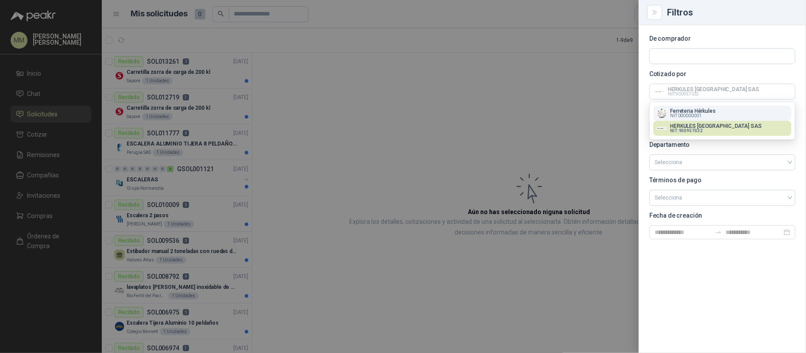
click at [712, 108] on p "Ferreteria Hérkules" at bounding box center [693, 110] width 46 height 5
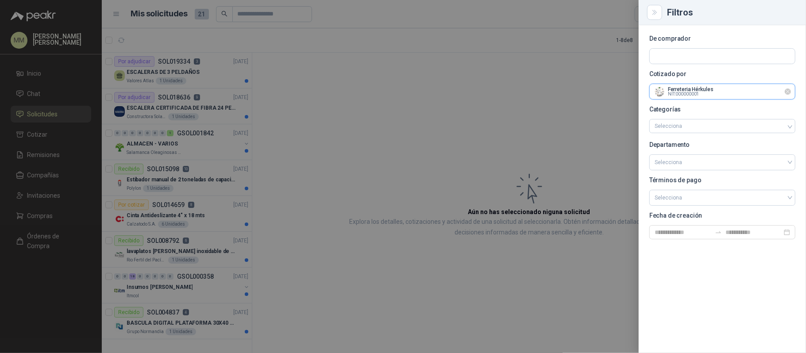
click at [720, 87] on input "text" at bounding box center [722, 91] width 145 height 15
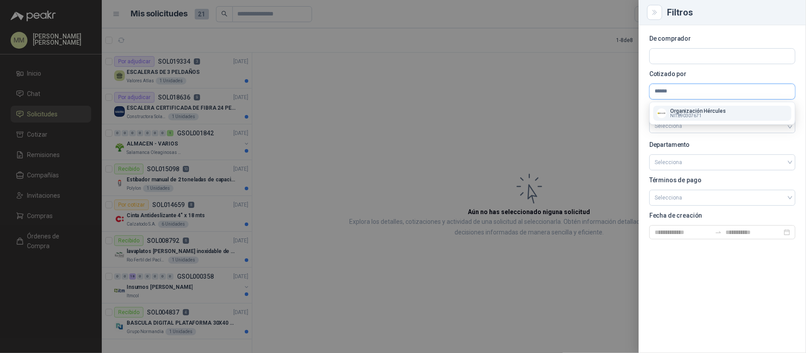
type input "******"
click at [698, 117] on span "NIT : 890307671" at bounding box center [685, 116] width 31 height 4
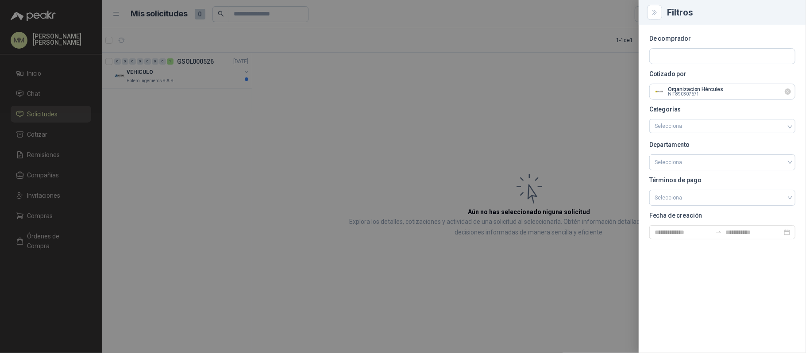
click at [790, 91] on icon "Limpiar" at bounding box center [789, 92] width 8 height 8
click at [728, 100] on section "De comprador Cotizado por Categorías Selecciona Departamento Selecciona Término…" at bounding box center [723, 138] width 146 height 204
click at [697, 91] on input "text" at bounding box center [722, 91] width 145 height 15
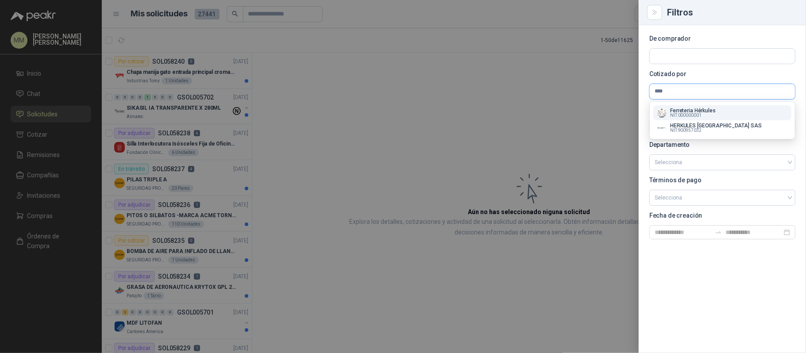
type input "****"
click at [695, 116] on span "NIT : 000000001" at bounding box center [685, 115] width 31 height 4
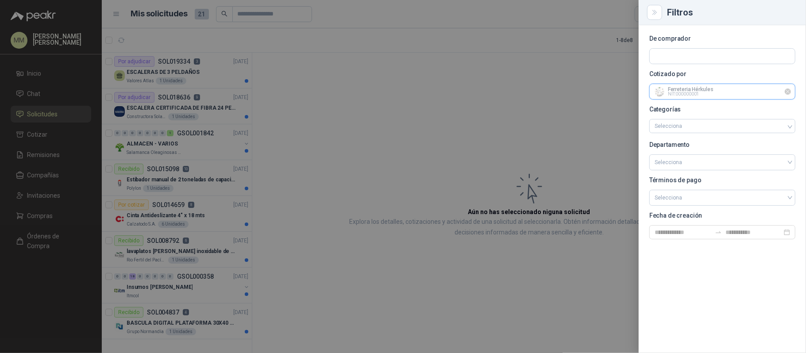
click at [692, 97] on input "text" at bounding box center [722, 91] width 145 height 15
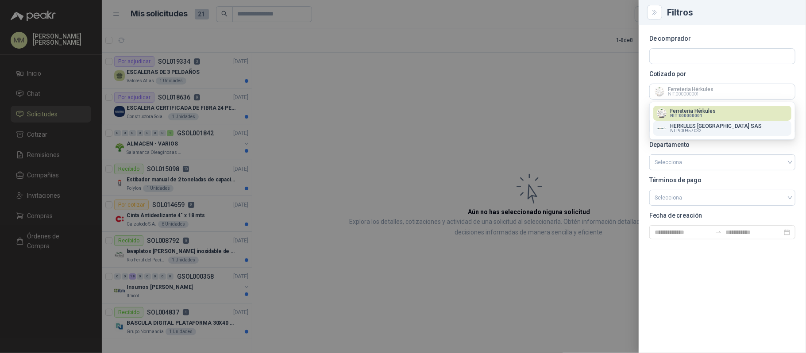
click at [693, 124] on p "HERKULES [GEOGRAPHIC_DATA] SAS" at bounding box center [715, 126] width 91 height 5
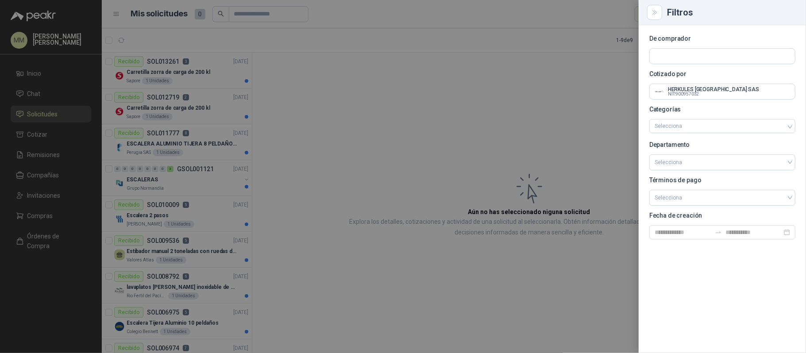
click at [571, 97] on div at bounding box center [403, 176] width 806 height 353
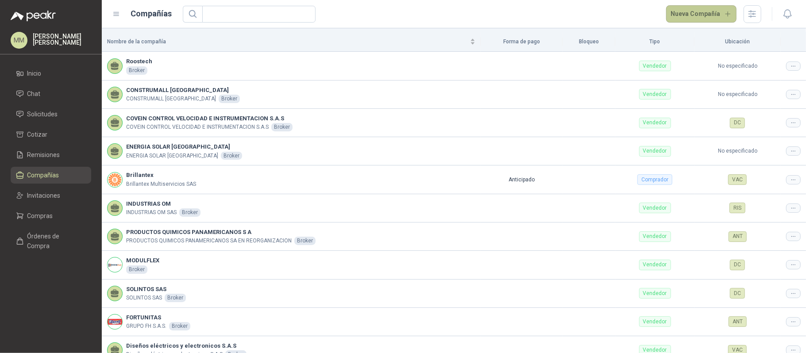
click at [686, 12] on button "Nueva Compañía" at bounding box center [701, 14] width 71 height 18
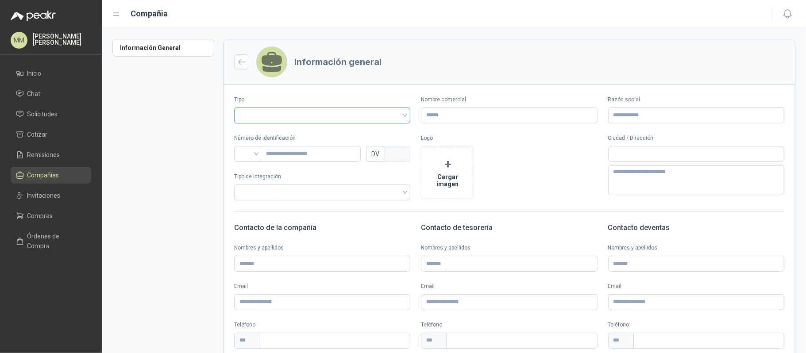
click at [328, 114] on input "search" at bounding box center [323, 114] width 166 height 13
click at [300, 151] on div "Vendedor" at bounding box center [321, 149] width 160 height 10
click at [442, 121] on input "Nombre comercial" at bounding box center [509, 116] width 176 height 16
click at [436, 115] on input "**********" at bounding box center [509, 116] width 176 height 16
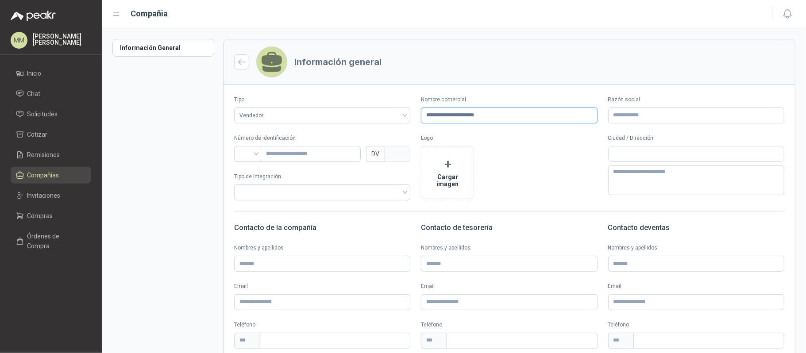
click at [436, 115] on input "**********" at bounding box center [509, 116] width 176 height 16
type input "**********"
click at [633, 119] on input "Razón social" at bounding box center [696, 116] width 176 height 16
paste input "**********"
click at [236, 155] on div at bounding box center [247, 154] width 27 height 16
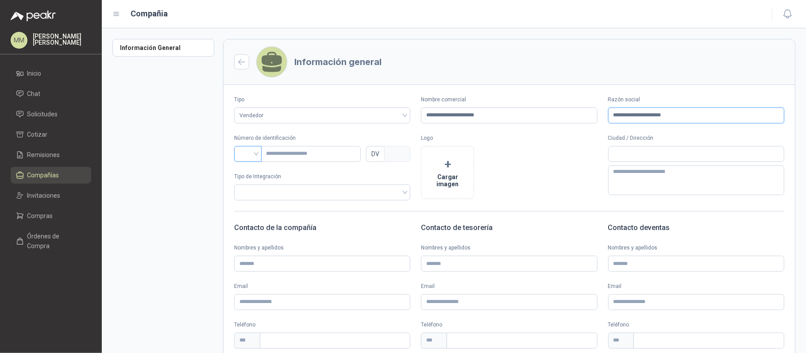
type input "**********"
click at [246, 204] on div "NIT" at bounding box center [247, 201] width 13 height 10
click at [306, 156] on input "text" at bounding box center [311, 154] width 100 height 16
type input "********"
type input "*"
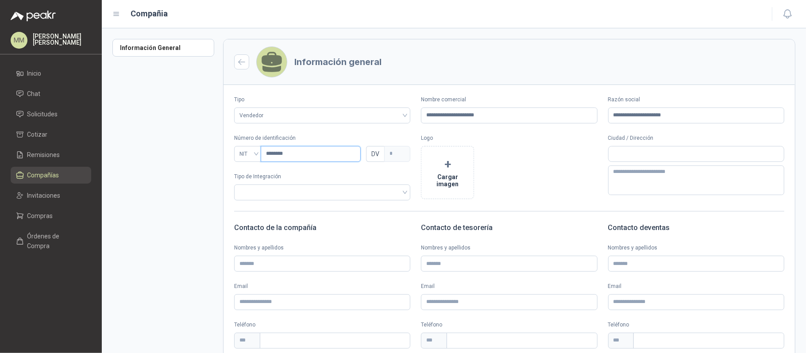
scroll to position [107, 0]
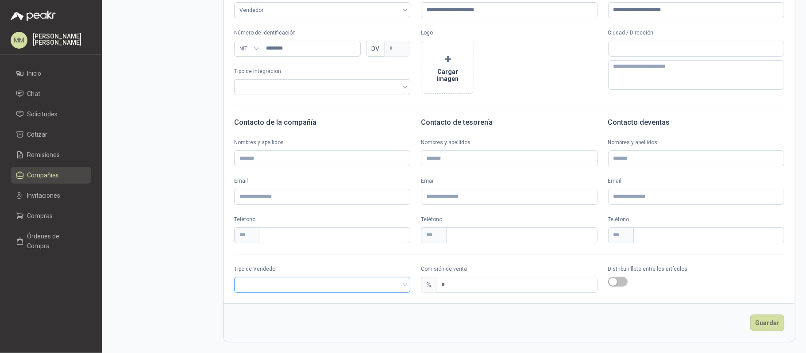
click at [294, 283] on input "search" at bounding box center [323, 284] width 166 height 13
click at [286, 316] on div "Broker" at bounding box center [321, 317] width 160 height 10
click at [449, 283] on input "*" at bounding box center [517, 285] width 160 height 15
type input "*"
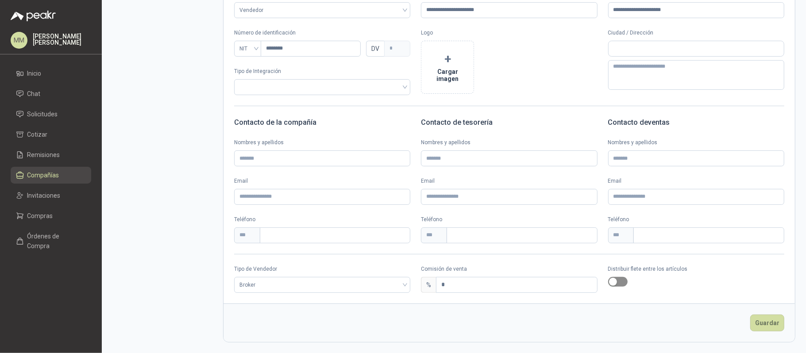
click at [617, 281] on span "button" at bounding box center [617, 282] width 19 height 10
click at [751, 320] on button "Guardar" at bounding box center [768, 323] width 34 height 17
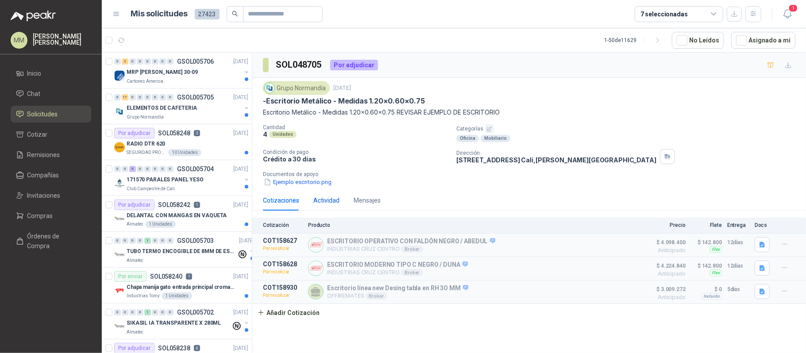
click at [324, 200] on div "Actividad" at bounding box center [327, 201] width 26 height 10
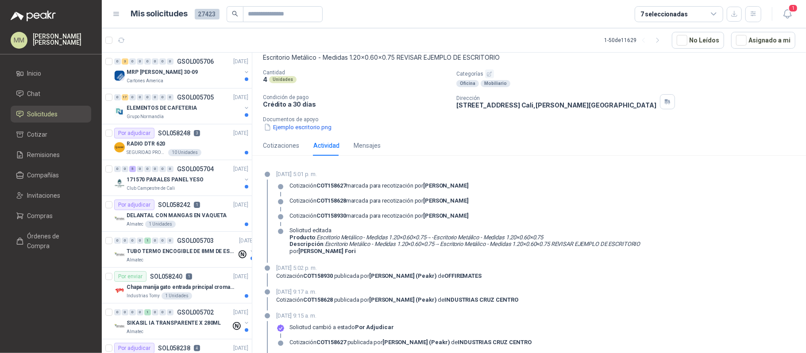
scroll to position [8, 0]
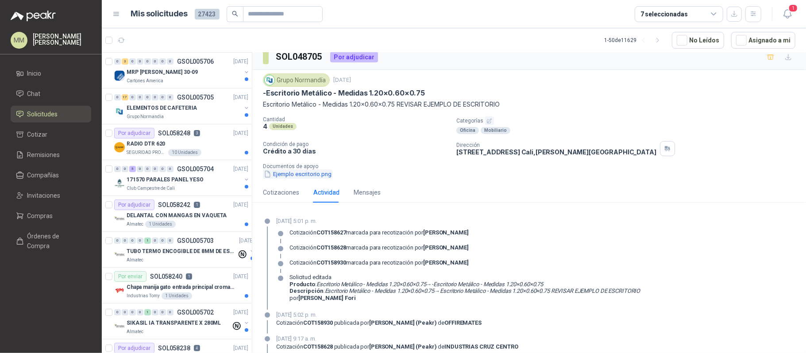
click at [297, 176] on button "Ejemplo escritorio.png" at bounding box center [298, 174] width 70 height 9
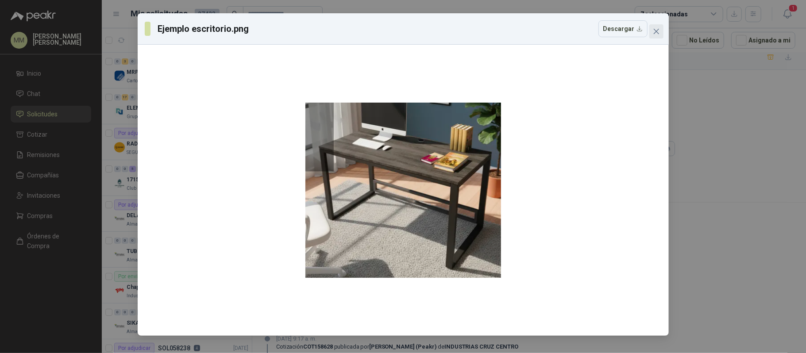
click at [656, 33] on icon "close" at bounding box center [656, 31] width 7 height 7
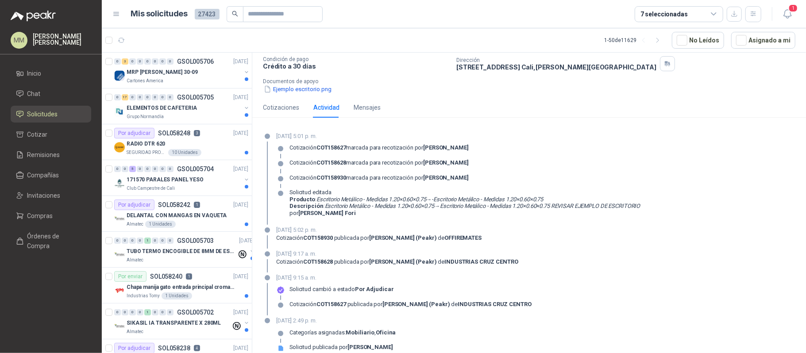
scroll to position [105, 0]
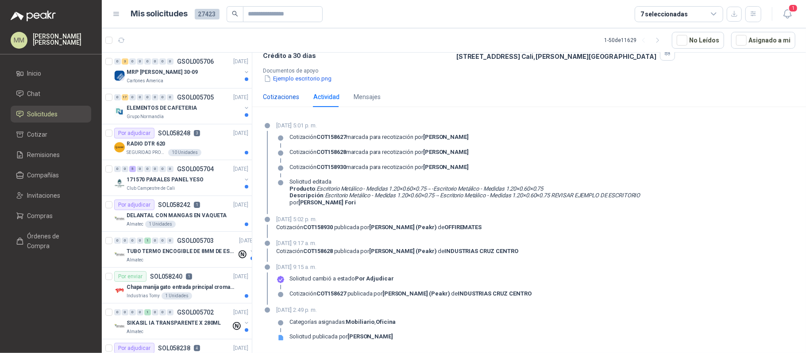
click at [290, 101] on div "Cotizaciones" at bounding box center [281, 97] width 36 height 10
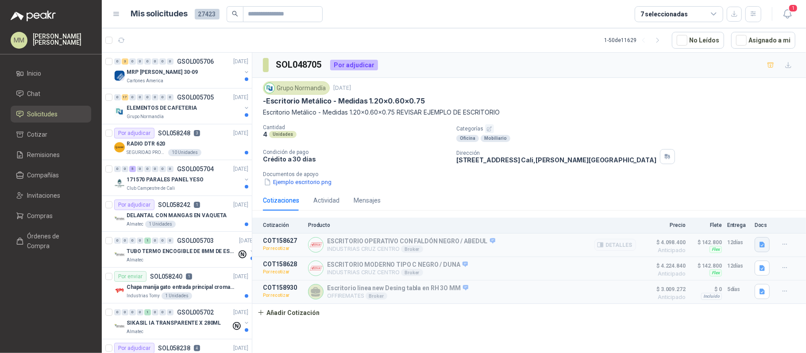
click at [762, 247] on icon "button" at bounding box center [763, 245] width 8 height 8
click at [741, 211] on button "image.png" at bounding box center [745, 208] width 39 height 9
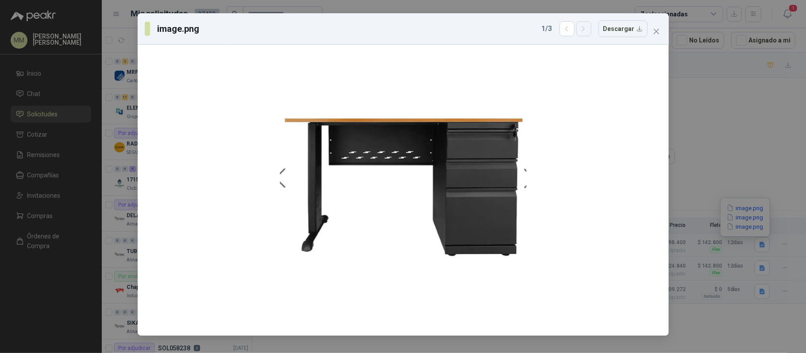
click at [588, 32] on icon "button" at bounding box center [584, 29] width 8 height 8
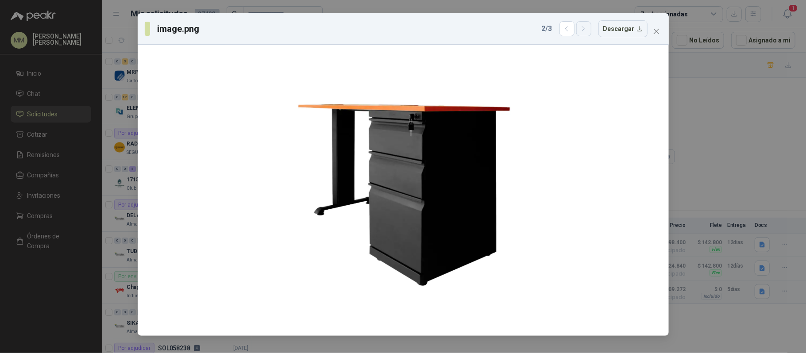
click at [588, 32] on icon "button" at bounding box center [584, 29] width 8 height 8
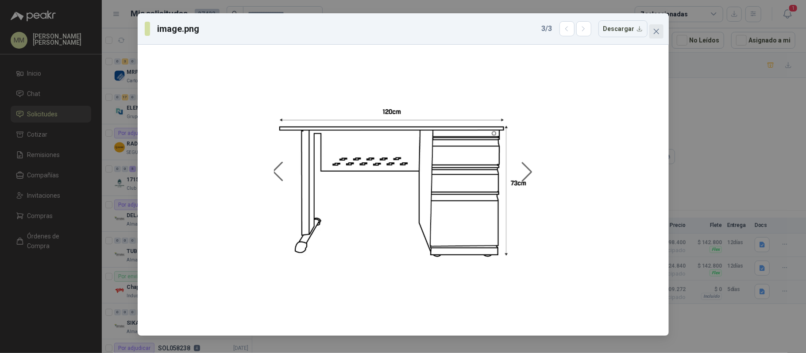
click at [658, 32] on icon "close" at bounding box center [656, 31] width 7 height 7
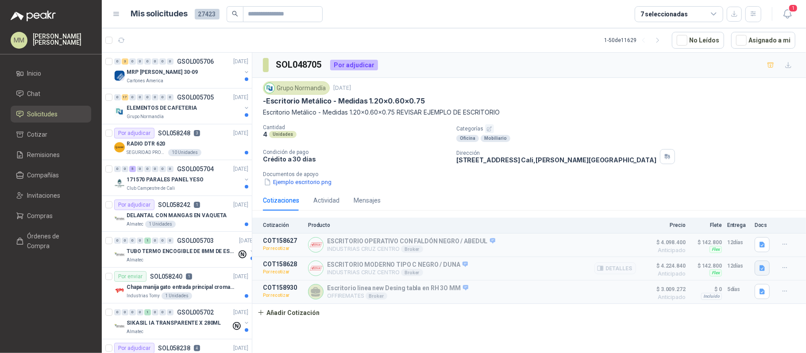
click at [763, 271] on icon "button" at bounding box center [762, 268] width 5 height 6
click at [741, 252] on button "image.png" at bounding box center [745, 250] width 39 height 9
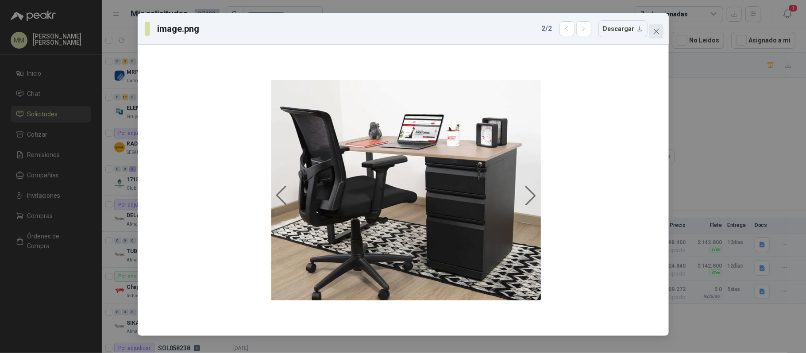
click at [659, 30] on icon "close" at bounding box center [656, 31] width 7 height 7
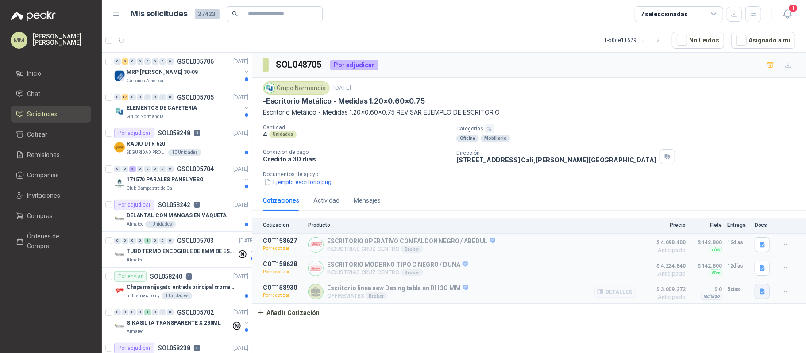
click at [762, 289] on button "button" at bounding box center [762, 291] width 15 height 15
click at [746, 272] on button "image.png" at bounding box center [745, 275] width 39 height 9
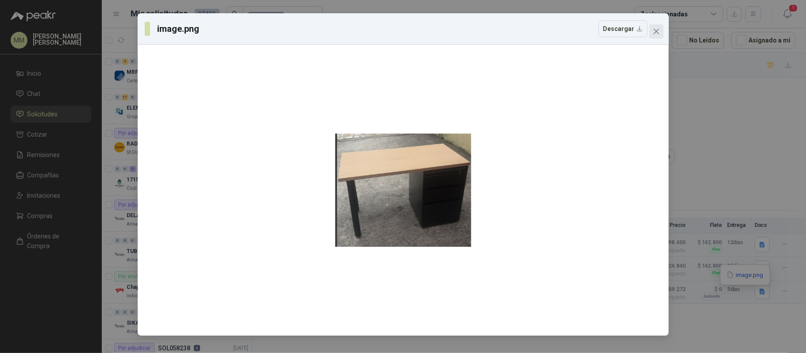
click at [659, 33] on icon "close" at bounding box center [656, 31] width 7 height 7
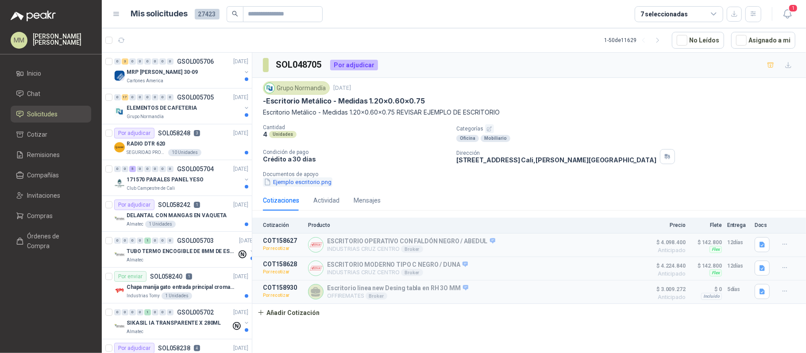
click at [310, 185] on button "Ejemplo escritorio.png" at bounding box center [298, 182] width 70 height 9
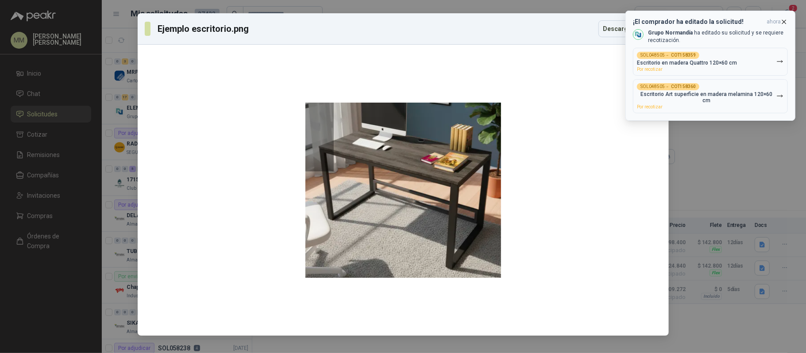
click at [785, 22] on icon "button" at bounding box center [785, 22] width 4 height 4
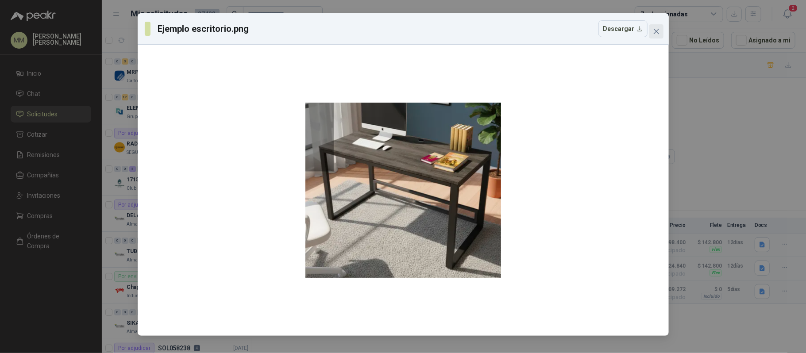
click at [660, 31] on span "Close" at bounding box center [657, 31] width 14 height 7
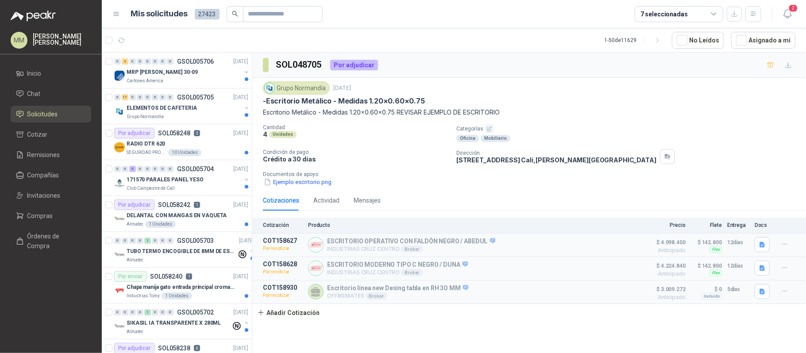
click at [592, 90] on div "Grupo [PERSON_NAME] [DATE]" at bounding box center [529, 87] width 533 height 13
click at [762, 41] on button "Asignado a mi" at bounding box center [764, 40] width 64 height 17
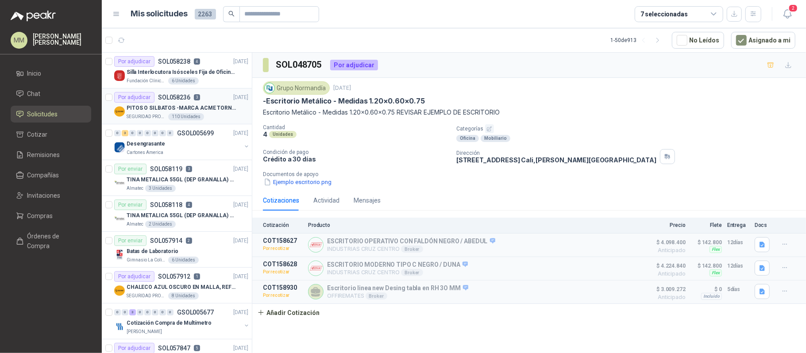
click at [220, 105] on p "PITOS O SILBATOS -MARCA ACME TORNADO 635" at bounding box center [182, 108] width 110 height 8
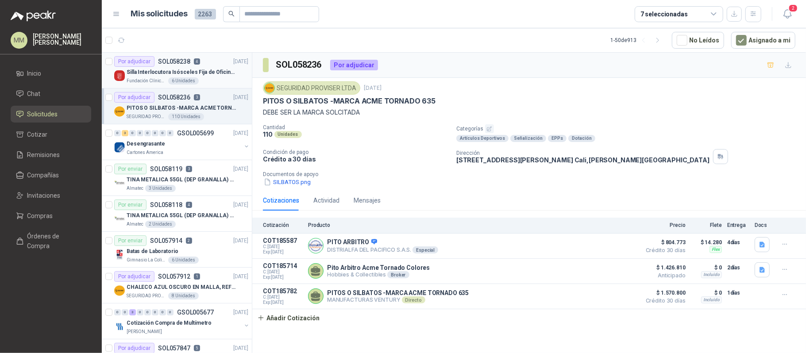
click at [218, 75] on p "Silla Interlocutora Isósceles Fija de Oficina Tela Negra Just Home Collection" at bounding box center [182, 72] width 110 height 8
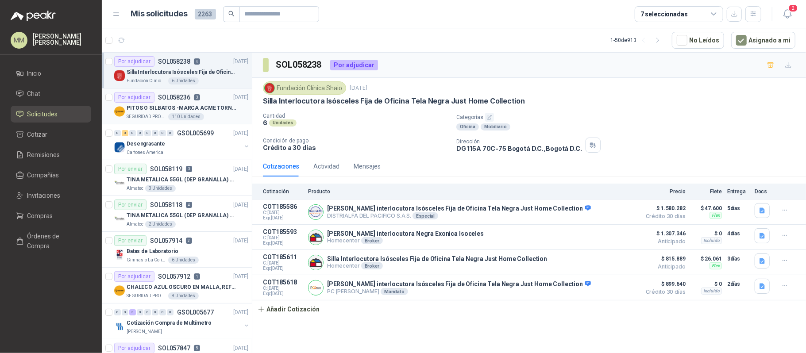
click at [217, 99] on div "Por adjudicar SOL058236 3 [DATE]" at bounding box center [181, 97] width 134 height 11
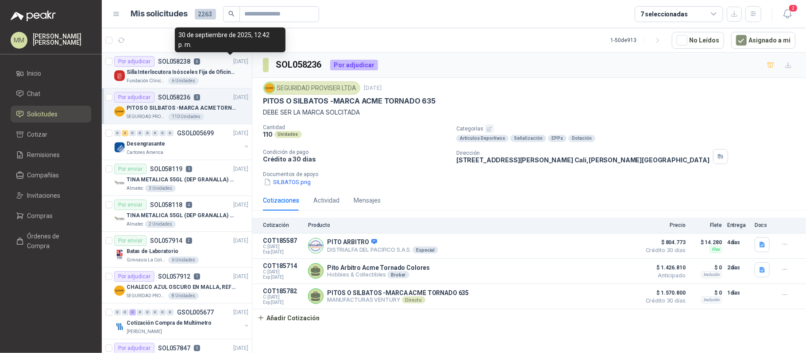
click at [233, 62] on p "[DATE]" at bounding box center [240, 62] width 15 height 8
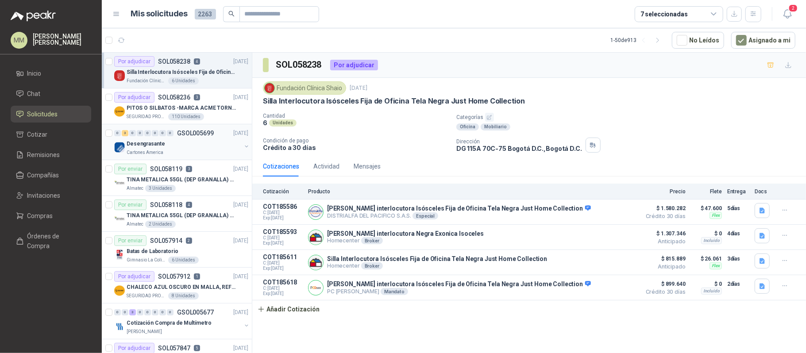
click at [243, 146] on button "button" at bounding box center [246, 146] width 7 height 7
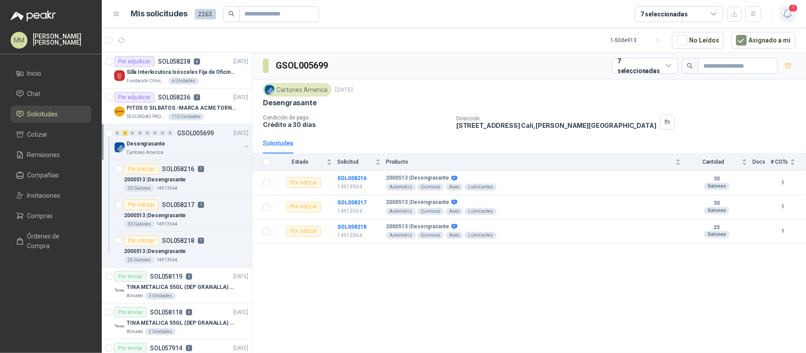
click at [794, 11] on span "1" at bounding box center [794, 8] width 10 height 8
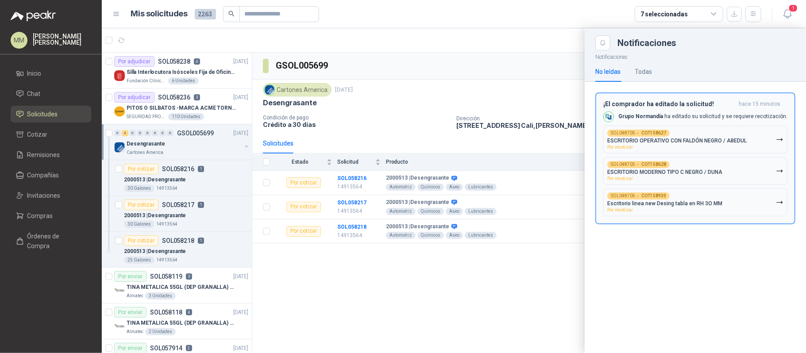
click at [709, 174] on p "ESCRITORIO MODERNO TIPO C NEGRO / DUNA" at bounding box center [665, 172] width 115 height 6
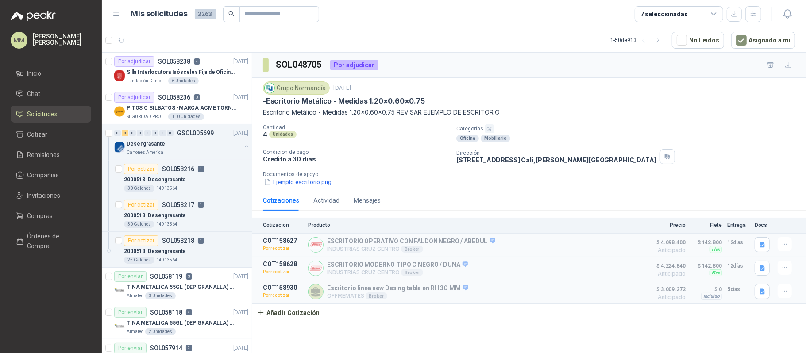
click at [627, 131] on p "Categorías" at bounding box center [630, 128] width 346 height 9
click at [243, 147] on button "button" at bounding box center [246, 146] width 7 height 7
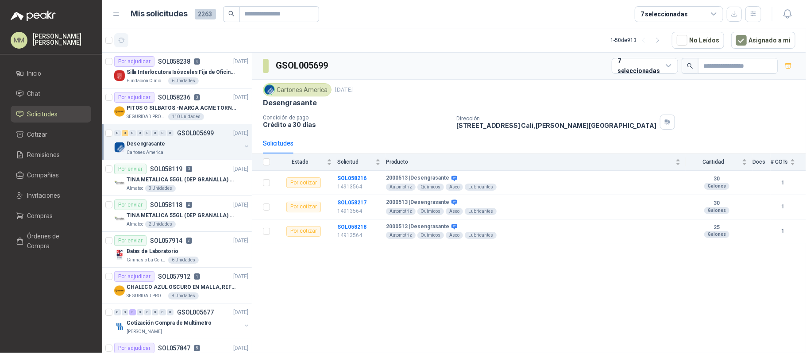
click at [121, 39] on icon "button" at bounding box center [122, 41] width 8 height 8
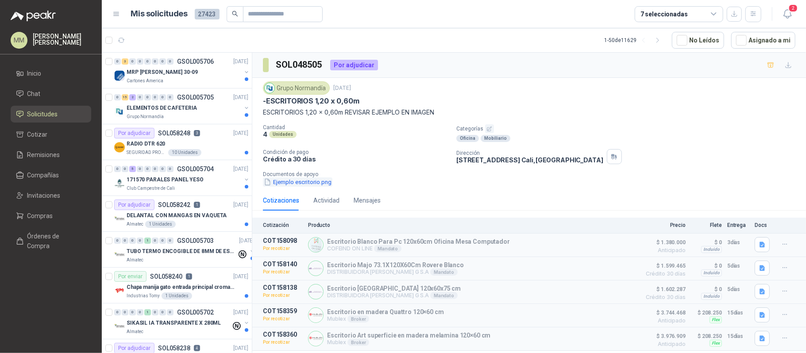
click at [302, 186] on button "Ejemplo escritorio.png" at bounding box center [298, 182] width 70 height 9
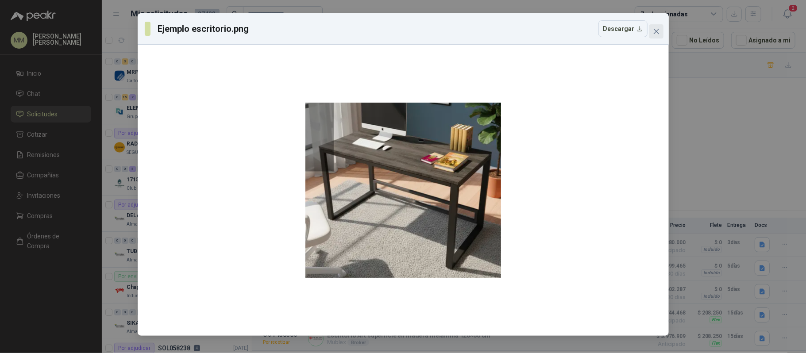
click at [656, 31] on icon "close" at bounding box center [656, 31] width 5 height 5
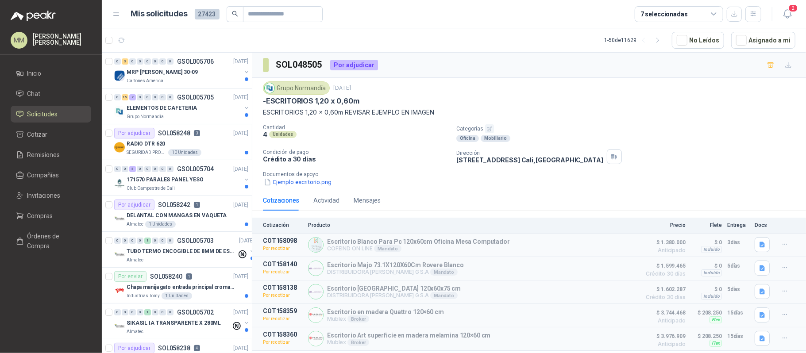
scroll to position [17, 0]
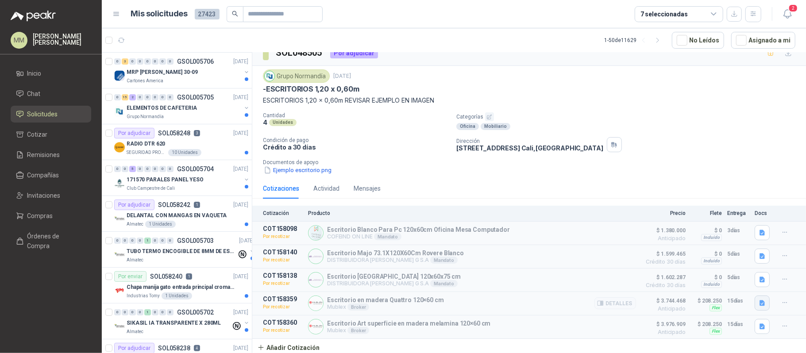
click at [760, 300] on icon "button" at bounding box center [762, 303] width 5 height 6
click at [739, 267] on button "image.png" at bounding box center [738, 263] width 39 height 9
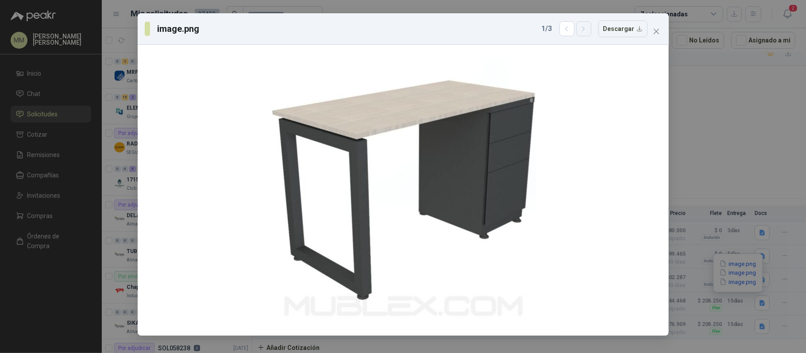
click at [585, 27] on icon "button" at bounding box center [584, 29] width 8 height 8
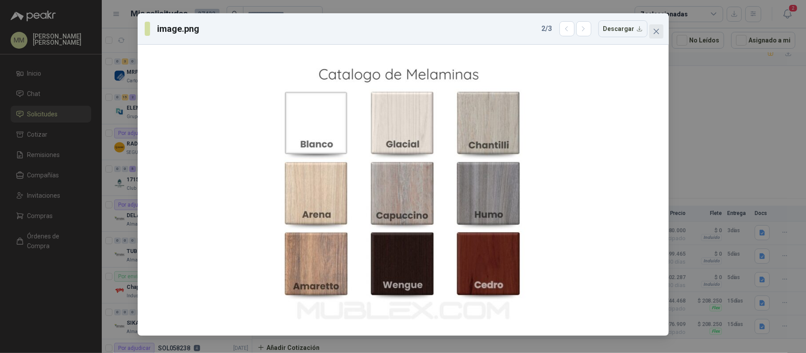
click at [656, 30] on icon "close" at bounding box center [656, 31] width 7 height 7
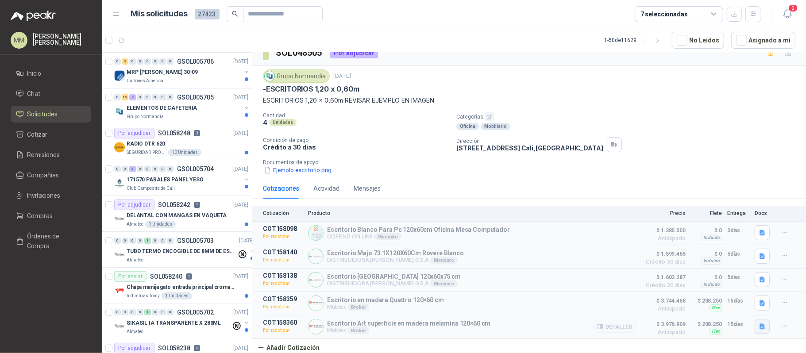
click at [760, 325] on icon "button" at bounding box center [762, 327] width 5 height 6
click at [732, 286] on button "image.png" at bounding box center [738, 287] width 39 height 9
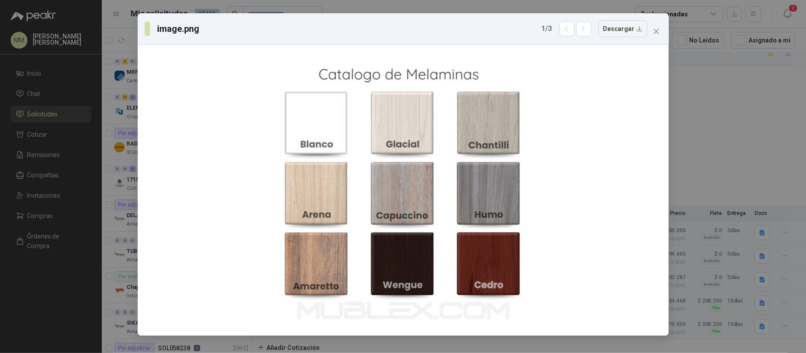
click at [561, 32] on div "1 / 3 Descargar" at bounding box center [595, 28] width 106 height 17
click at [568, 29] on icon "button" at bounding box center [567, 29] width 2 height 4
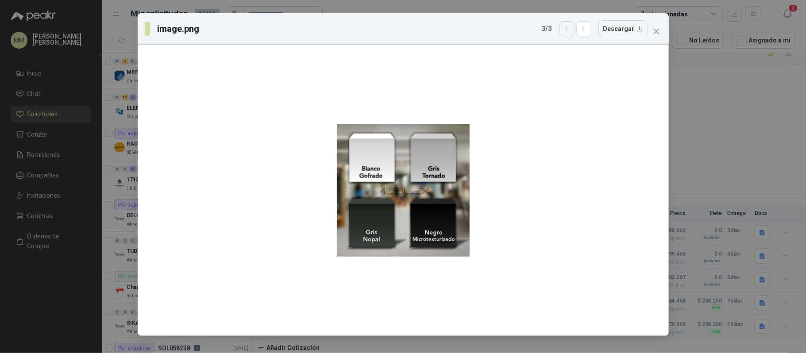
click at [571, 31] on icon "button" at bounding box center [567, 29] width 8 height 8
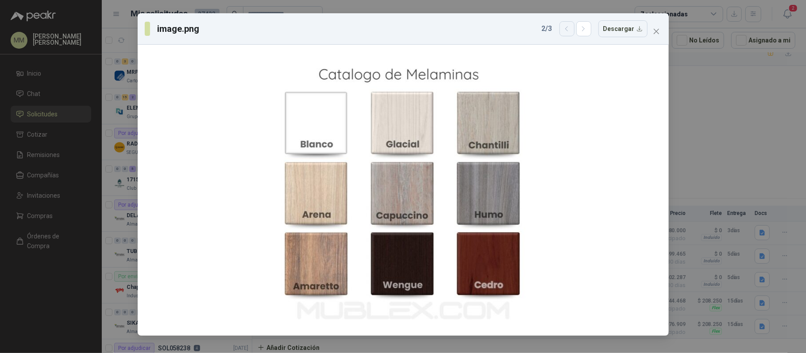
click at [571, 31] on icon "button" at bounding box center [567, 29] width 8 height 8
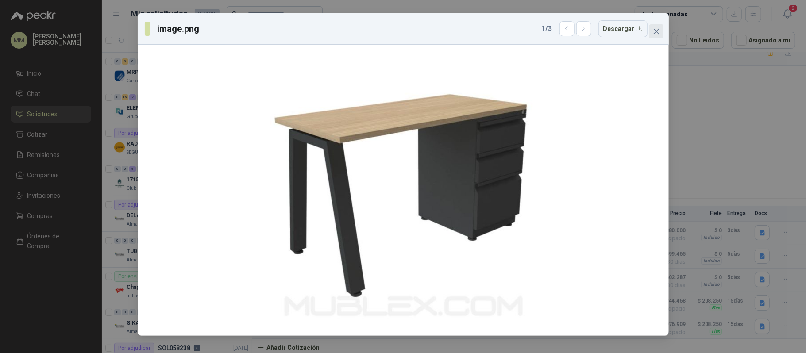
click at [654, 27] on button "Close" at bounding box center [657, 31] width 14 height 14
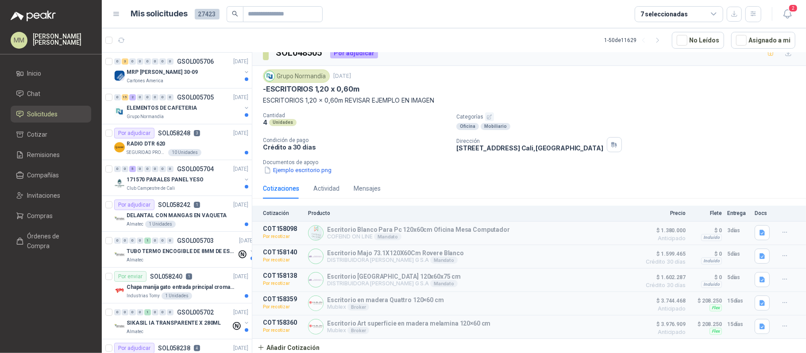
scroll to position [0, 0]
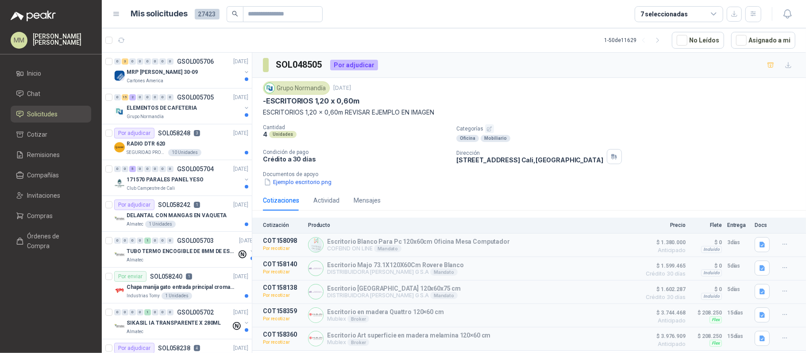
click at [505, 162] on p "AVENIDA 4 OESTE # 3-104, CALI Cali , Valle del Cauca" at bounding box center [530, 160] width 147 height 8
copy div "AVENIDA 4 OESTE # 3-104, CALI Cali , Valle del Cauca"
click at [560, 99] on div "-ESCRITORIOS 1,20 x 0,60m" at bounding box center [529, 101] width 533 height 9
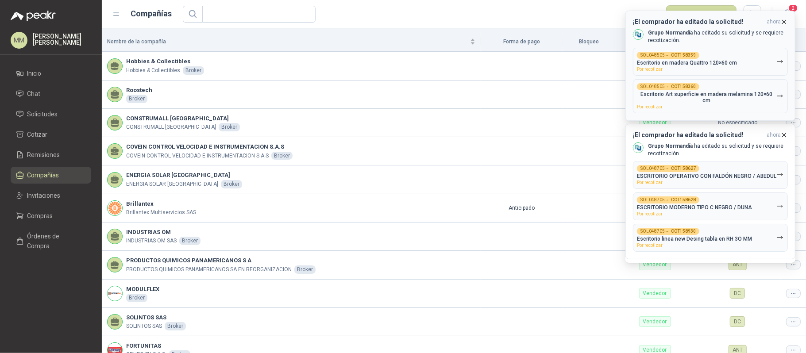
click at [711, 60] on p "Escritorio en madera Quattro 120×60 cm" at bounding box center [687, 63] width 100 height 6
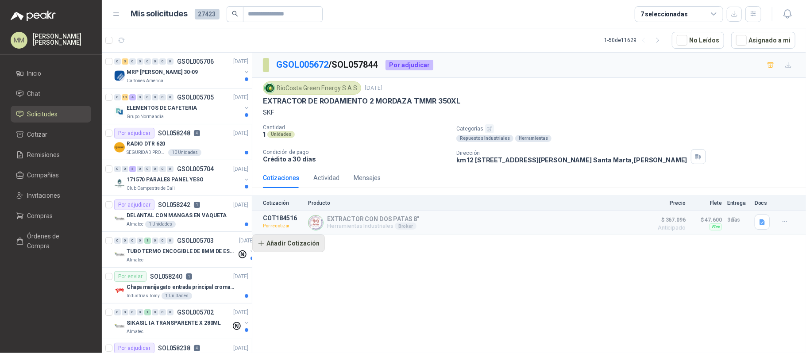
click at [298, 252] on button "Añadir Cotización" at bounding box center [288, 244] width 73 height 18
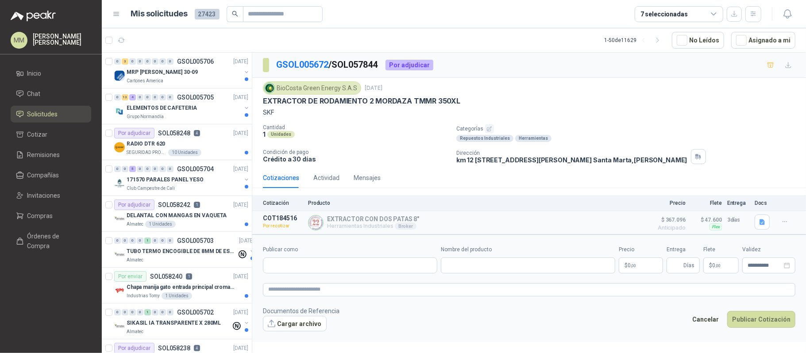
click at [548, 48] on article "1 - 50 de 11629 No Leídos Asignado a mi" at bounding box center [454, 40] width 705 height 24
click at [338, 271] on input "Publicar como" at bounding box center [350, 265] width 174 height 15
type input "*****"
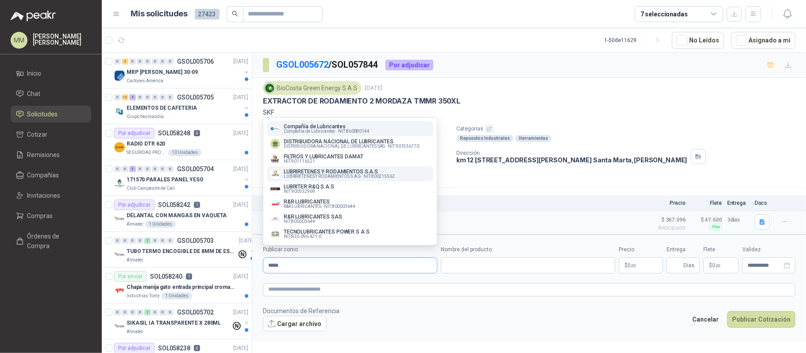
type input "*****"
click at [335, 174] on span "LUBRIRETENES Y RODAMIENTOS S.A.S -" at bounding box center [323, 176] width 78 height 4
type input "**********"
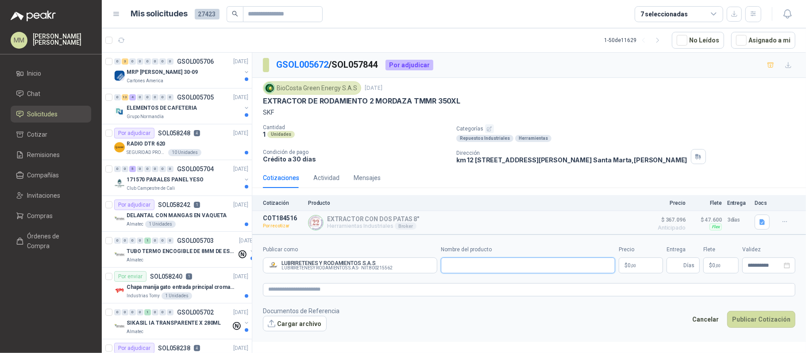
click at [471, 271] on input "Nombre del producto" at bounding box center [528, 266] width 174 height 16
paste input "**********"
type input "**********"
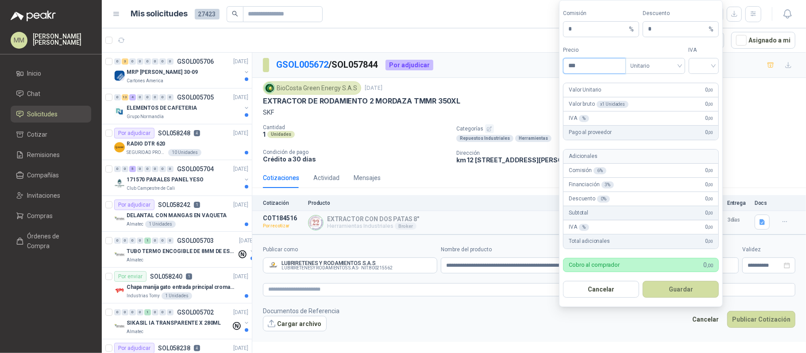
click at [604, 66] on input "***" at bounding box center [595, 65] width 62 height 15
type input "**********"
click at [711, 66] on input "search" at bounding box center [704, 64] width 20 height 13
click at [704, 81] on div "19%" at bounding box center [704, 83] width 16 height 10
click at [689, 282] on button "Guardar" at bounding box center [681, 289] width 76 height 17
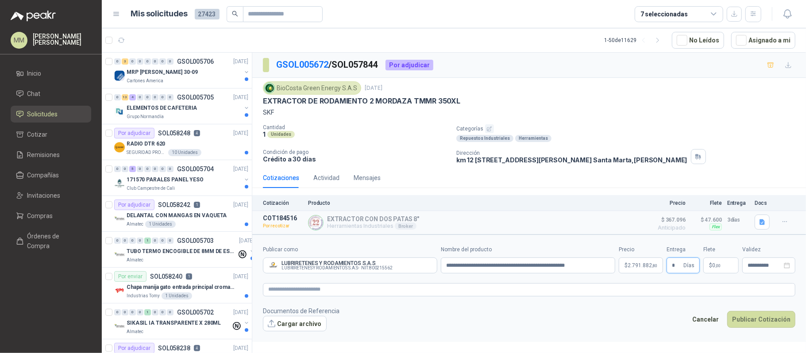
type input "*"
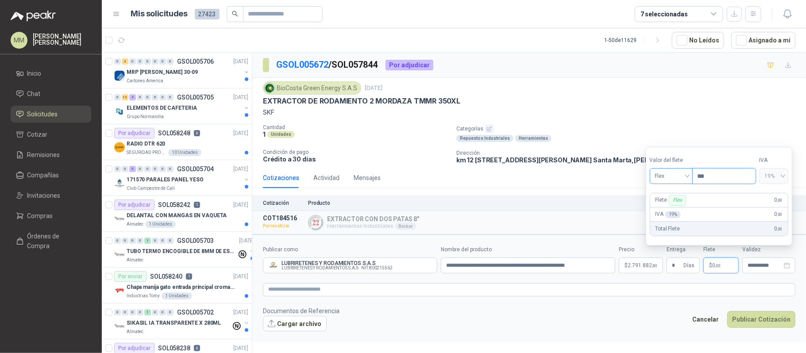
click at [671, 179] on span "Flex" at bounding box center [671, 176] width 32 height 13
click at [688, 174] on span "Flex" at bounding box center [671, 176] width 32 height 13
click at [669, 205] on div "Incluido" at bounding box center [672, 209] width 31 height 10
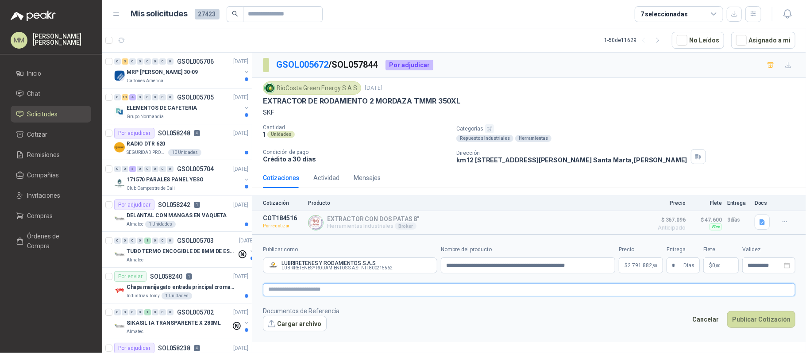
click at [545, 288] on textarea at bounding box center [529, 289] width 533 height 13
click at [605, 135] on div "Categorías Repuestos Industriales Herramientas" at bounding box center [630, 133] width 346 height 18
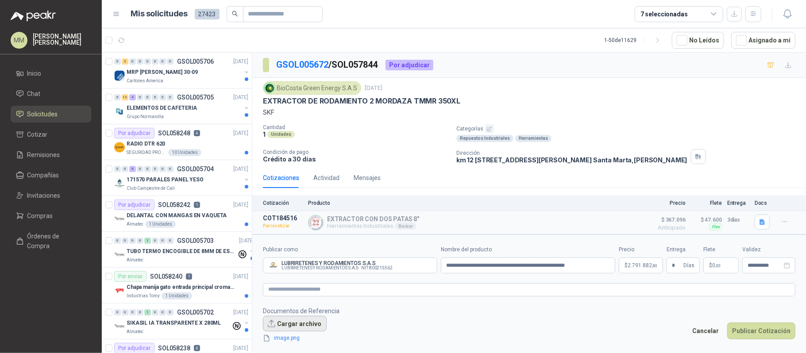
click at [301, 328] on button "Cargar archivo" at bounding box center [295, 324] width 64 height 16
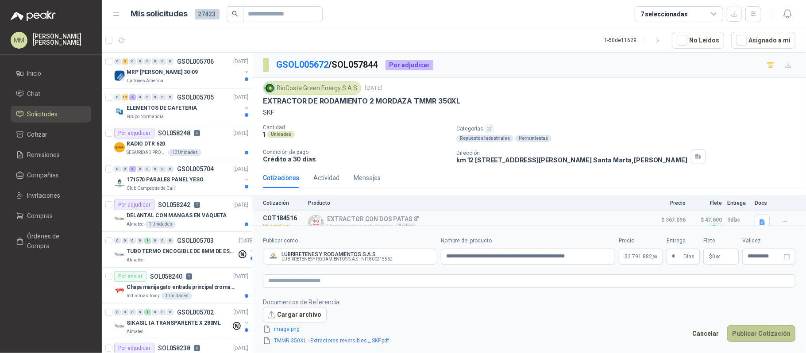
click at [767, 331] on button "Publicar Cotización" at bounding box center [762, 333] width 68 height 17
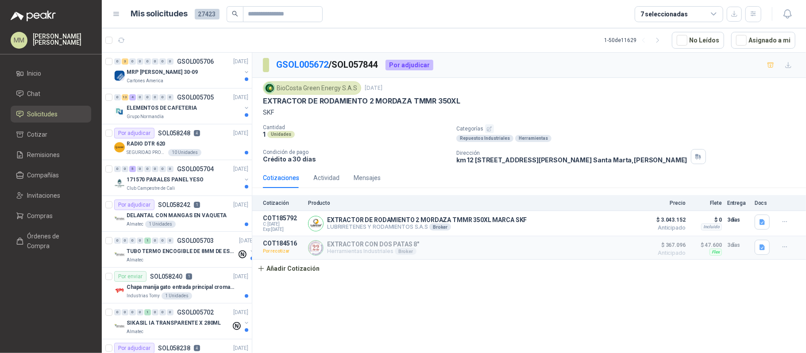
click at [580, 91] on div "BioCosta Green Energy S.A.S 26 sept, 2025" at bounding box center [529, 87] width 533 height 13
click at [790, 41] on button "Asignado a mi" at bounding box center [764, 40] width 64 height 17
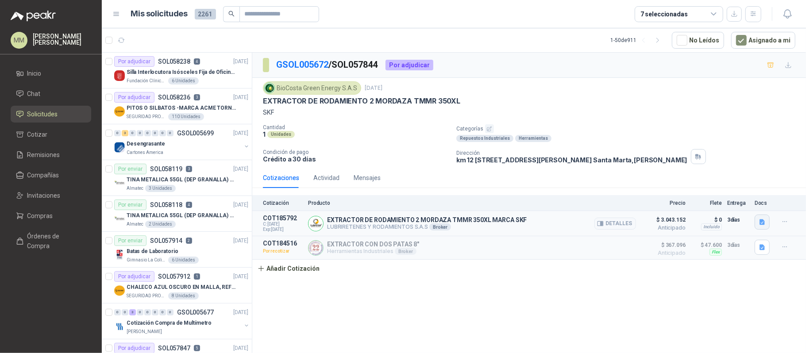
click at [763, 225] on icon "button" at bounding box center [762, 223] width 5 height 6
click at [697, 146] on div "Cantidad 1 Unidades Categorías Repuestos Industriales Herramientas Condición de…" at bounding box center [529, 144] width 533 height 40
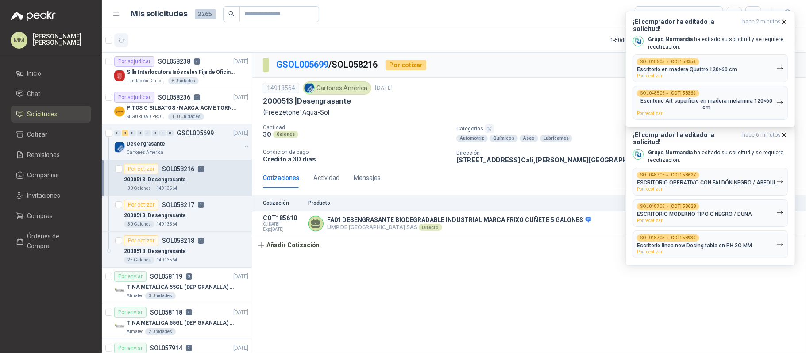
click at [124, 35] on button "button" at bounding box center [121, 40] width 14 height 14
click at [243, 148] on button "button" at bounding box center [246, 146] width 7 height 7
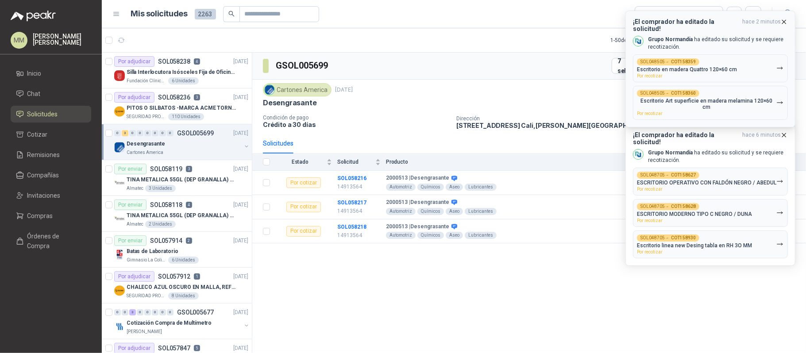
click at [779, 20] on span "hace 2 minutos" at bounding box center [762, 25] width 39 height 14
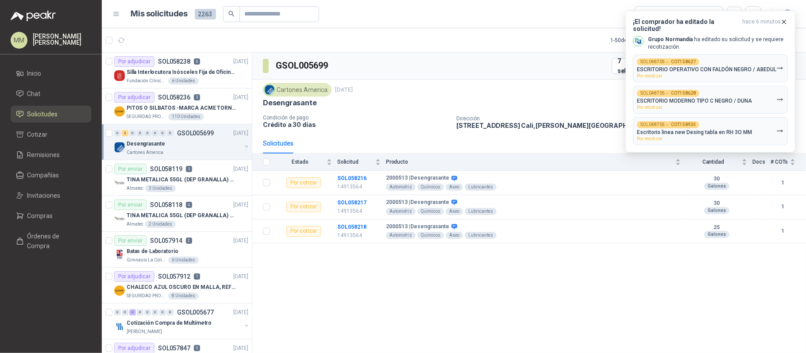
click at [779, 20] on span "hace 6 minutos" at bounding box center [762, 25] width 39 height 14
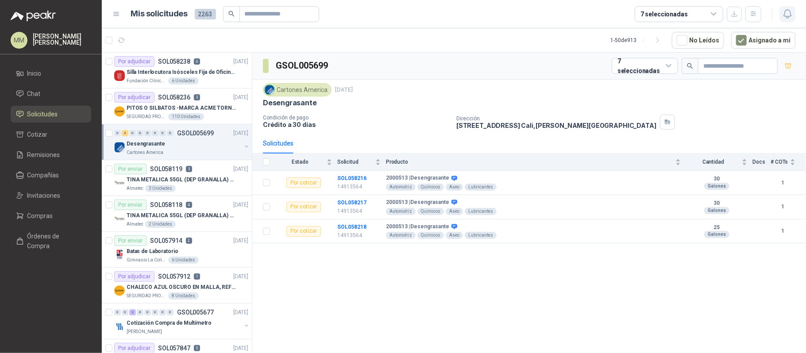
click at [787, 13] on icon "button" at bounding box center [787, 13] width 11 height 11
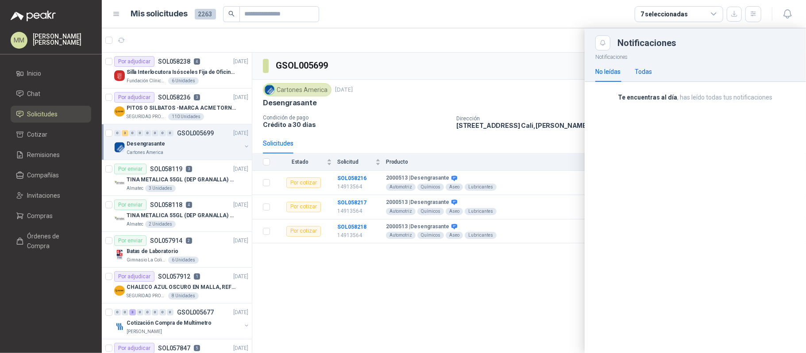
click at [649, 71] on div "Todas" at bounding box center [643, 72] width 17 height 10
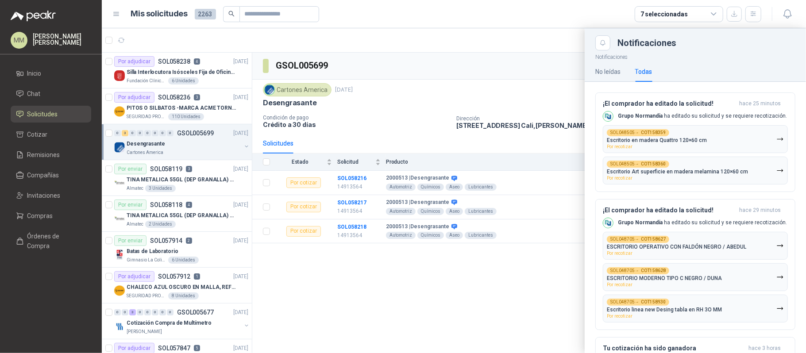
click at [543, 47] on div at bounding box center [454, 190] width 705 height 325
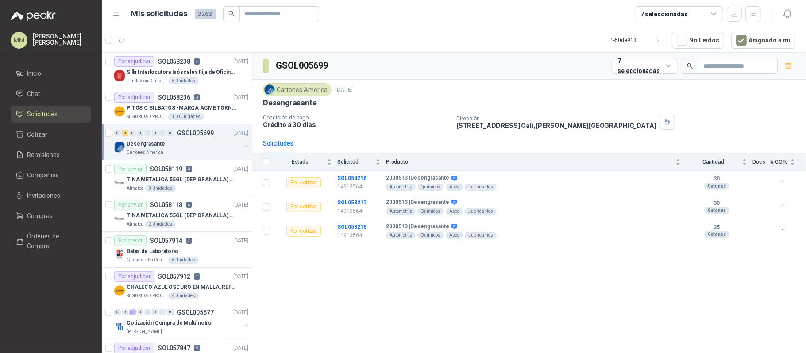
click at [543, 47] on article "1 - 50 de 913 No Leídos Asignado a mi" at bounding box center [454, 40] width 705 height 24
click at [592, 102] on div "Desengrasante" at bounding box center [529, 102] width 533 height 9
